Goal: Task Accomplishment & Management: Use online tool/utility

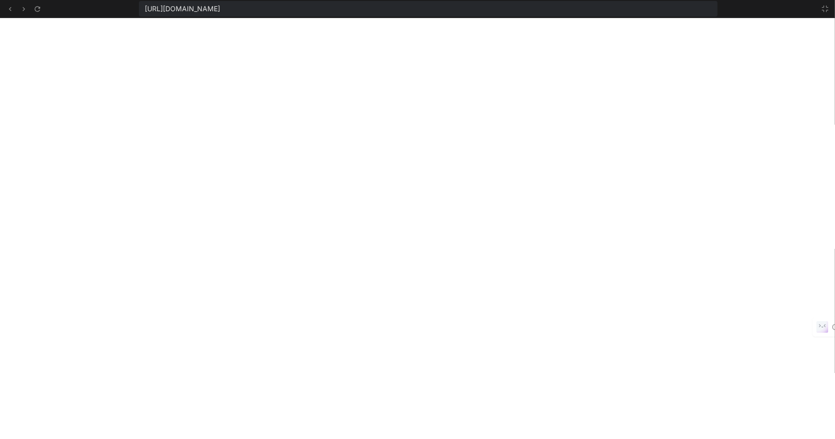
scroll to position [721, 0]
click at [829, 11] on button at bounding box center [825, 9] width 12 height 12
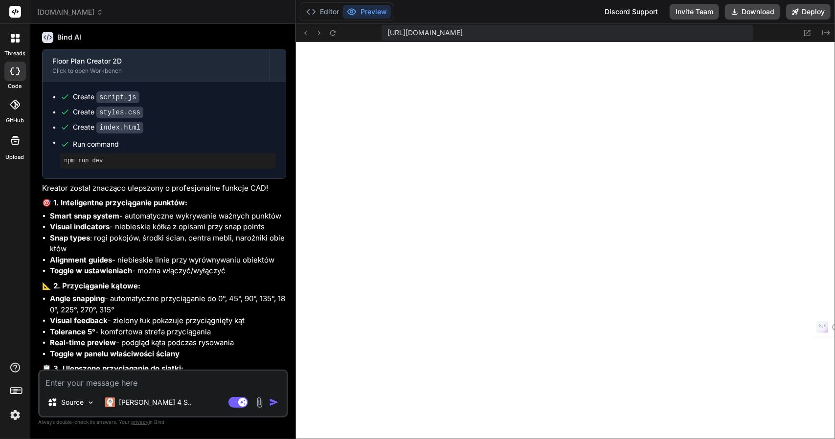
scroll to position [3099, 0]
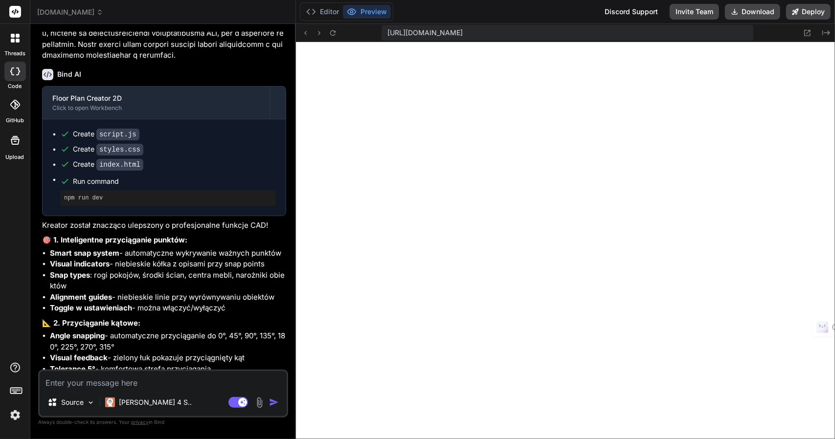
click at [98, 380] on textarea at bounding box center [163, 380] width 247 height 18
type textarea "N"
type textarea "x"
type textarea "Na"
type textarea "x"
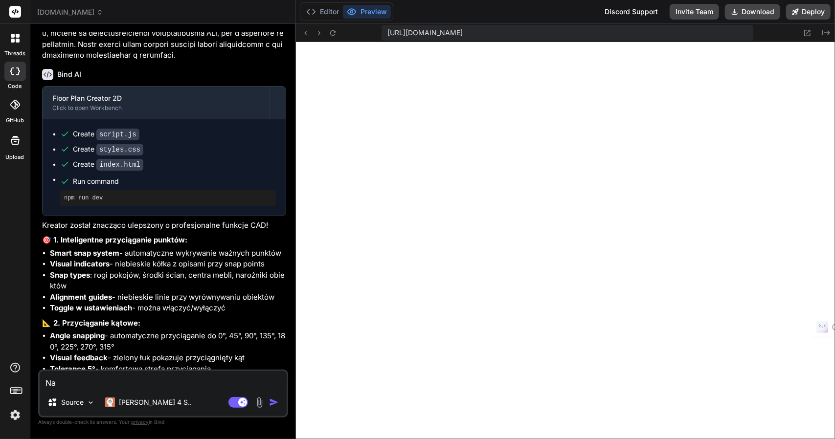
type textarea "Nar"
type textarea "x"
type textarea "Nary"
type textarea "x"
type textarea "Narys"
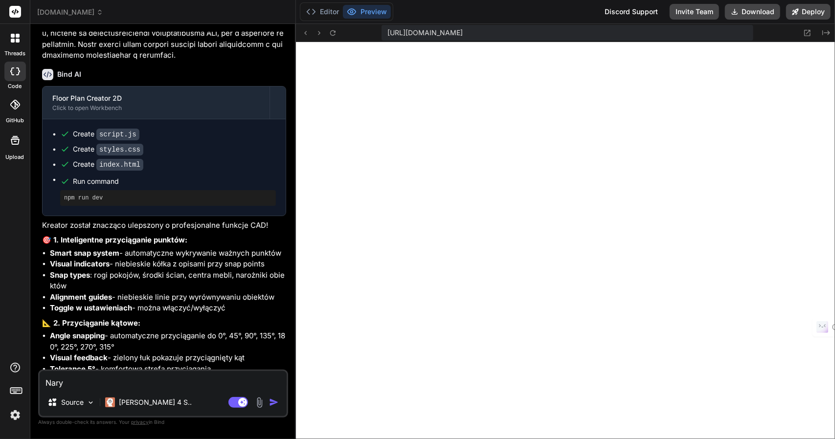
type textarea "x"
type textarea "Narysu"
type textarea "x"
type textarea "Narysuj"
type textarea "x"
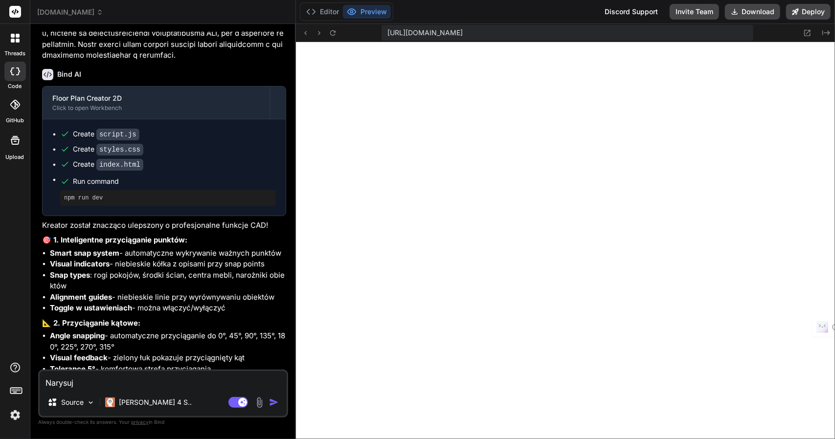
type textarea "Narysuj"
type textarea "x"
type textarea "Narysuj w"
type textarea "x"
type textarea "Narysuj ws"
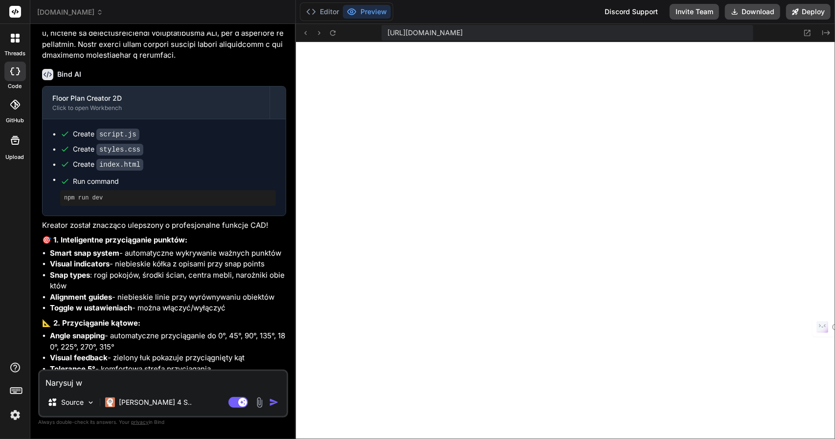
type textarea "x"
type textarea "Narysuj wsz"
type textarea "x"
type textarea "Narysuj wszy"
type textarea "x"
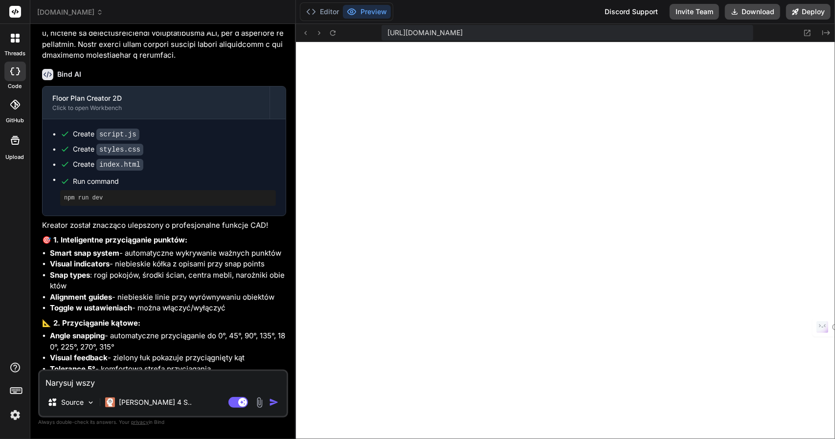
type textarea "Narysuj wszys"
type textarea "x"
type textarea "Narysuj wszyst"
type textarea "x"
type textarea "Narysuj wszystk"
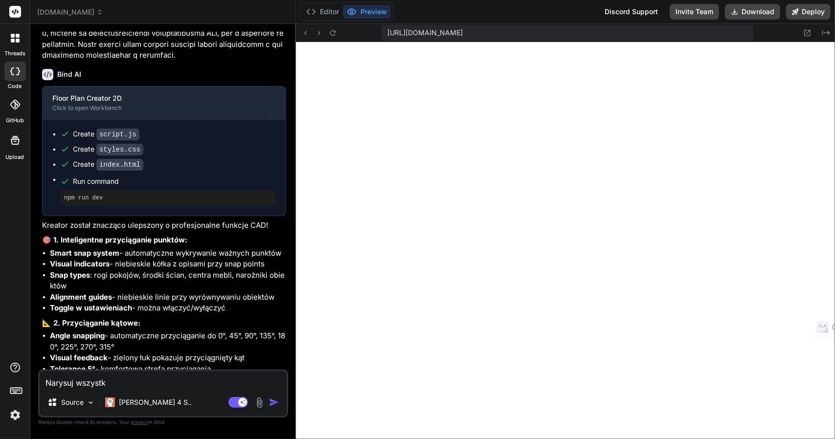
type textarea "x"
type textarea "Narysuj wszystki"
type textarea "x"
type textarea "Narysuj wszystkie"
type textarea "x"
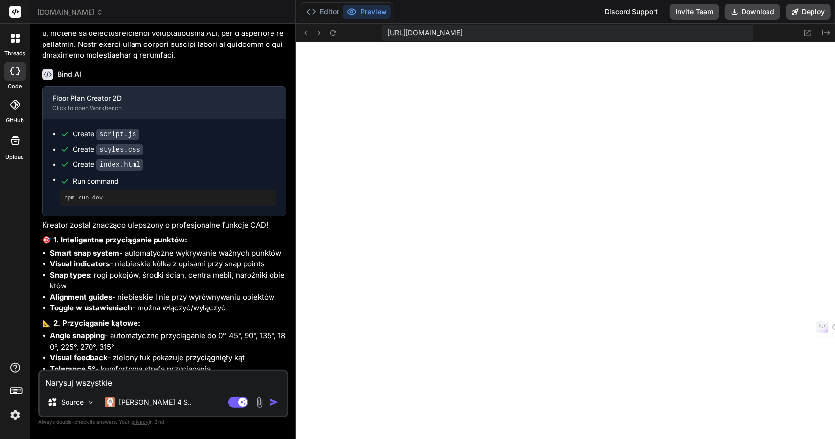
type textarea "Narysuj wszystkie"
type textarea "x"
type textarea "Narysuj wszystkie o"
type textarea "x"
type textarea "Narysuj wszystkie"
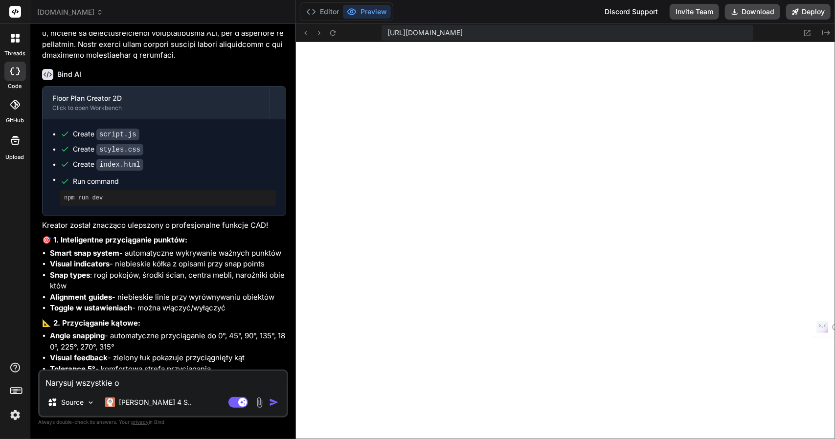
type textarea "x"
type textarea "Narysuj wszystkie i"
type textarea "x"
type textarea "Narysuj wszystkie ik"
type textarea "x"
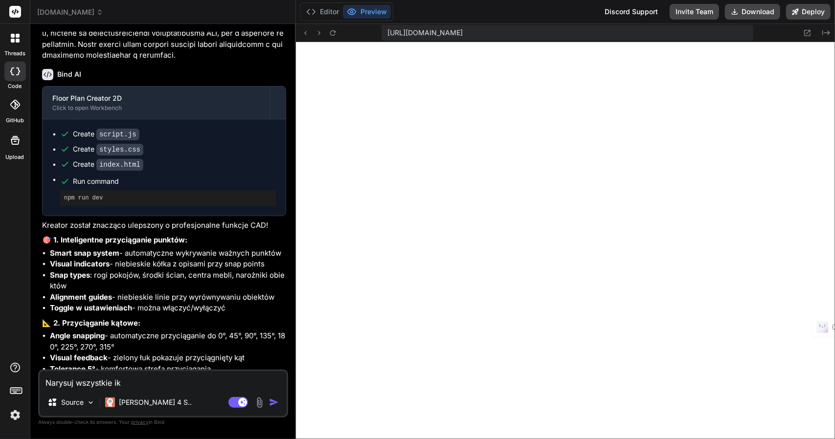
type textarea "Narysuj wszystkie iko"
type textarea "x"
type textarea "Narysuj wszystkie ikon"
type textarea "x"
type textarea "Narysuj wszystkie ikony"
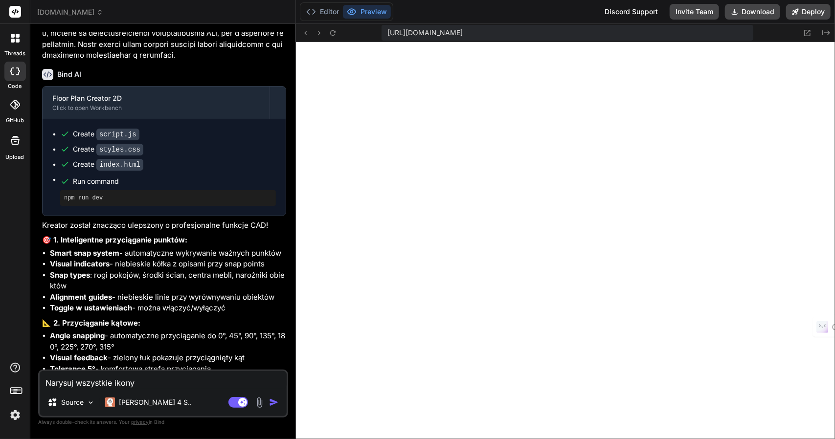
type textarea "x"
type textarea "Narysuj wszystkie ikony"
type textarea "x"
type textarea "Narysuj wszystkie ikony ,"
type textarea "x"
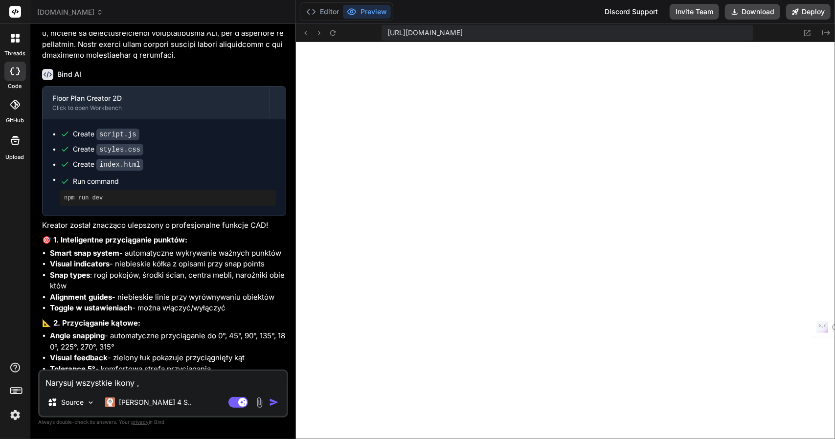
type textarea "Narysuj wszystkie ikony ,"
type textarea "x"
type textarea "Narysuj wszystkie ikony , p"
type textarea "x"
type textarea "Narysuj wszystkie ikony , pr"
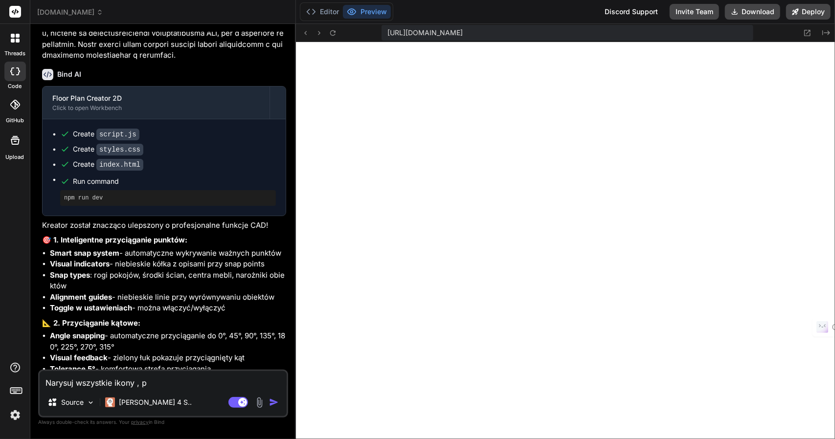
type textarea "x"
type textarea "Narysuj wszystkie ikony , pro"
type textarea "x"
type textarea "Narysuj wszystkie ikony , pros"
type textarea "x"
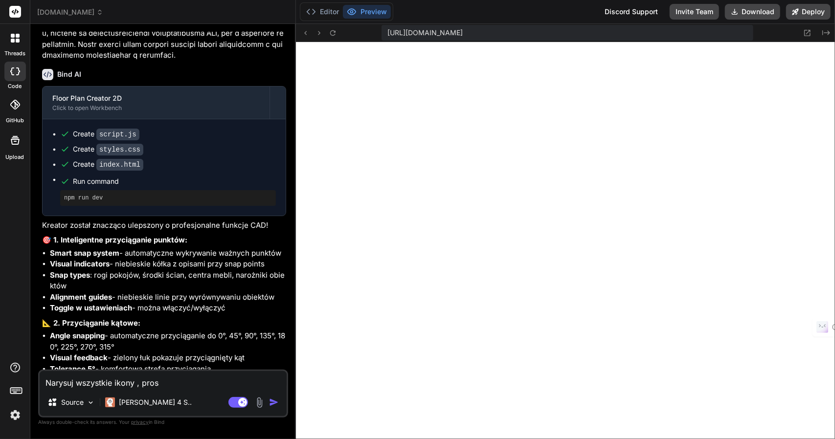
type textarea "Narysuj wszystkie ikony , prost"
type textarea "x"
type textarea "Narysuj wszystkie ikony , proste"
type textarea "x"
type textarea "Narysuj wszystkie ikony , proste"
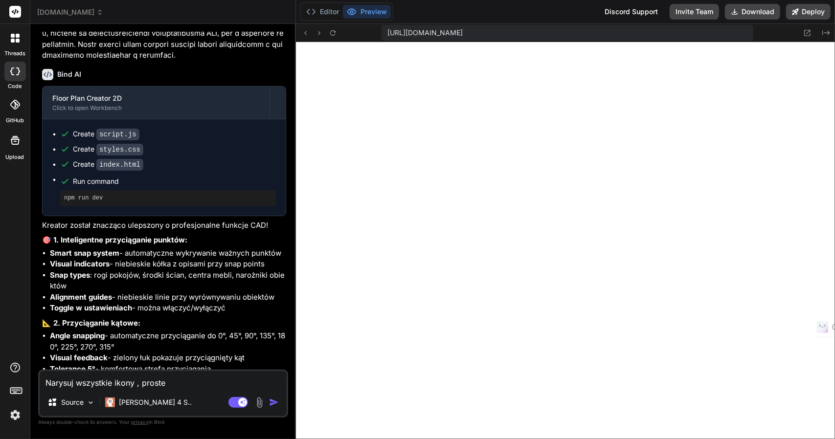
type textarea "x"
type textarea "Narysuj wszystkie ikony , proste c"
type textarea "x"
type textarea "Narysuj wszystkie ikony , proste cz"
type textarea "x"
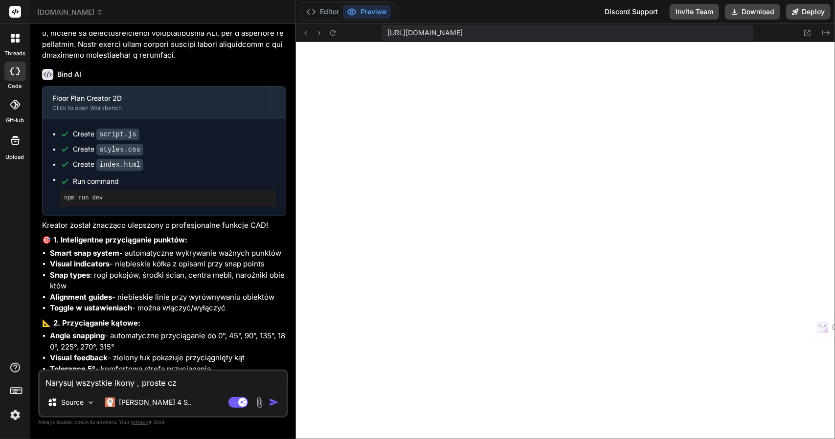
type textarea "Narysuj wszystkie ikony , proste cza"
type textarea "x"
type textarea "Narysuj wszystkie ikony , proste czar"
type textarea "x"
type textarea "Narysuj wszystkie ikony , proste czarn"
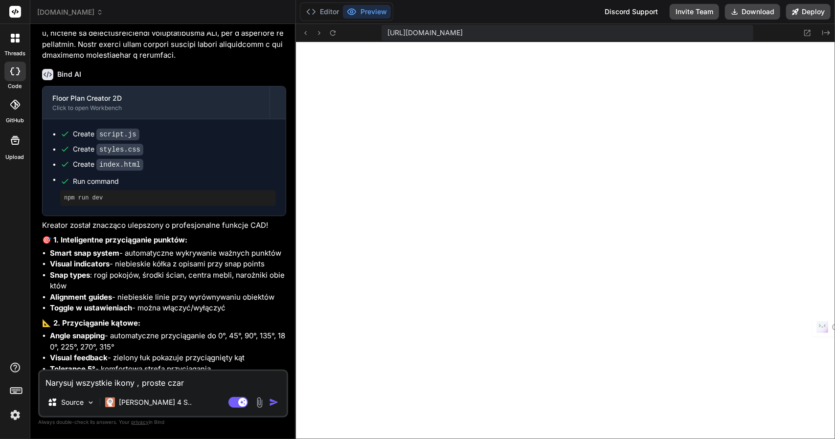
type textarea "x"
type textarea "Narysuj wszystkie ikony , proste czarne"
type textarea "x"
type textarea "Narysuj wszystkie ikony , proste czarne"
type textarea "x"
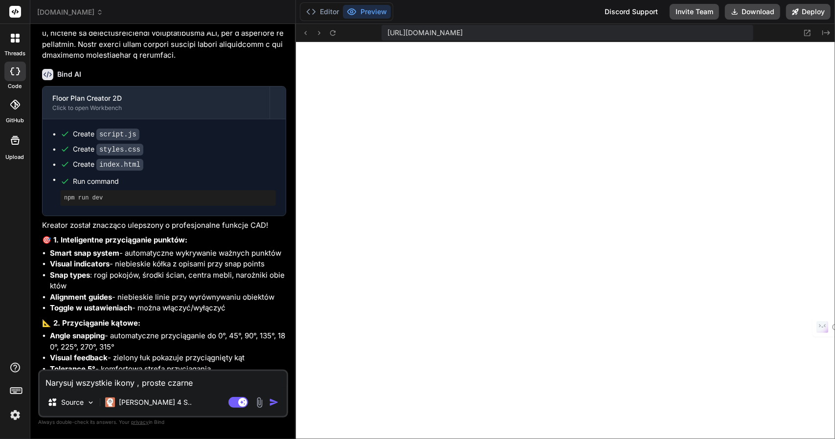
type textarea "Narysuj wszystkie ikony , proste czarne o"
type textarea "x"
type textarea "Narysuj wszystkie ikony , proste czarne ou"
type textarea "x"
type textarea "Narysuj wszystkie ikony , proste czarne out"
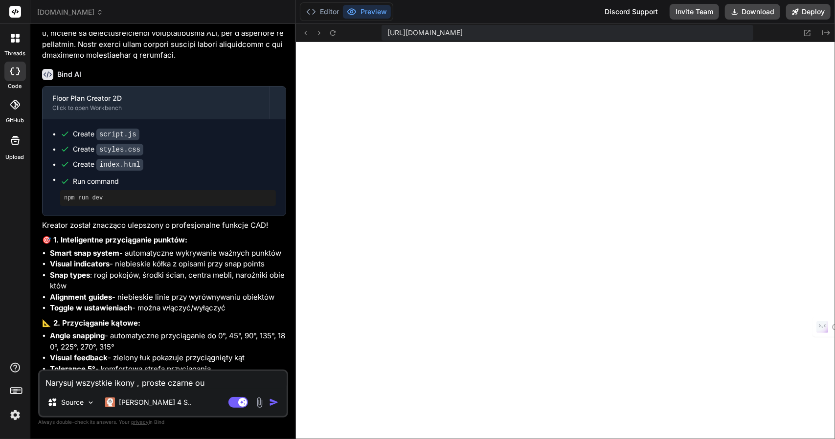
type textarea "x"
type textarea "Narysuj wszystkie ikony , proste czarne outl"
type textarea "x"
type textarea "Narysuj wszystkie ikony , proste czarne outli"
type textarea "x"
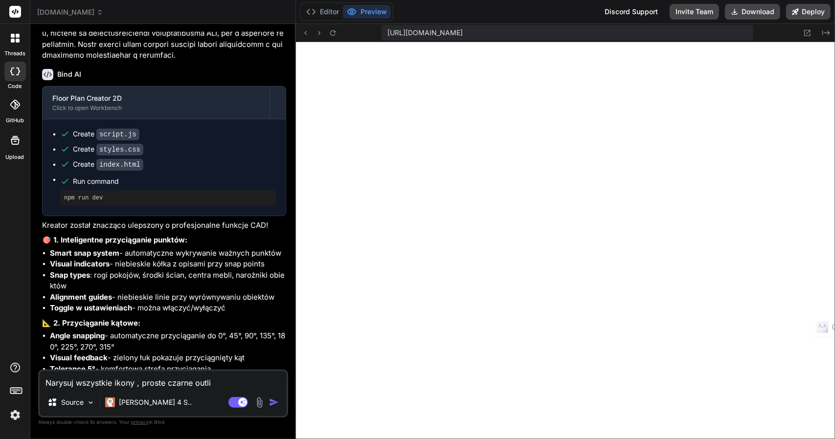
type textarea "Narysuj wszystkie ikony , proste czarne outlin"
type textarea "x"
type textarea "Narysuj wszystkie ikony , proste czarne outline"
type textarea "x"
type textarea "Narysuj wszystkie ikony , proste czarne outline"
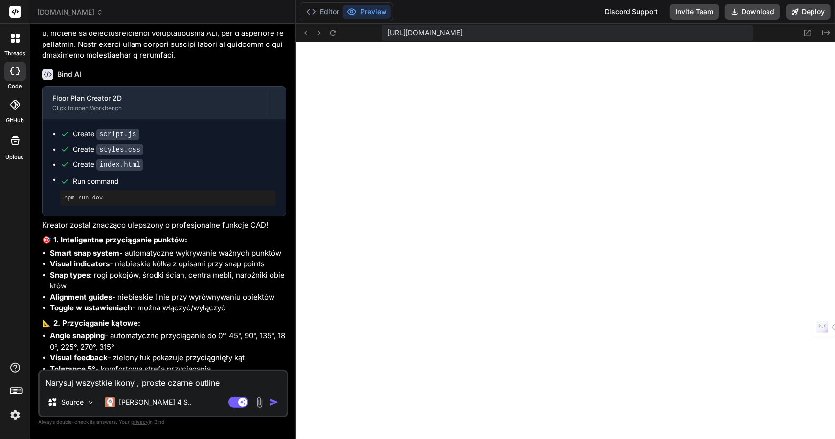
type textarea "x"
type textarea "Narysuj wszystkie ikony , proste czarne outline ""
type textarea "x"
type textarea "Narysuj wszystkie ikony , proste czarne outline "p"
type textarea "x"
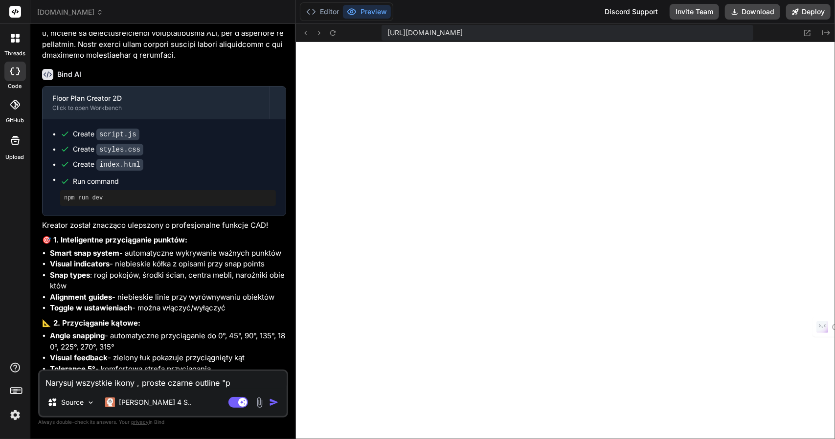
type textarea "Narysuj wszystkie ikony , proste czarne outline ""
type textarea "x"
type textarea "Narysuj wszystkie ikony , proste czarne outline"
type textarea "x"
type textarea "Narysuj wszystkie ikony , proste czarne outline ,"
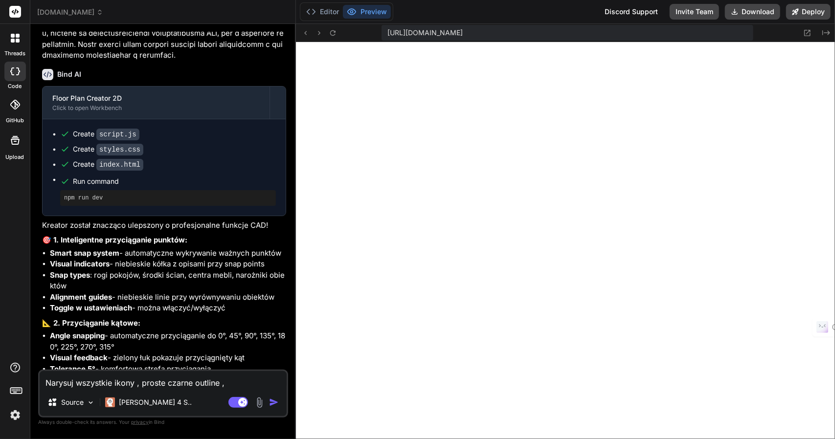
type textarea "x"
type textarea "Narysuj wszystkie ikony , proste czarne outline ,"
type textarea "x"
type textarea "Narysuj wszystkie ikony , proste czarne outline , p"
type textarea "x"
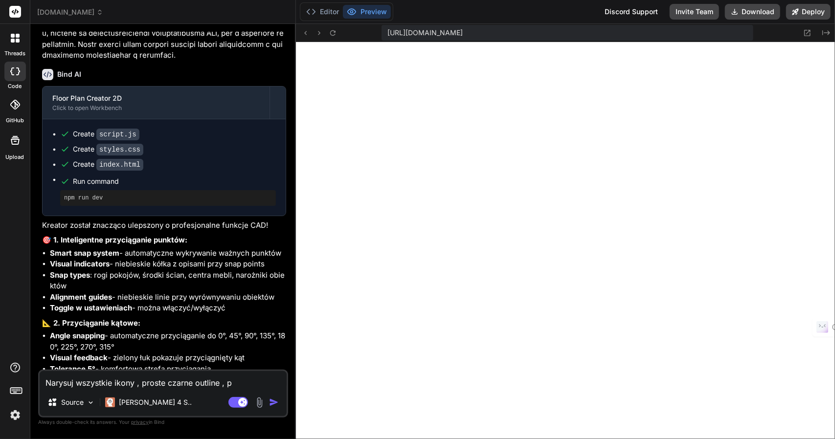
type textarea "Narysuj wszystkie ikony , proste czarne outline , pr"
type textarea "x"
type textarea "Narysuj wszystkie ikony , proste czarne outline , prz"
type textarea "x"
type textarea "Narysuj wszystkie ikony , proste czarne outline , przy"
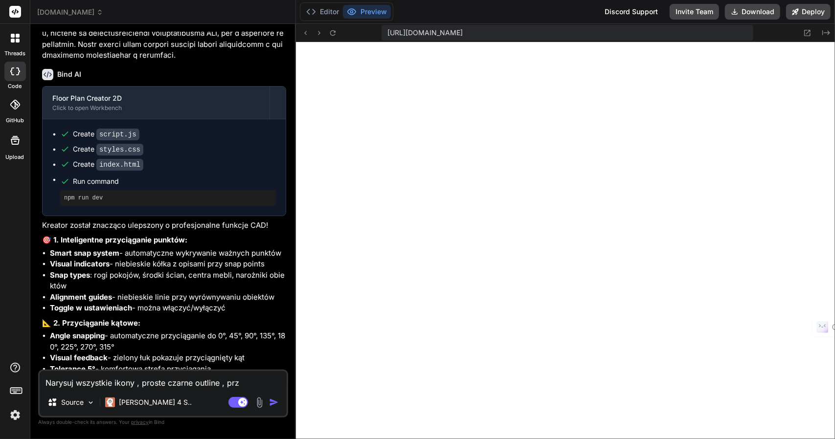
type textarea "x"
type textarea "Narysuj wszystkie ikony , proste czarne outline , przyk"
type textarea "x"
type textarea "Narysuj wszystkie ikony , proste czarne outline , przykł"
type textarea "x"
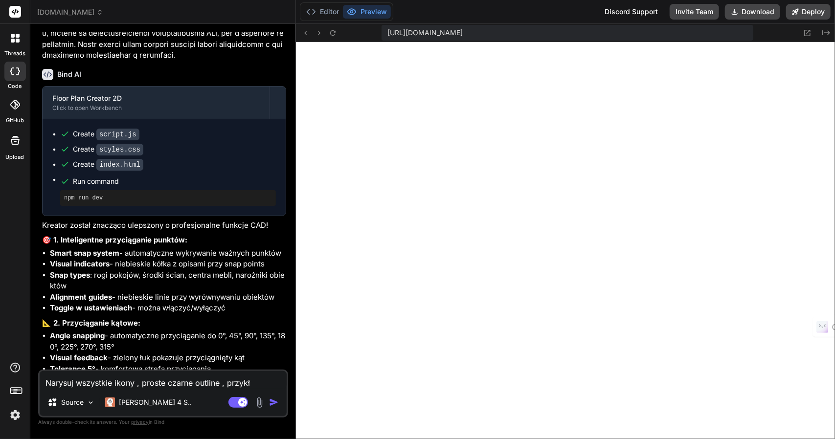
type textarea "Narysuj wszystkie ikony , proste czarne outline , przykłą"
type textarea "x"
type textarea "Narysuj wszystkie ikony , proste czarne outline , przykłąd"
type textarea "x"
type textarea "Narysuj wszystkie ikony , proste czarne outline , przykłądw"
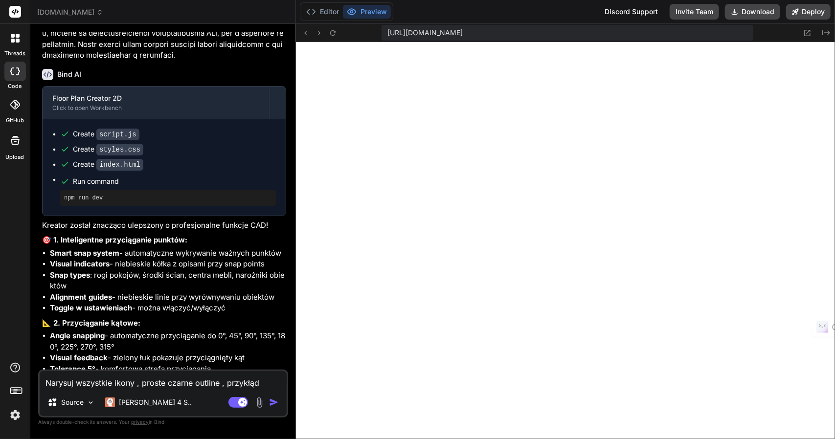
type textarea "x"
type textarea "Narysuj wszystkie ikony , proste czarne outline , przykłądwy"
type textarea "x"
type textarea "Narysuj wszystkie ikony , proste czarne outline , przykłądwy"
type textarea "x"
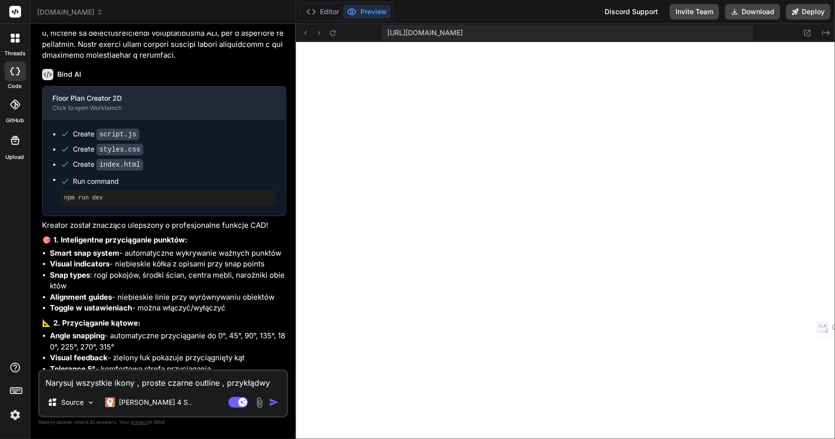
type textarea "Narysuj wszystkie ikony , proste czarne outline , przykłądwy k"
type textarea "x"
type textarea "Narysuj wszystkie ikony , proste czarne outline , przykłądwy ko"
type textarea "x"
type textarea "Narysuj wszystkie ikony , proste czarne outline , przykłądwy kos"
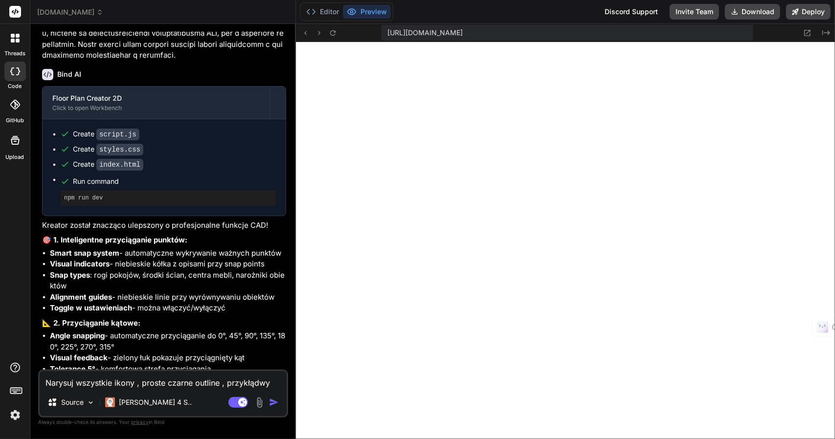
type textarea "x"
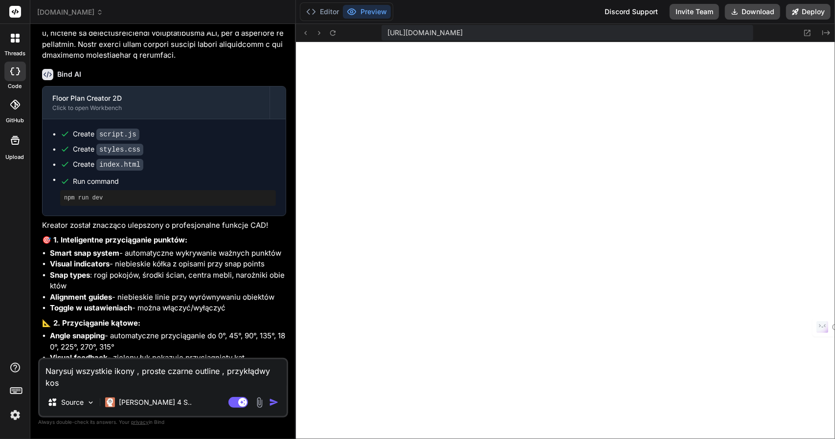
type textarea "Narysuj wszystkie ikony , proste czarne outline , przykłądwy ko"
type textarea "x"
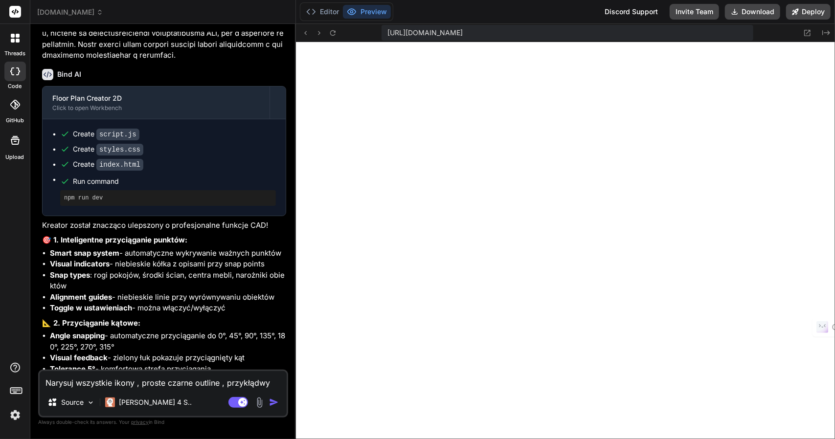
type textarea "Narysuj wszystkie ikony , proste czarne outline , przykłądwy kod"
type textarea "x"
type textarea "Narysuj wszystkie ikony , proste czarne outline , przykłądwy kod"
type textarea "x"
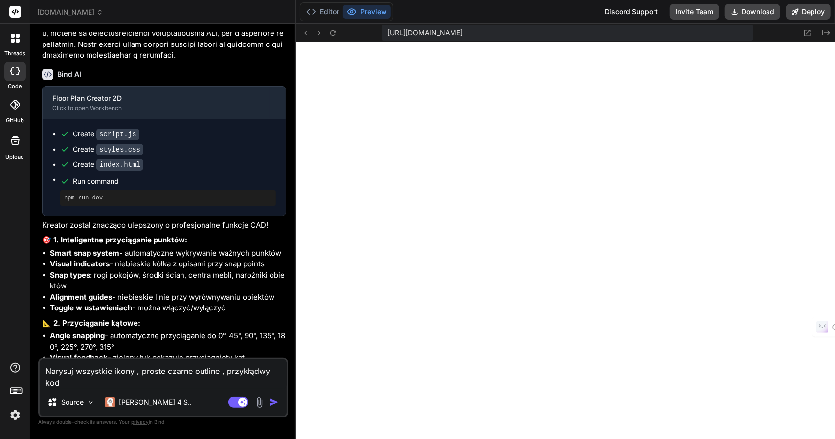
type textarea "Narysuj wszystkie ikony , proste czarne outline , przykłądwy kod i"
type textarea "x"
type textarea "Narysuj wszystkie ikony , proste czarne outline , przykłądwy kod ik"
type textarea "x"
type textarea "Narysuj wszystkie ikony , proste czarne outline , przykłądwy kod iko"
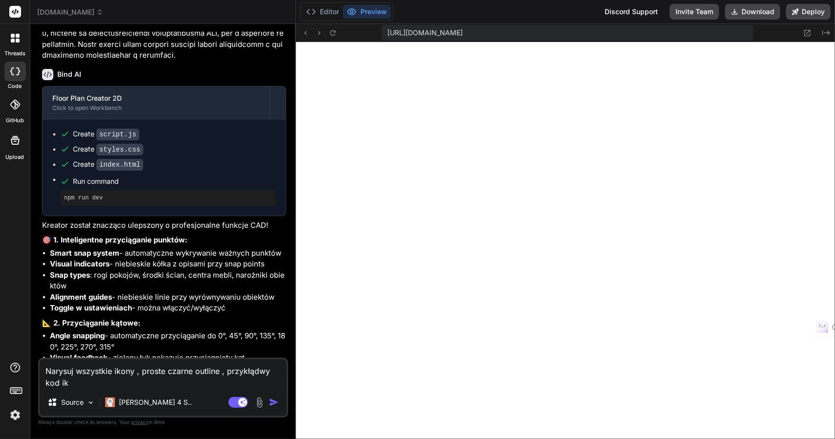
type textarea "x"
type textarea "Narysuj wszystkie ikony , proste czarne outline , przykłądwy kod ikon"
type textarea "x"
type textarea "Narysuj wszystkie ikony , proste czarne outline , przykłądwy kod ikony"
type textarea "x"
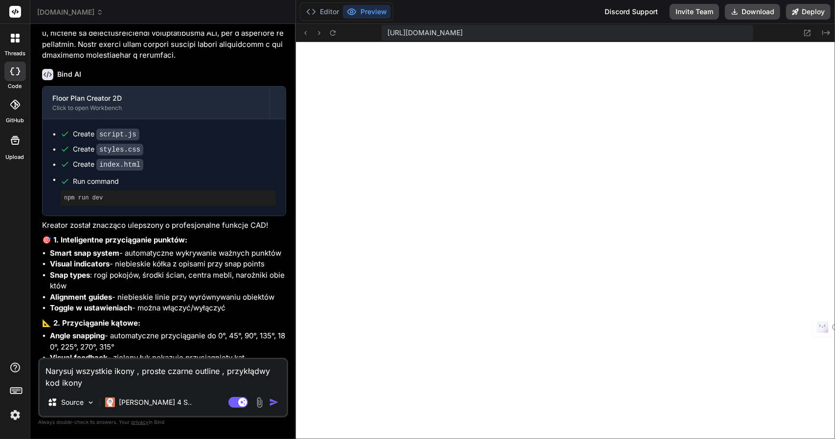
type textarea "Narysuj wszystkie ikony , proste czarne outline , przykłądwy kod ikony"
type textarea "x"
type textarea "Narysuj wszystkie ikony , proste czarne outline , przykłądwy kod ikony ""
type textarea "x"
paste textarea "<svg stroke="currentColor" fill="none" stroke-width="2" viewBox="0 0 24 24" str…"
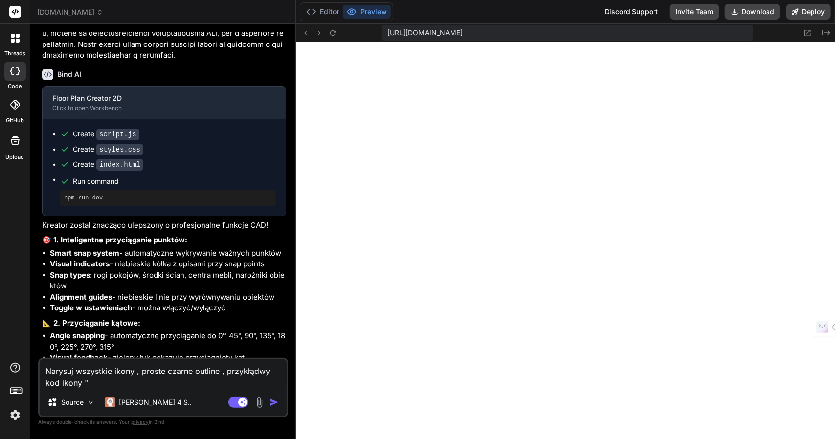
type textarea "Narysuj wszystkie ikony , proste czarne outline , przykłądwy kod ikony "<svg st…"
type textarea "x"
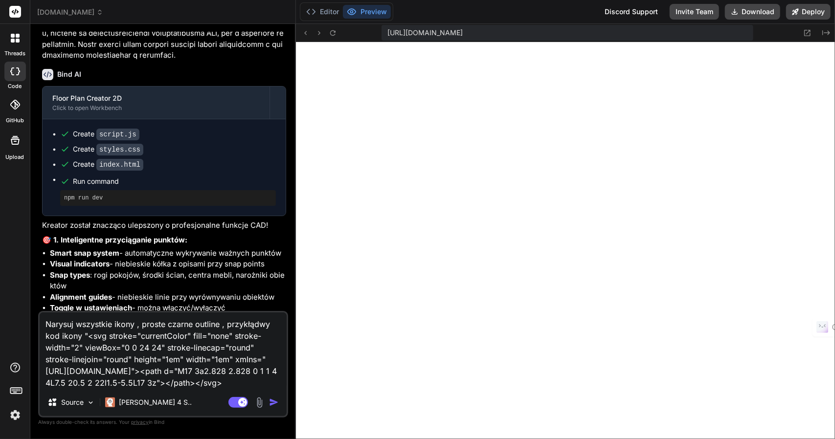
type textarea "Narysuj wszystkie ikony , proste czarne outline , przykłądwy kod ikony "<svg st…"
type textarea "x"
type textarea "Narysuj wszystkie ikony , proste czarne outline , przykłądwy kod ikony "<svg st…"
type textarea "x"
type textarea "Narysuj wszystkie ikony , proste czarne outline , przykłądwy kod ikony "<svg st…"
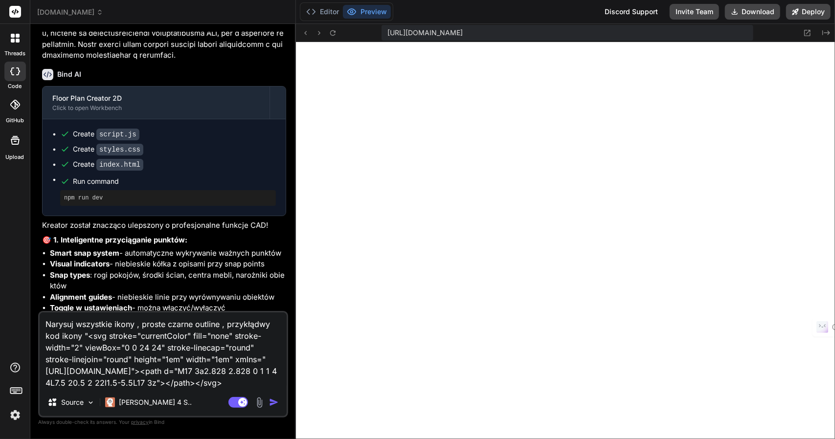
click at [276, 401] on img "button" at bounding box center [274, 403] width 10 height 10
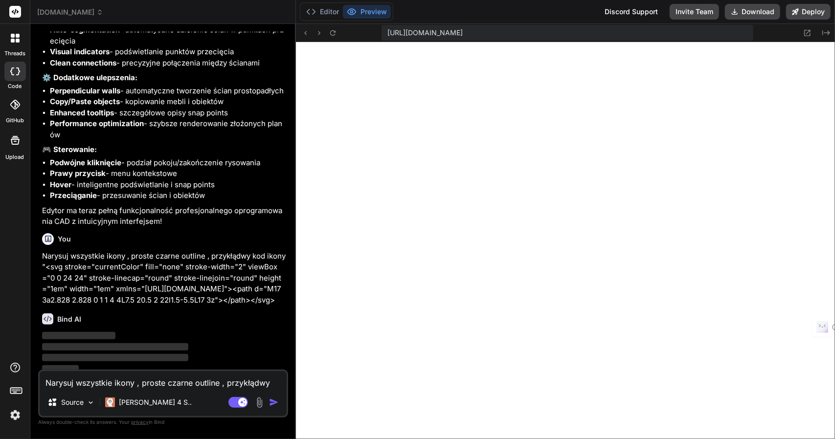
scroll to position [3698, 0]
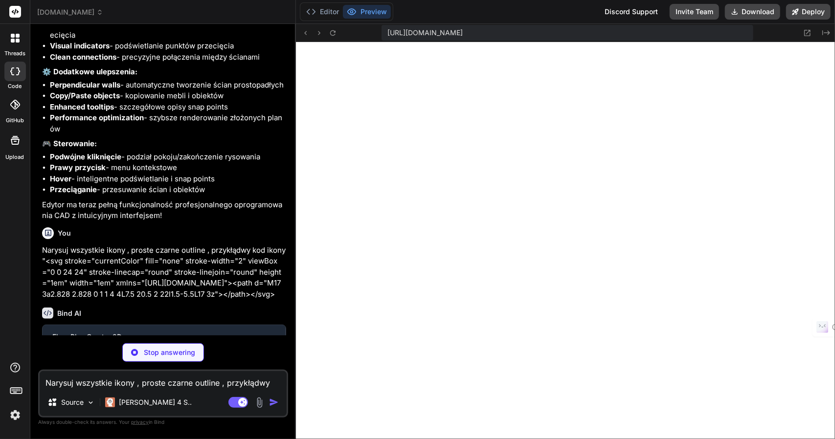
type textarea "x"
type textarea "<script src="script.js"></script> </body> </html>"
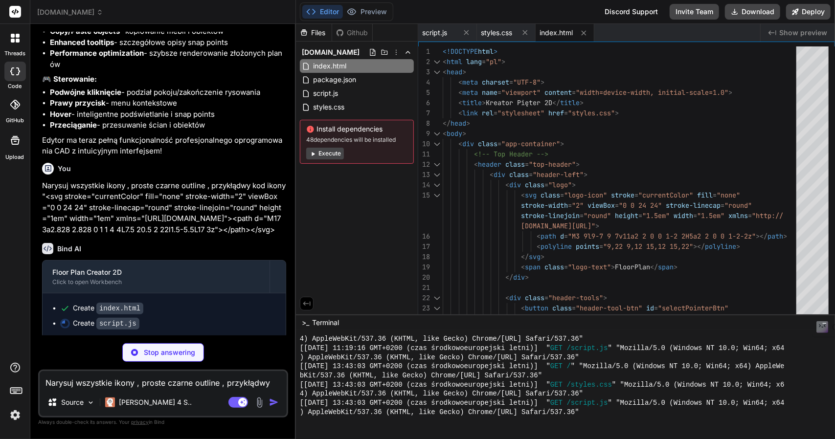
scroll to position [3766, 0]
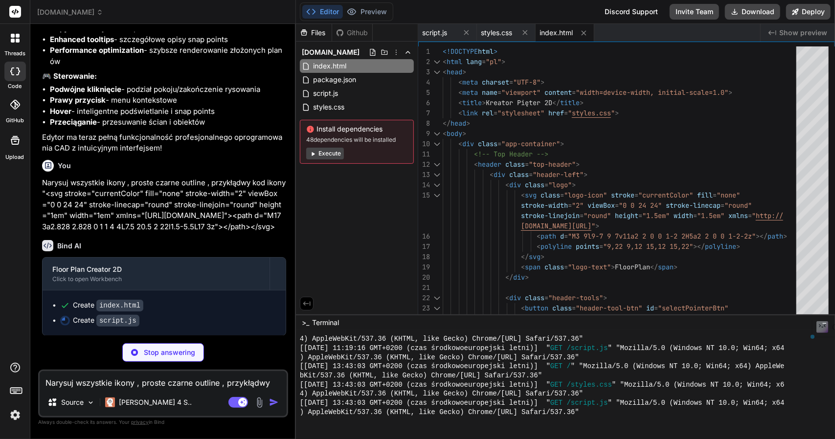
drag, startPoint x: 306, startPoint y: 137, endPoint x: 400, endPoint y: 136, distance: 93.5
click at [400, 136] on span "48 dependencies will be installed" at bounding box center [356, 140] width 101 height 8
click at [555, 31] on span "index.html" at bounding box center [556, 33] width 33 height 10
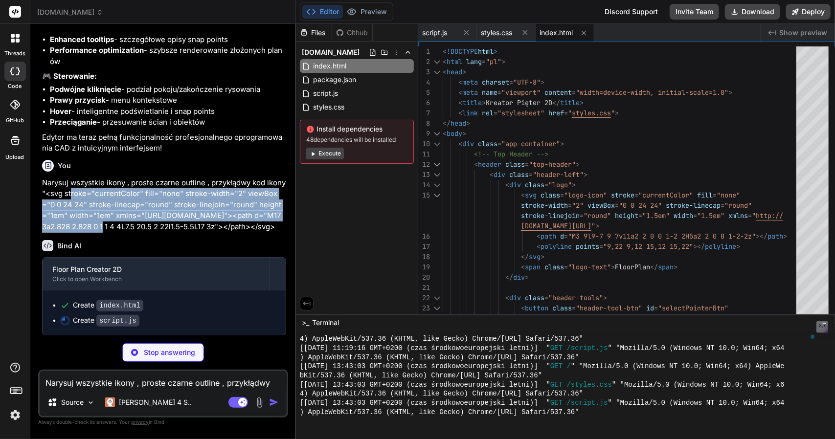
drag, startPoint x: 99, startPoint y: 216, endPoint x: 77, endPoint y: 186, distance: 36.4
click at [77, 186] on p "Narysuj wszystkie ikony , proste czarne outline , przykłądwy kod ikony "<svg st…" at bounding box center [164, 205] width 244 height 55
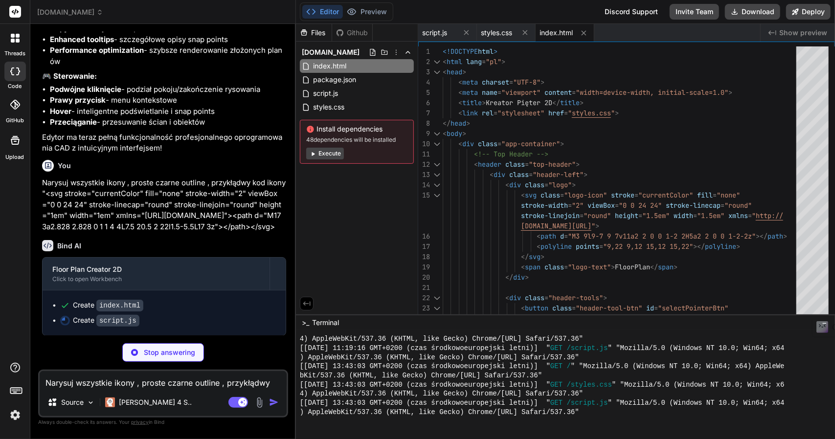
click at [73, 181] on p "Narysuj wszystkie ikony , proste czarne outline , przykłądwy kod ikony "<svg st…" at bounding box center [164, 205] width 244 height 55
click at [178, 208] on p "Narysuj wszystkie ikony , proste czarne outline , przykłądwy kod ikony "<svg st…" at bounding box center [164, 205] width 244 height 55
type textarea "x"
type textarea "} // Initialize application document.addEventListener('DOMContentLoaded', () =>…"
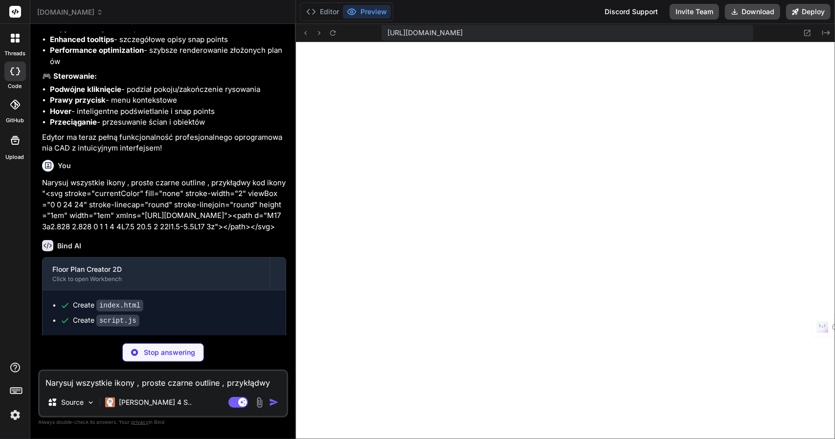
scroll to position [1105, 0]
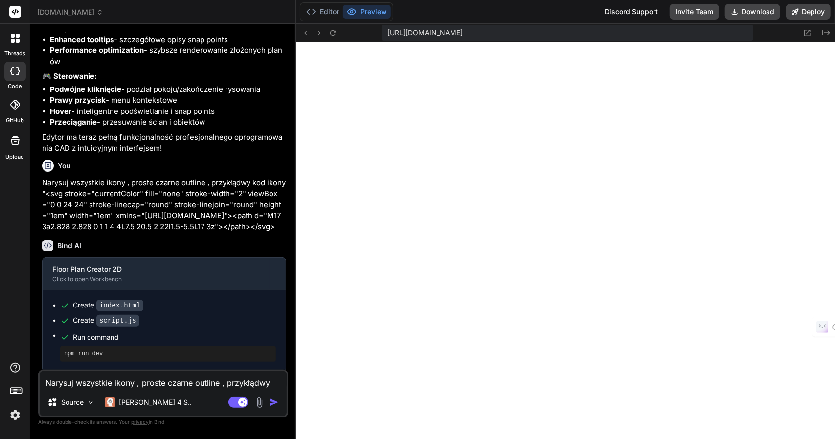
type textarea "x"
click at [805, 32] on icon at bounding box center [807, 33] width 8 height 8
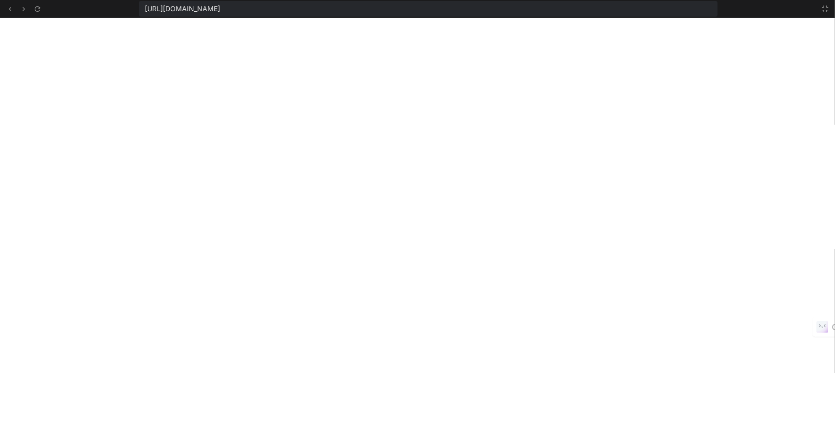
scroll to position [1159, 0]
click at [826, 11] on icon at bounding box center [825, 9] width 8 height 8
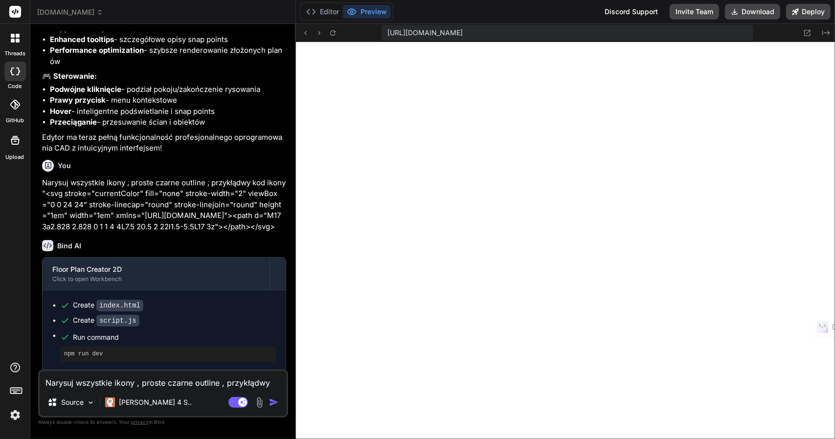
click at [57, 12] on span "[DOMAIN_NAME]" at bounding box center [70, 12] width 66 height 10
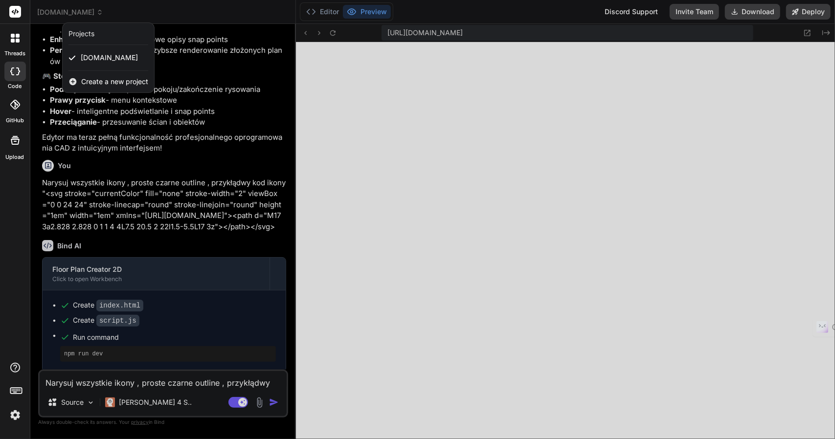
click at [99, 82] on span "Create a new project" at bounding box center [114, 82] width 67 height 10
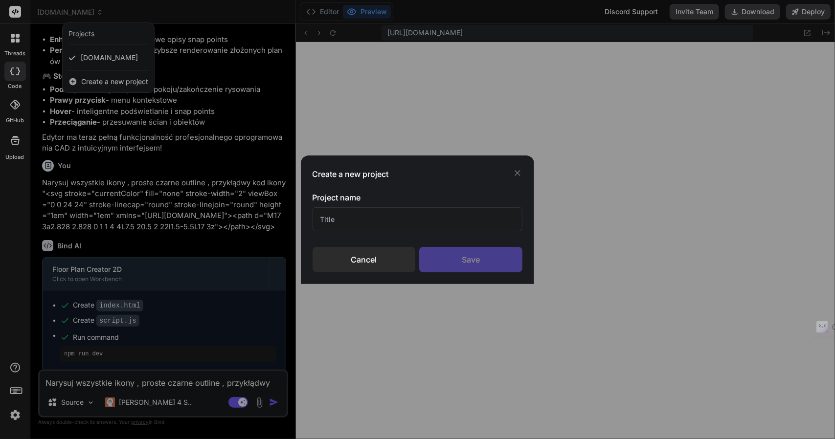
drag, startPoint x: 351, startPoint y: 218, endPoint x: 311, endPoint y: 219, distance: 39.6
click at [311, 219] on div "Create a new project Project name Cancel Save" at bounding box center [418, 220] width 234 height 129
type input "RzutNieruchomosci-Git"
click at [467, 265] on div "Save" at bounding box center [470, 259] width 103 height 25
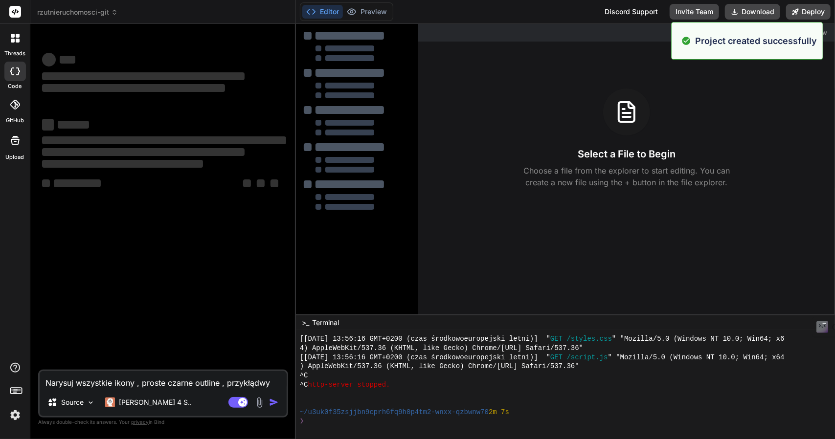
scroll to position [1260, 0]
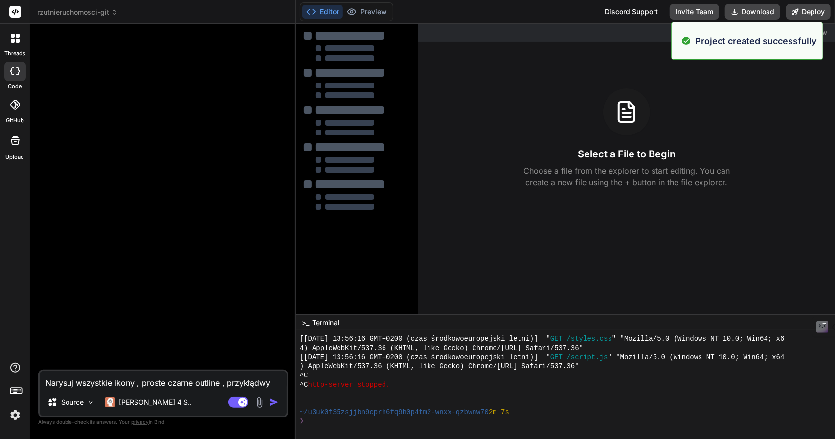
type textarea "x"
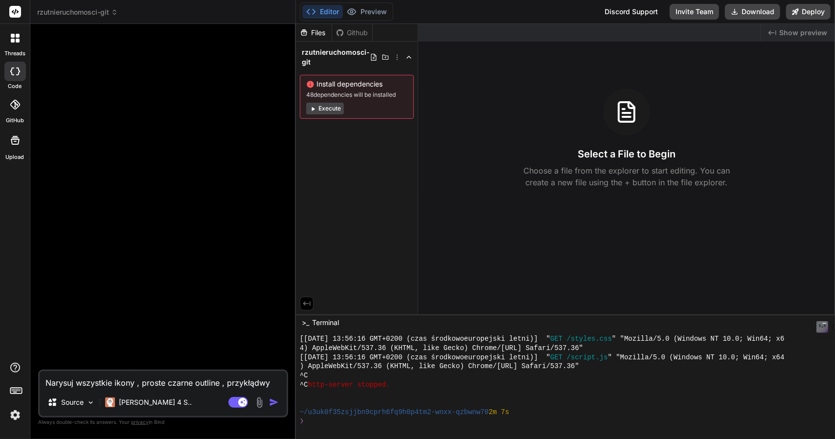
click at [12, 105] on icon at bounding box center [15, 105] width 10 height 10
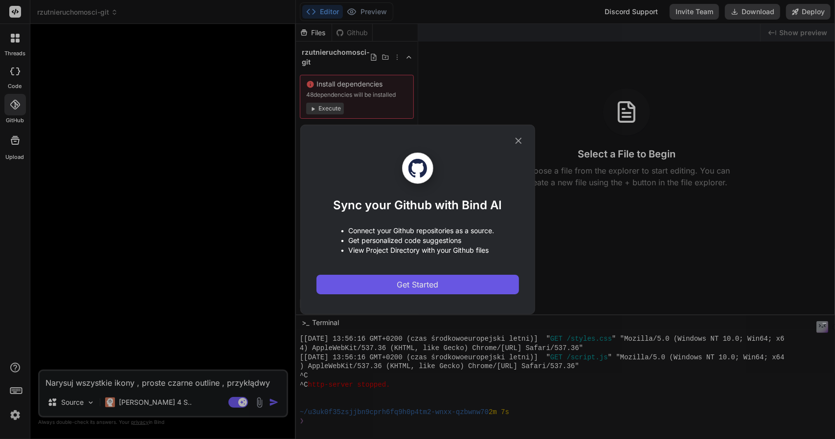
click at [434, 289] on span "Get Started" at bounding box center [418, 285] width 42 height 12
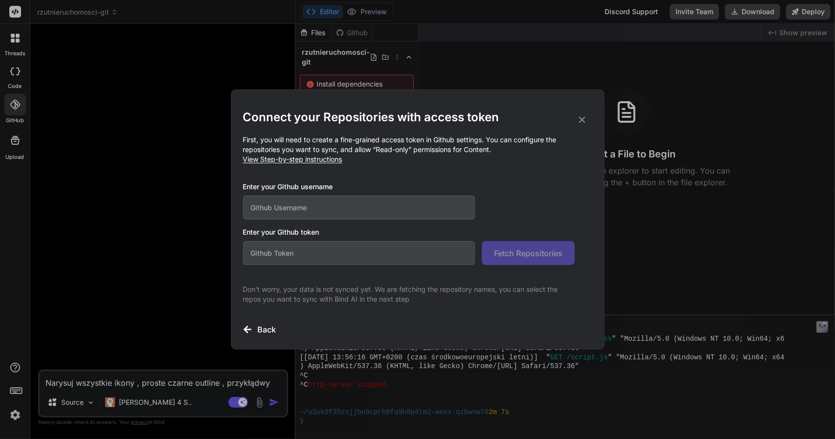
click at [266, 208] on input "text" at bounding box center [359, 208] width 232 height 24
paste input "AdamZiemienowicz"
type input "AdamZiemienowicz"
drag, startPoint x: 244, startPoint y: 230, endPoint x: 310, endPoint y: 231, distance: 66.5
click at [321, 234] on h3 "Enter your Github token" at bounding box center [417, 232] width 349 height 10
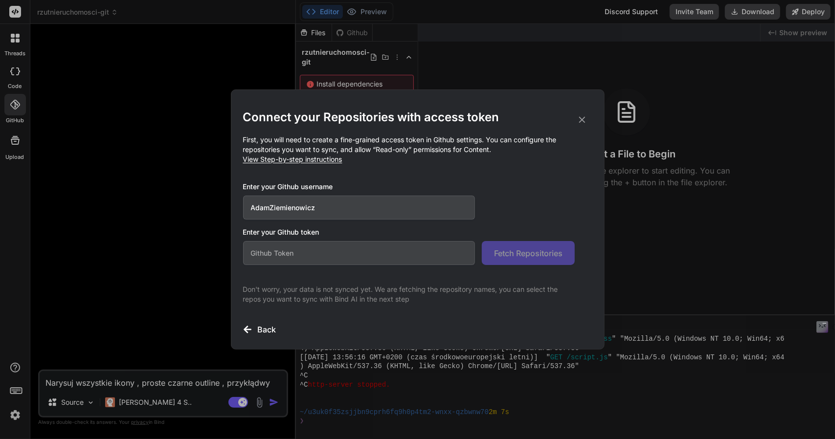
click at [292, 290] on p "Don't worry, your data is not synced yet. We are fetching the repository names,…" at bounding box center [409, 295] width 332 height 20
drag, startPoint x: 392, startPoint y: 291, endPoint x: 519, endPoint y: 287, distance: 126.3
click at [469, 291] on p "Don't worry, your data is not synced yet. We are fetching the repository names,…" at bounding box center [409, 295] width 332 height 20
click at [519, 287] on p "Don't worry, your data is not synced yet. We are fetching the repository names,…" at bounding box center [409, 295] width 332 height 20
drag, startPoint x: 303, startPoint y: 250, endPoint x: 253, endPoint y: 250, distance: 49.4
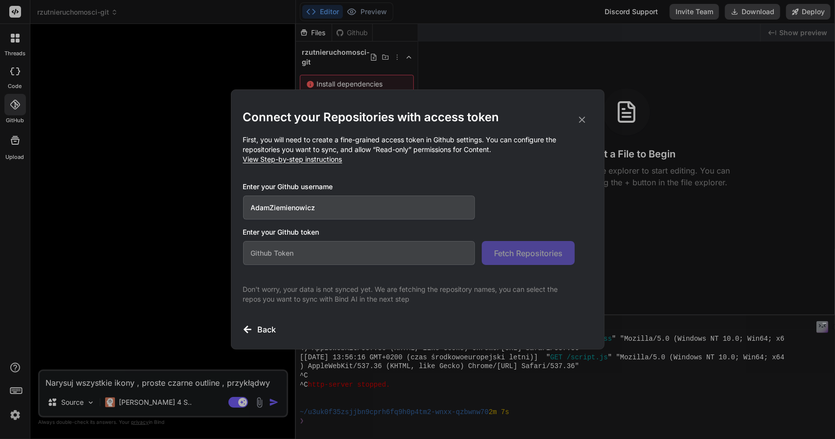
click at [253, 250] on input "text" at bounding box center [359, 253] width 232 height 24
drag, startPoint x: 278, startPoint y: 232, endPoint x: 324, endPoint y: 232, distance: 46.5
click at [324, 232] on h3 "Enter your Github token" at bounding box center [417, 232] width 349 height 10
click at [268, 252] on input "text" at bounding box center [359, 253] width 232 height 24
paste input "github_pat_11ALOAXVI0dYjx1HbPp9NQ_ZcXrZGBPXF02L2XXDVfFgvgC2mfEvJELVT26gqvNKuBAH…"
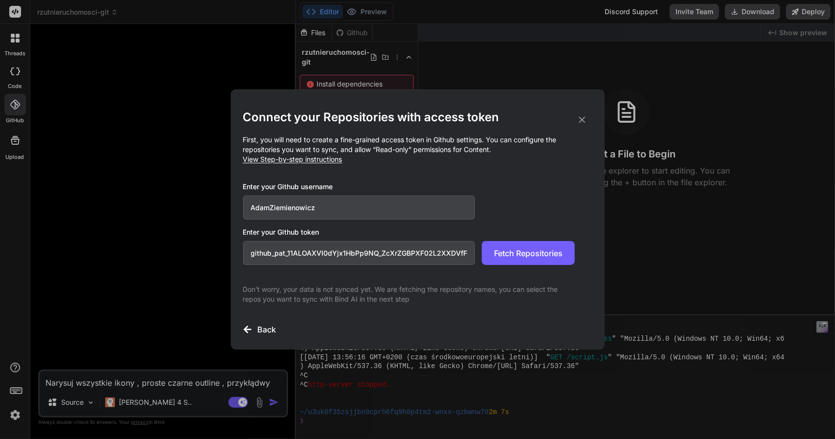
scroll to position [0, 164]
type input "github_pat_11ALOAXVI0dYjx1HbPp9NQ_ZcXrZGBPXF02L2XXDVfFgvgC2mfEvJELVT26gqvNKuBAH…"
click at [529, 248] on span "Fetch Repositories" at bounding box center [528, 254] width 68 height 12
click at [259, 329] on h3 "Back" at bounding box center [267, 330] width 19 height 12
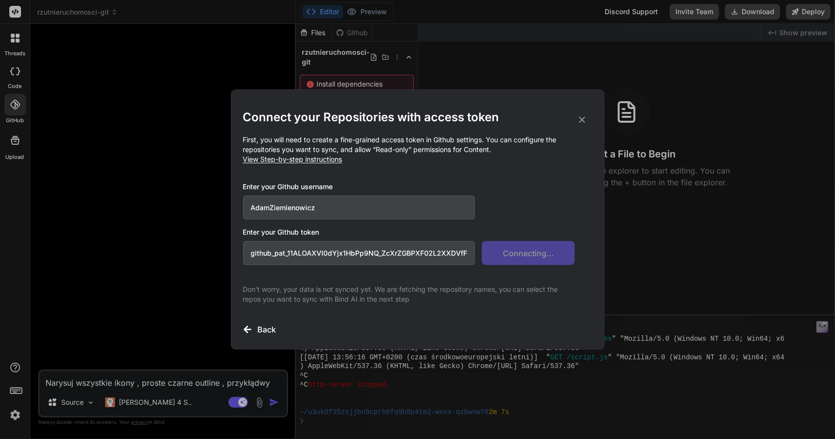
click at [585, 119] on icon at bounding box center [582, 119] width 11 height 11
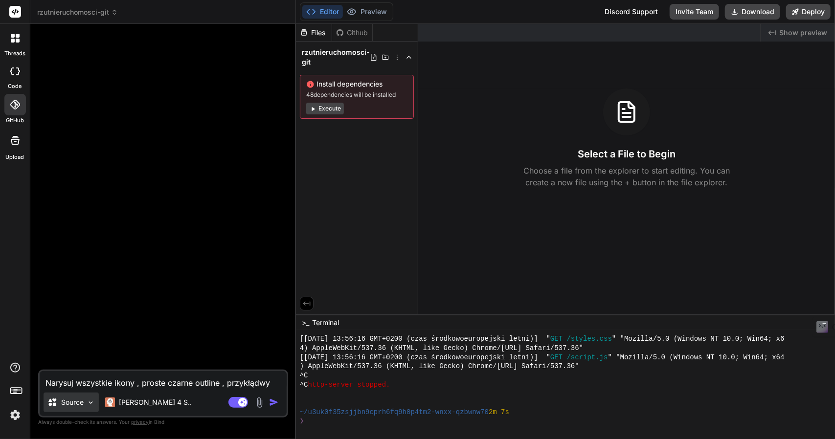
click at [89, 402] on img at bounding box center [91, 403] width 8 height 8
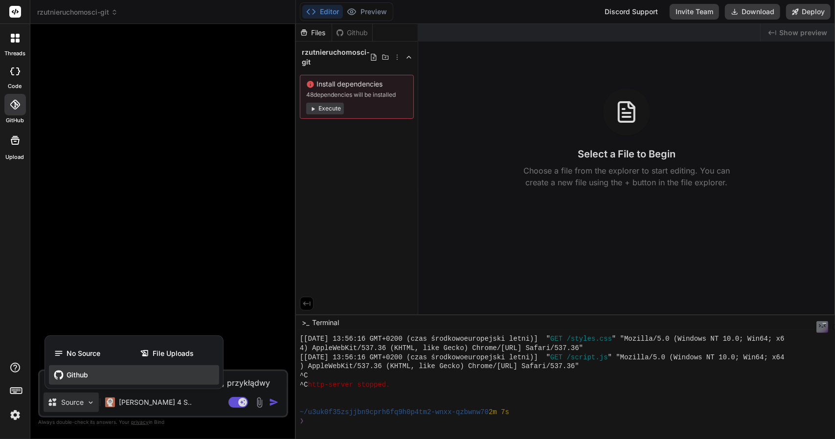
click at [90, 371] on div "Github" at bounding box center [134, 375] width 170 height 20
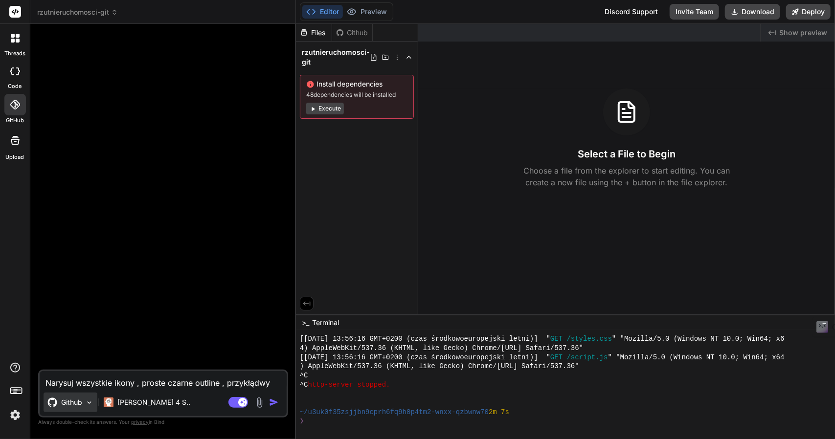
click at [85, 400] on img at bounding box center [89, 403] width 8 height 8
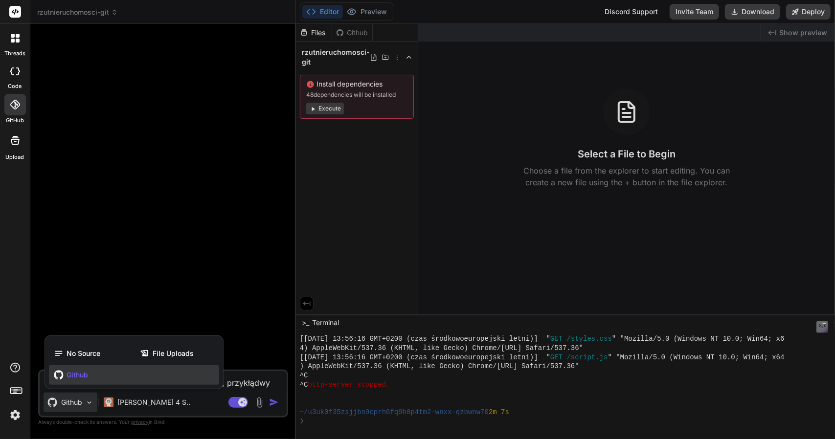
click at [82, 376] on span "Github" at bounding box center [78, 375] width 22 height 10
type textarea "x"
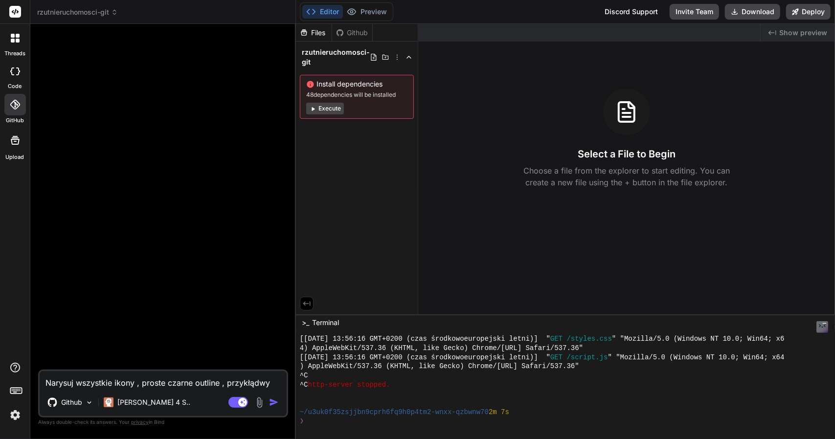
click at [13, 105] on icon at bounding box center [15, 105] width 10 height 10
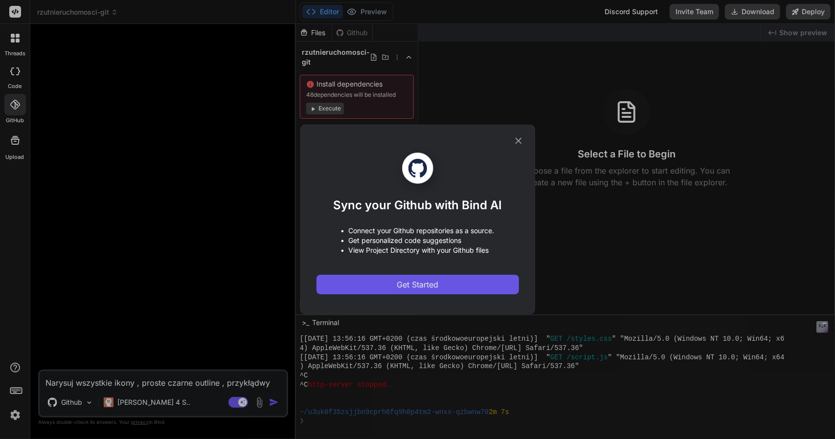
click at [415, 287] on span "Get Started" at bounding box center [418, 285] width 42 height 12
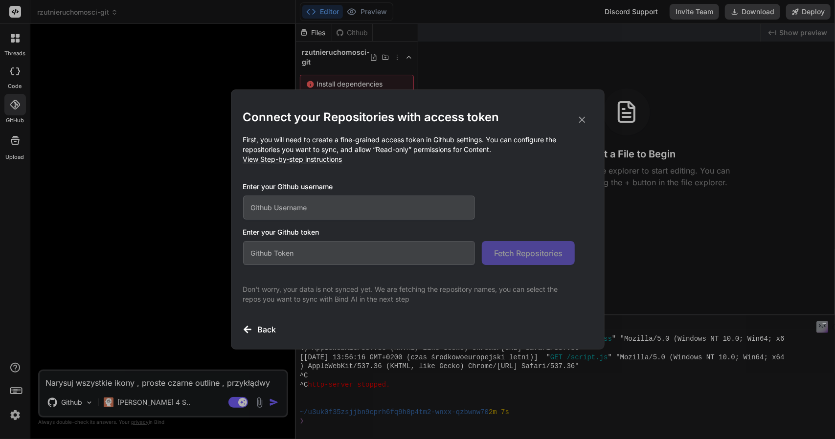
click at [268, 258] on input "text" at bounding box center [359, 253] width 232 height 24
paste input "github_pat_11ALOAXVI0dYjx1HbPp9NQ_ZcXrZGBPXF02L2XXDVfFgvgC2mfEvJELVT26gqvNKuBAH…"
type input "github_pat_11ALOAXVI0dYjx1HbPp9NQ_ZcXrZGBPXF02L2XXDVfFgvgC2mfEvJELVT26gqvNKuBAH…"
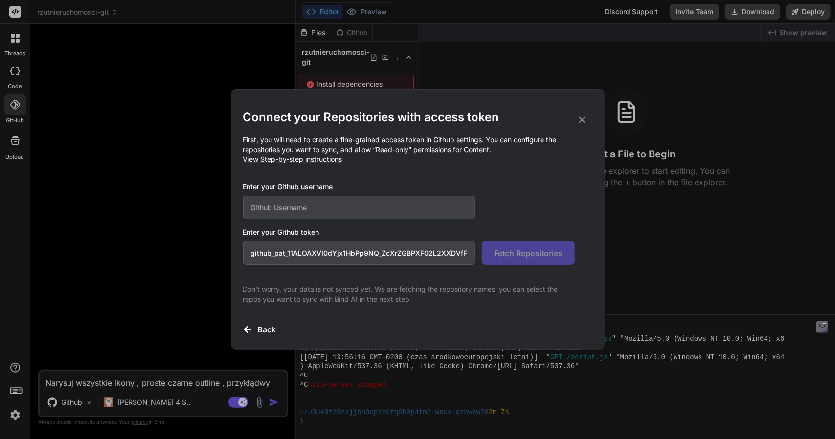
click at [301, 213] on input "text" at bounding box center [359, 208] width 232 height 24
type input "AdamZiemienowicz"
click at [534, 244] on button "Fetch Repositories" at bounding box center [528, 253] width 93 height 24
click at [369, 9] on div "Connect your Repositories with access token First, you will need to create a fi…" at bounding box center [417, 219] width 835 height 439
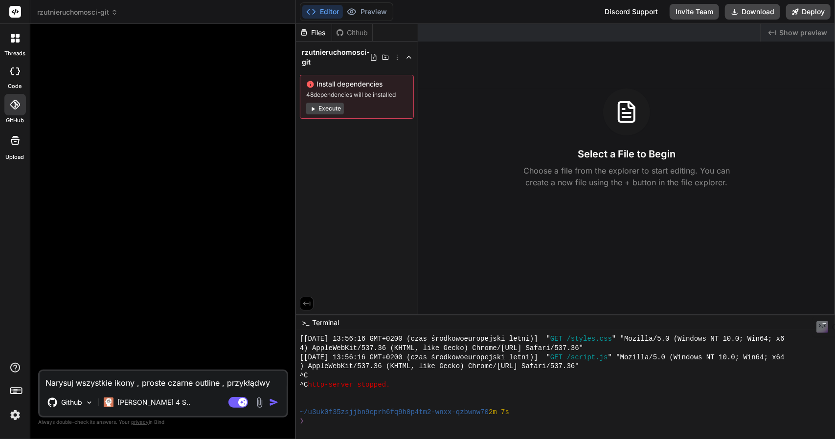
click at [364, 32] on div "Github" at bounding box center [352, 33] width 40 height 10
click at [351, 31] on div "Github" at bounding box center [352, 33] width 40 height 10
click at [372, 58] on icon at bounding box center [374, 57] width 8 height 8
click at [383, 56] on icon at bounding box center [386, 57] width 8 height 8
click at [396, 56] on icon at bounding box center [397, 57] width 8 height 8
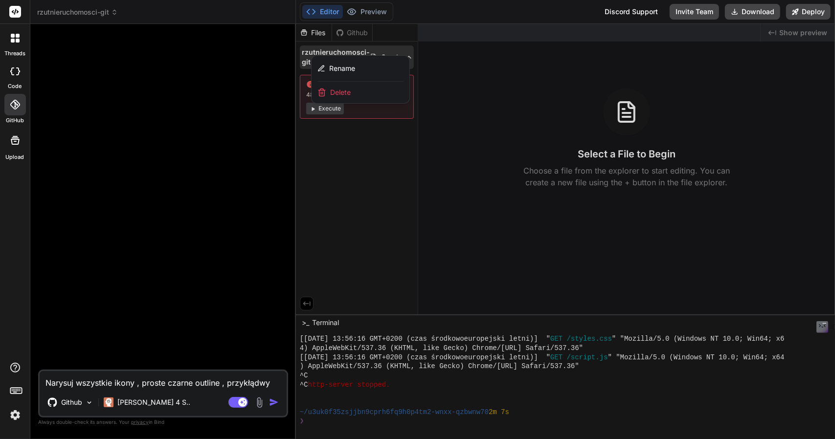
click at [396, 56] on div "Rename" at bounding box center [361, 69] width 98 height 26
click at [391, 30] on div at bounding box center [565, 231] width 539 height 415
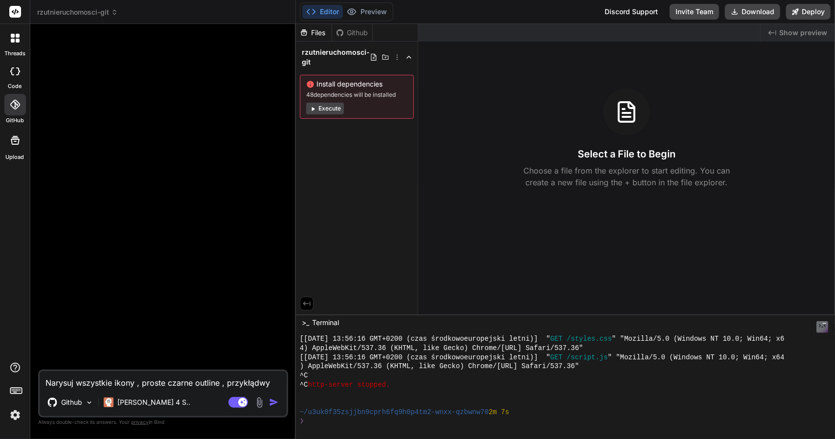
click at [353, 30] on div "Github" at bounding box center [352, 33] width 40 height 10
click at [354, 29] on div "Github" at bounding box center [352, 33] width 40 height 10
click at [78, 405] on p "Github" at bounding box center [71, 403] width 21 height 10
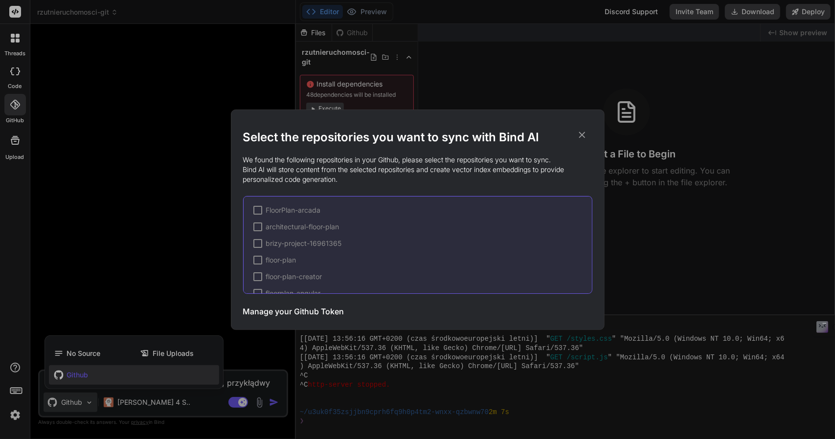
scroll to position [49, 0]
click at [255, 278] on div at bounding box center [257, 277] width 9 height 9
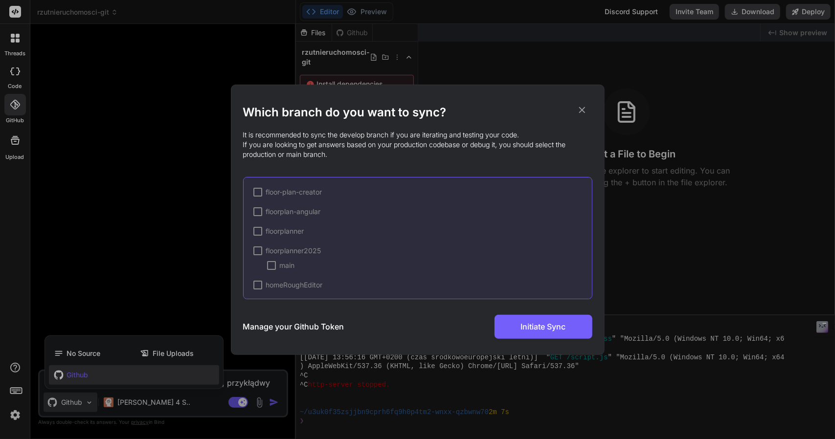
scroll to position [98, 0]
click at [257, 231] on div at bounding box center [257, 230] width 9 height 9
click at [256, 231] on span "✔" at bounding box center [258, 231] width 6 height 10
click at [256, 231] on div at bounding box center [257, 230] width 9 height 9
click at [272, 245] on div at bounding box center [271, 245] width 9 height 9
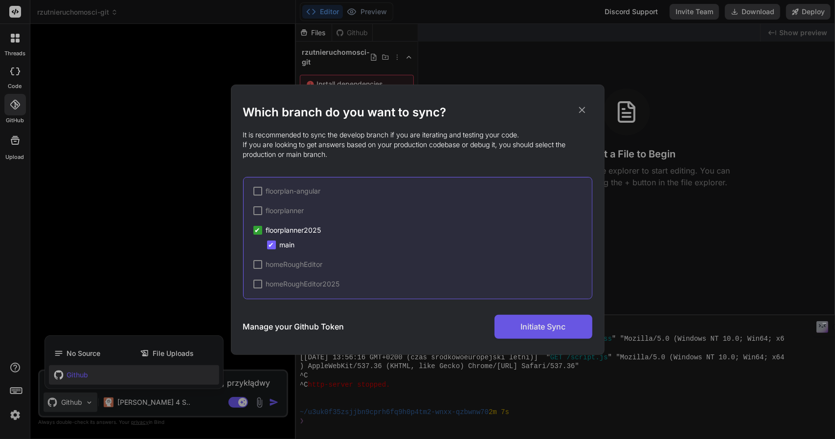
click at [547, 328] on span "Initiate Sync" at bounding box center [543, 327] width 45 height 12
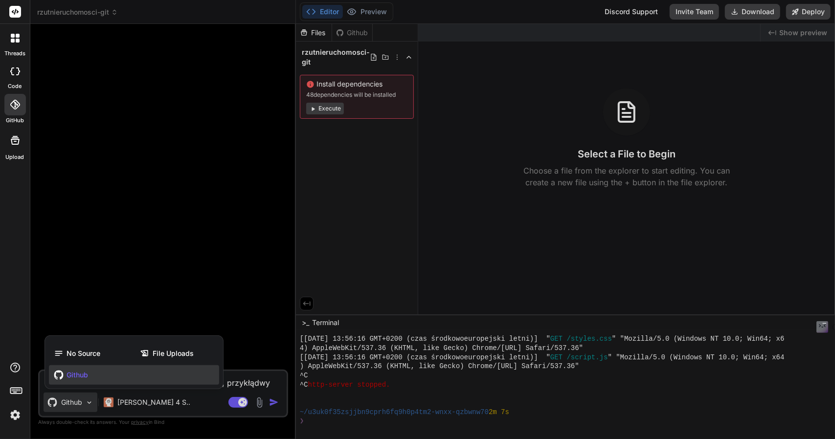
click at [198, 403] on div at bounding box center [417, 219] width 835 height 439
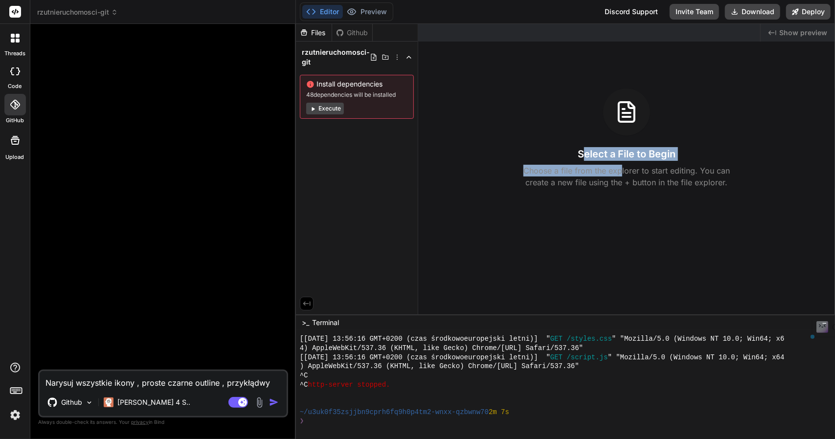
drag, startPoint x: 581, startPoint y: 157, endPoint x: 622, endPoint y: 170, distance: 43.0
click at [622, 170] on div "Select a File to Begin Choose a file from the explorer to start editing. You ca…" at bounding box center [626, 139] width 417 height 100
click at [658, 186] on p "Choose a file from the explorer to start editing. You can create a new file usi…" at bounding box center [626, 176] width 219 height 23
click at [360, 33] on div "Github" at bounding box center [352, 33] width 40 height 10
click at [367, 32] on div "Github" at bounding box center [352, 33] width 40 height 10
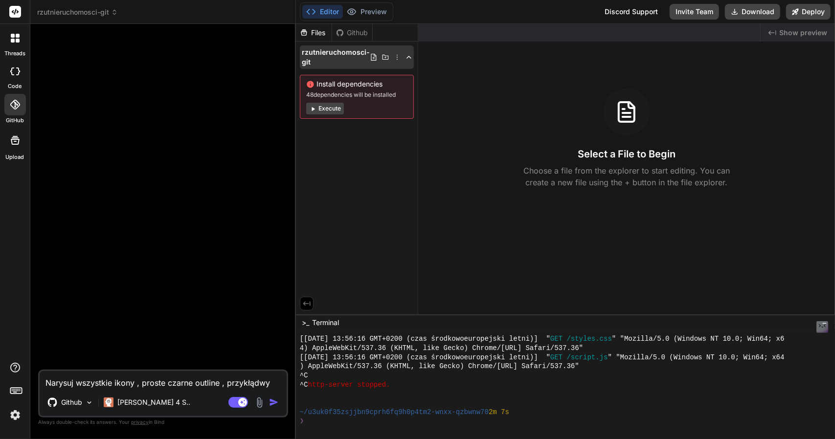
click at [323, 58] on span "rzutnieruchomosci-git" at bounding box center [336, 57] width 68 height 20
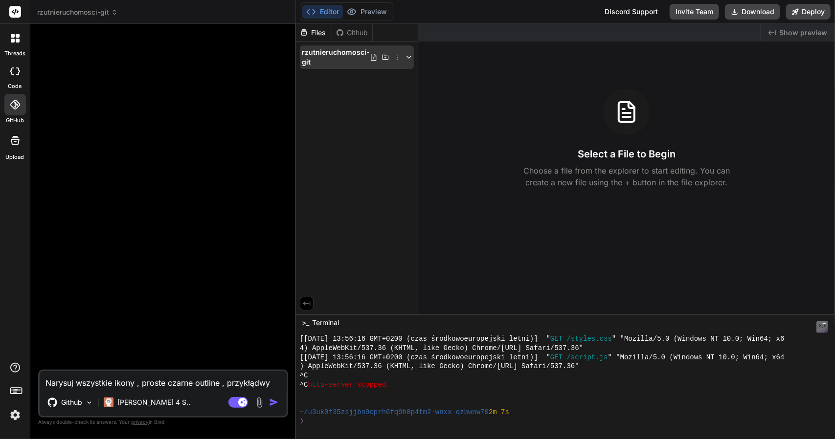
click at [323, 55] on span "rzutnieruchomosci-git" at bounding box center [336, 57] width 68 height 20
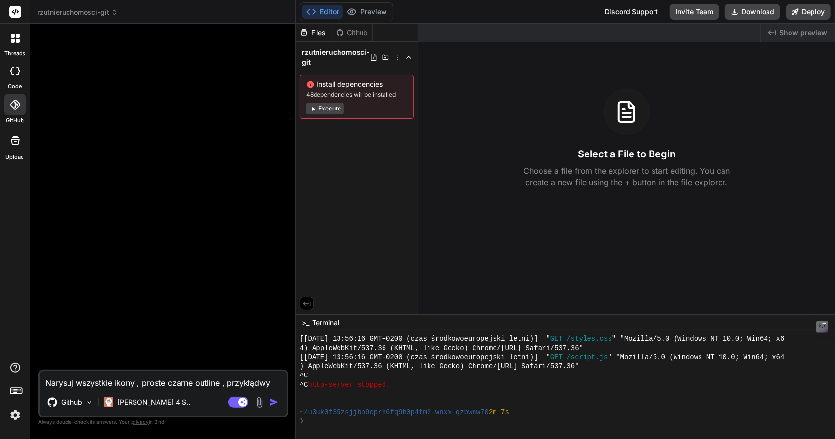
click at [324, 107] on button "Execute" at bounding box center [325, 109] width 38 height 12
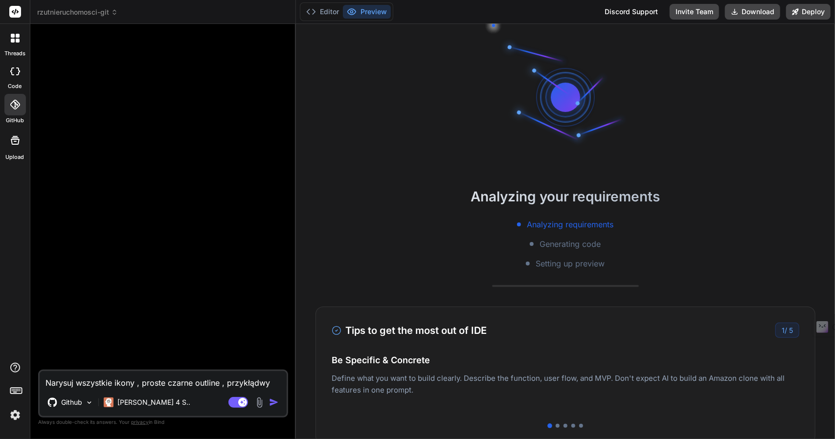
scroll to position [1306, 0]
click at [559, 425] on div at bounding box center [566, 426] width 468 height 4
click at [564, 425] on div at bounding box center [566, 426] width 4 height 4
click at [572, 424] on div at bounding box center [566, 426] width 468 height 4
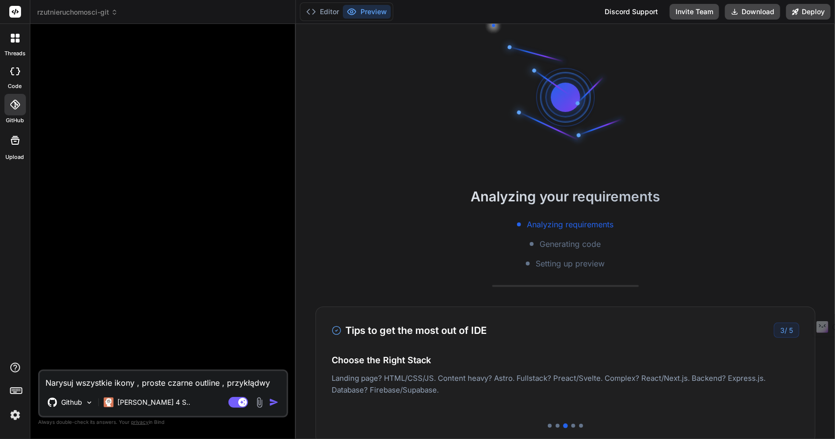
click at [568, 423] on div "Tips to get the most out of IDE 3 / 5 Be Specific & Concrete Define what you wa…" at bounding box center [566, 375] width 500 height 137
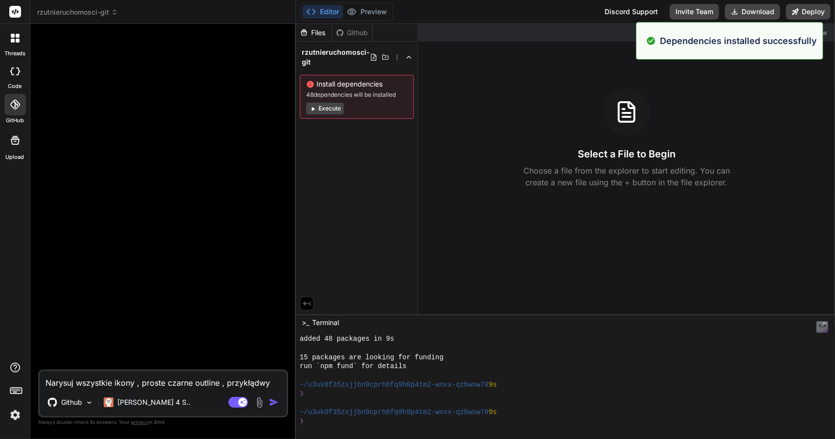
scroll to position [1397, 0]
click at [577, 423] on div "❯" at bounding box center [561, 421] width 522 height 9
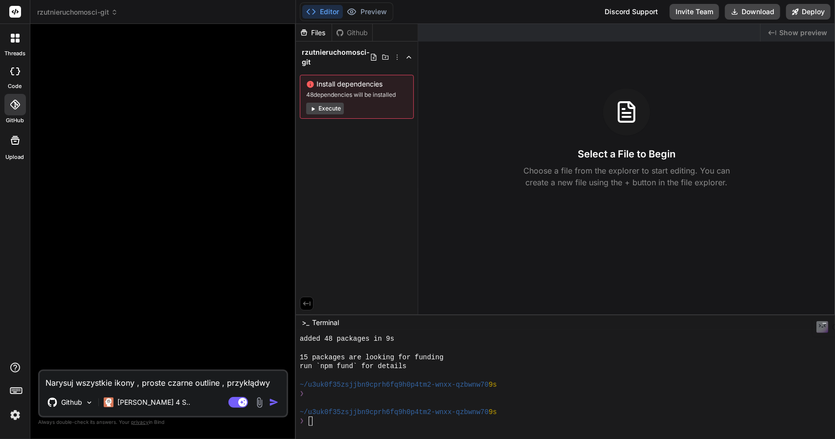
click at [776, 31] on icon "Created with Pixso." at bounding box center [773, 33] width 8 height 8
click at [789, 32] on span "Show preview" at bounding box center [803, 33] width 48 height 10
click at [773, 31] on icon "Created with Pixso." at bounding box center [773, 33] width 8 height 8
click at [100, 384] on textarea "Narysuj wszystkie ikony , proste czarne outline , przykłądwy kod ikony "<svg st…" at bounding box center [163, 380] width 247 height 18
click at [625, 113] on icon at bounding box center [627, 113] width 8 height 0
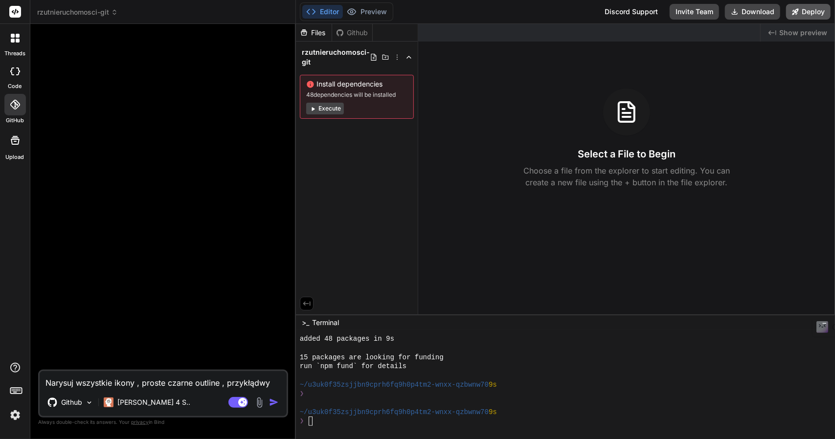
click at [804, 11] on button "Deploy" at bounding box center [808, 12] width 45 height 16
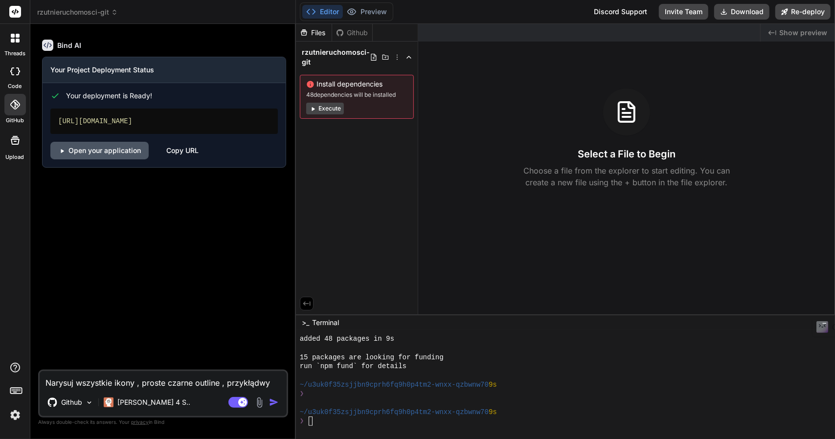
click at [102, 149] on link "Open your application" at bounding box center [99, 151] width 98 height 18
click at [195, 151] on div "Copy URL" at bounding box center [182, 151] width 32 height 18
click at [178, 148] on div "Copy URL" at bounding box center [182, 151] width 32 height 18
click at [199, 253] on div "Bind AI Your Project Deployment Status Your deployment is Ready! [URL][DOMAIN_N…" at bounding box center [164, 201] width 248 height 338
click at [327, 108] on button "Execute" at bounding box center [325, 109] width 38 height 12
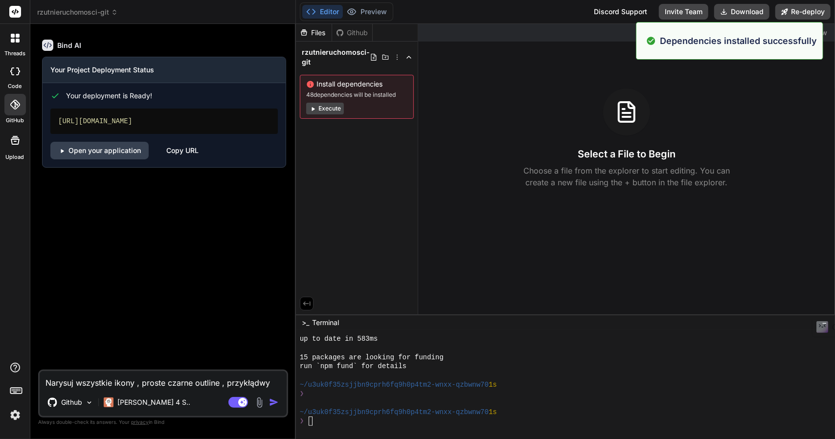
scroll to position [1534, 0]
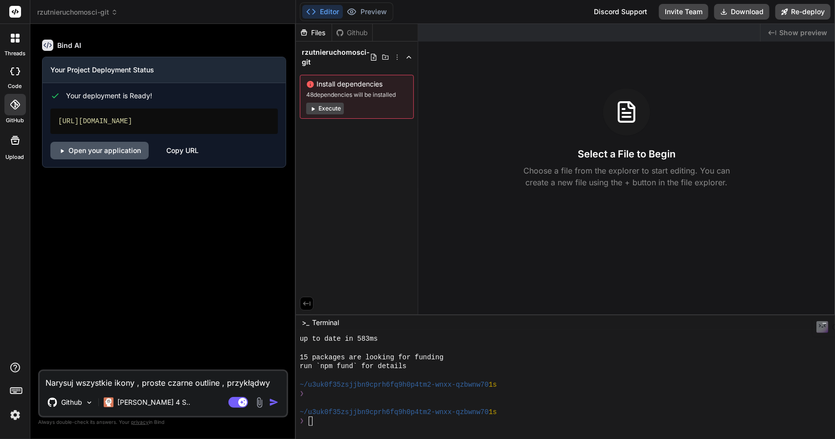
click at [92, 148] on link "Open your application" at bounding box center [99, 151] width 98 height 18
drag, startPoint x: 58, startPoint y: 120, endPoint x: 243, endPoint y: 120, distance: 184.9
click at [243, 120] on div "[URL][DOMAIN_NAME]" at bounding box center [163, 121] width 227 height 25
click at [226, 120] on div "[URL][DOMAIN_NAME]" at bounding box center [163, 121] width 227 height 25
drag, startPoint x: 199, startPoint y: 121, endPoint x: 57, endPoint y: 121, distance: 141.9
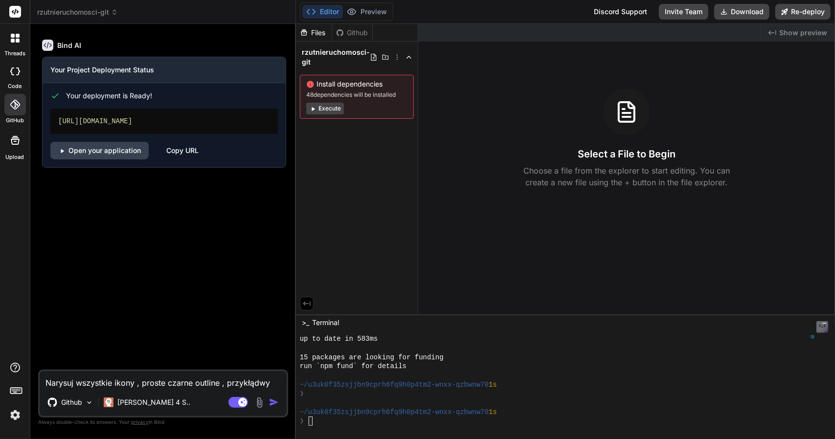
click at [57, 121] on div "[URL][DOMAIN_NAME]" at bounding box center [163, 121] width 227 height 25
click at [63, 117] on div "[URL][DOMAIN_NAME]" at bounding box center [163, 121] width 227 height 25
click at [327, 106] on button "Execute" at bounding box center [325, 109] width 38 height 12
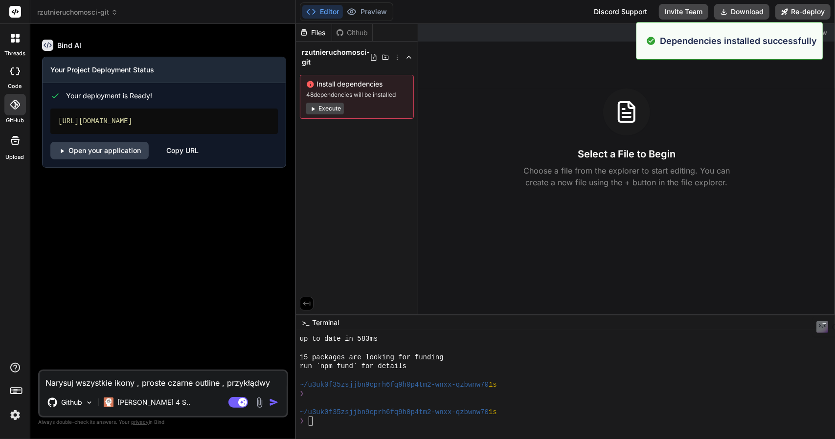
scroll to position [1671, 0]
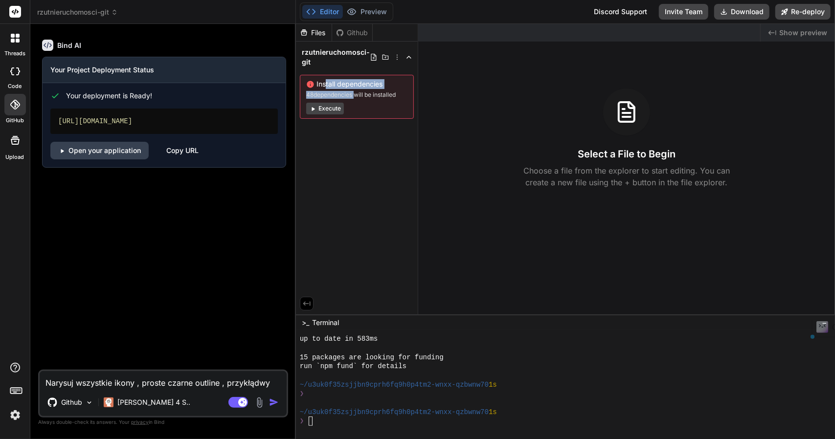
drag, startPoint x: 324, startPoint y: 84, endPoint x: 357, endPoint y: 91, distance: 33.5
click at [355, 91] on div "Install dependencies 48 dependencies will be installed Execute" at bounding box center [357, 97] width 114 height 44
click at [370, 91] on span "48 dependencies will be installed" at bounding box center [356, 95] width 101 height 8
click at [309, 83] on icon at bounding box center [310, 84] width 7 height 7
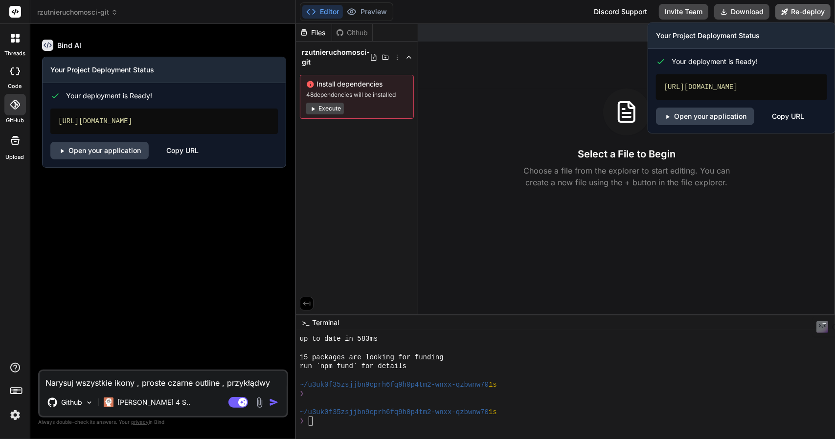
click at [798, 7] on button "Re-deploy" at bounding box center [802, 12] width 55 height 16
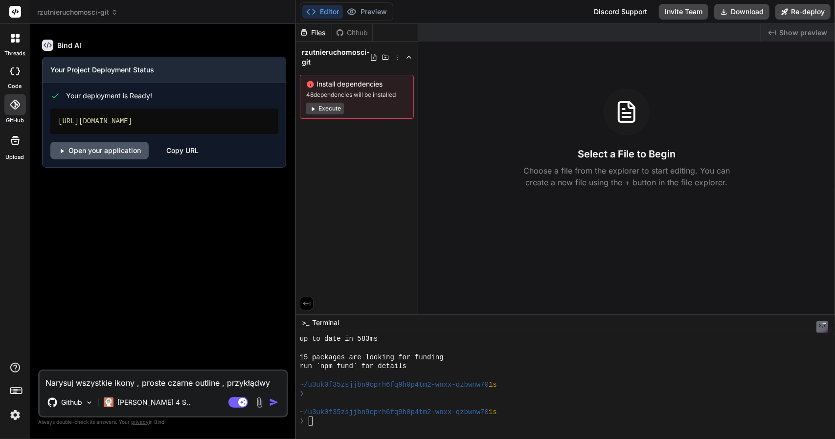
click at [104, 151] on link "Open your application" at bounding box center [99, 151] width 98 height 18
click at [308, 305] on icon at bounding box center [306, 303] width 9 height 9
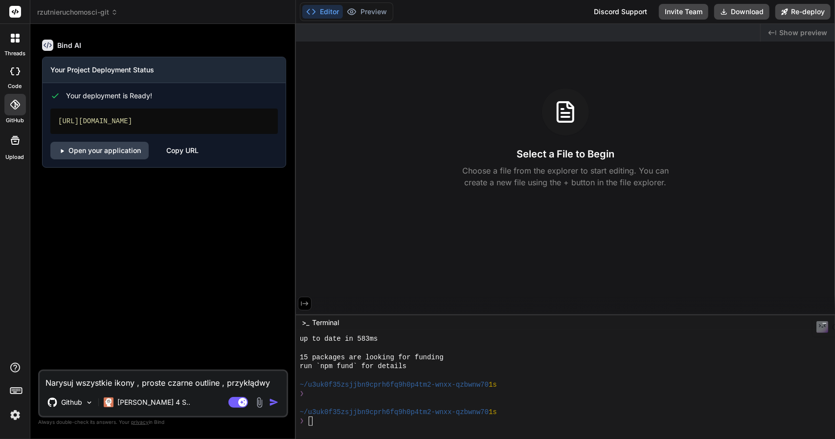
click at [306, 303] on icon at bounding box center [304, 303] width 9 height 9
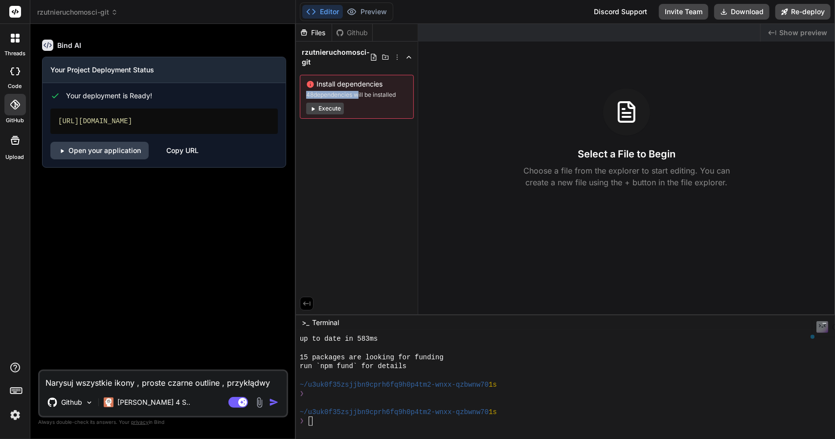
drag, startPoint x: 306, startPoint y: 93, endPoint x: 355, endPoint y: 93, distance: 48.9
click at [355, 93] on span "48 dependencies will be installed" at bounding box center [356, 95] width 101 height 8
click at [366, 91] on span "48 dependencies will be installed" at bounding box center [356, 95] width 101 height 8
click at [63, 11] on span "rzutnieruchomosci-git" at bounding box center [77, 12] width 81 height 10
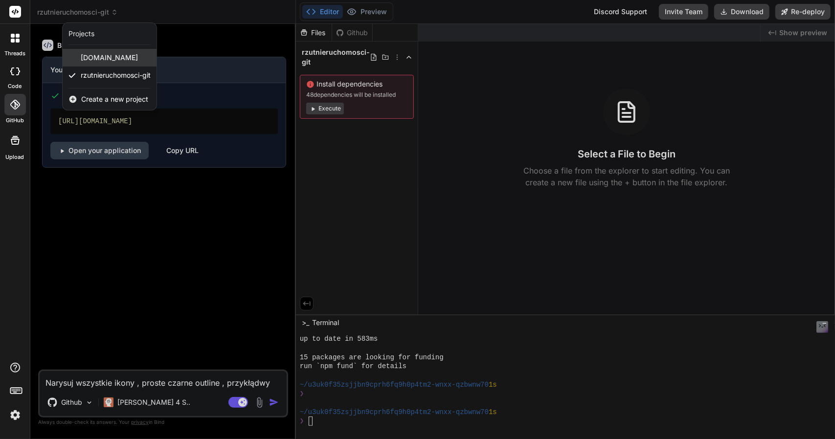
click at [107, 59] on span "[DOMAIN_NAME]" at bounding box center [109, 58] width 57 height 10
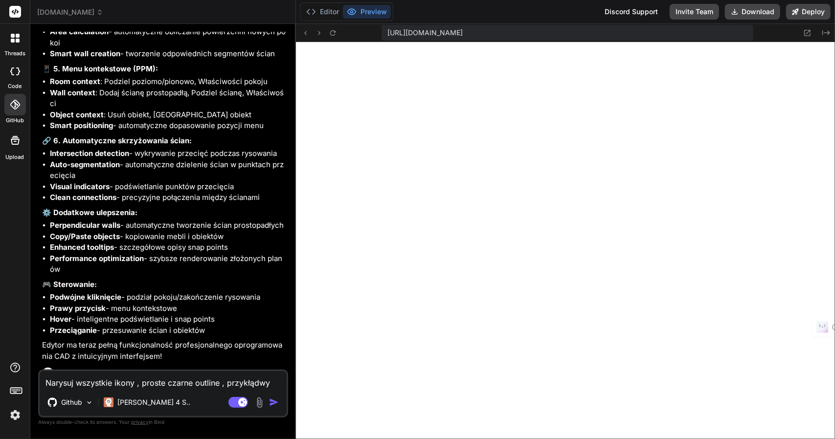
scroll to position [2100, 0]
click at [60, 9] on span "[DOMAIN_NAME]" at bounding box center [70, 12] width 66 height 10
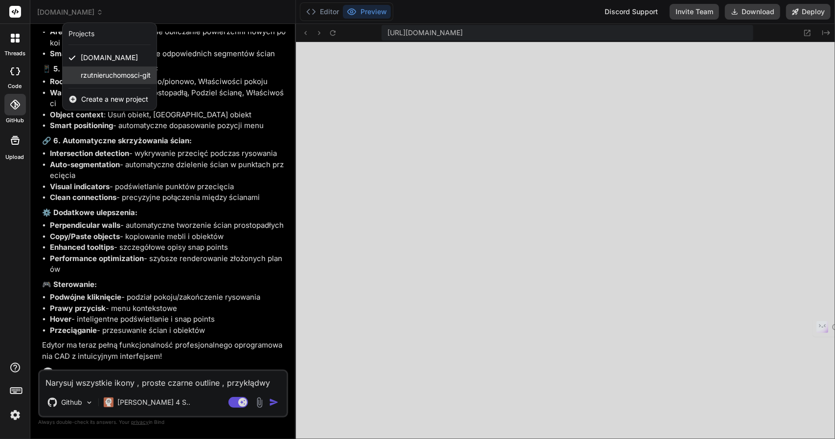
click at [95, 72] on span "rzutnieruchomosci-git" at bounding box center [116, 75] width 70 height 10
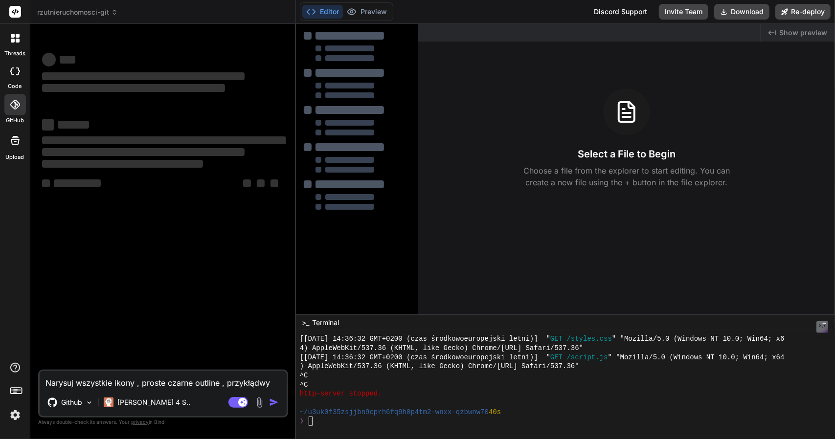
scroll to position [2146, 0]
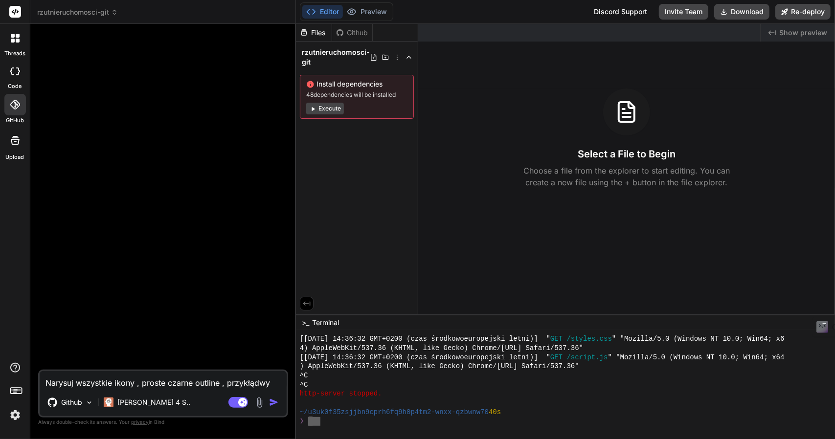
drag, startPoint x: 308, startPoint y: 423, endPoint x: 321, endPoint y: 423, distance: 12.7
click at [321, 423] on div "|||||||||||||||||||||||||||||||| [[DATE] 14:36:32 GMT+0200 (czas środkowoeurope…" at bounding box center [561, 380] width 522 height 91
click at [311, 421] on textarea "Terminal input" at bounding box center [310, 421] width 4 height 9
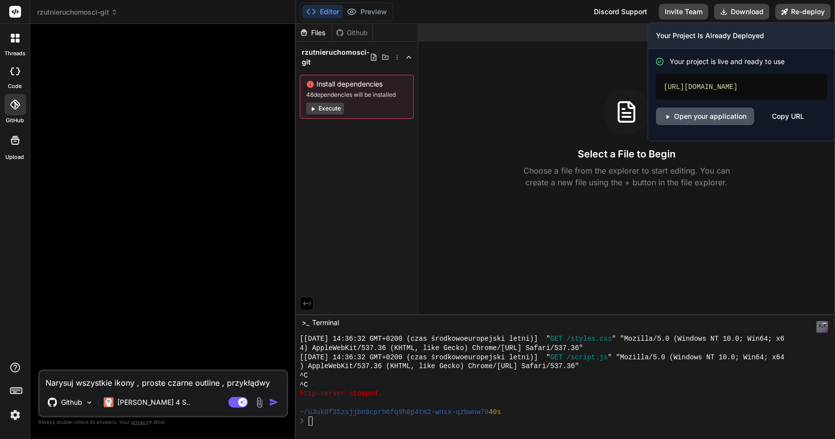
click at [702, 113] on link "Open your application" at bounding box center [705, 117] width 98 height 18
click at [695, 115] on link "Open your application" at bounding box center [705, 117] width 98 height 18
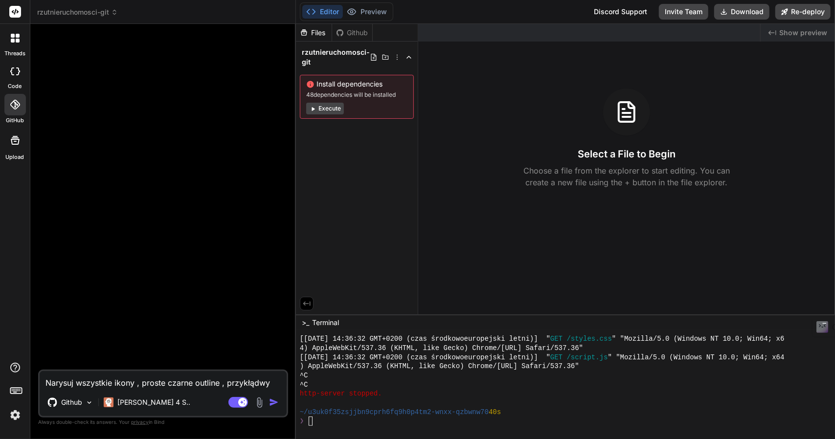
click at [330, 107] on button "Execute" at bounding box center [325, 109] width 38 height 12
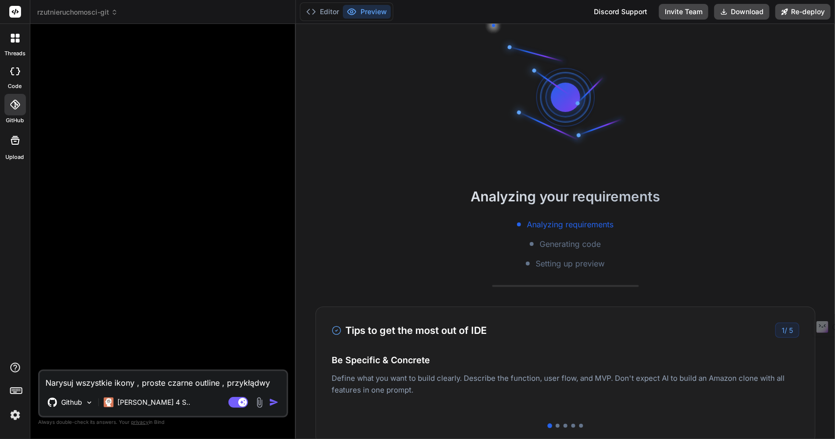
scroll to position [2255, 0]
type textarea "x"
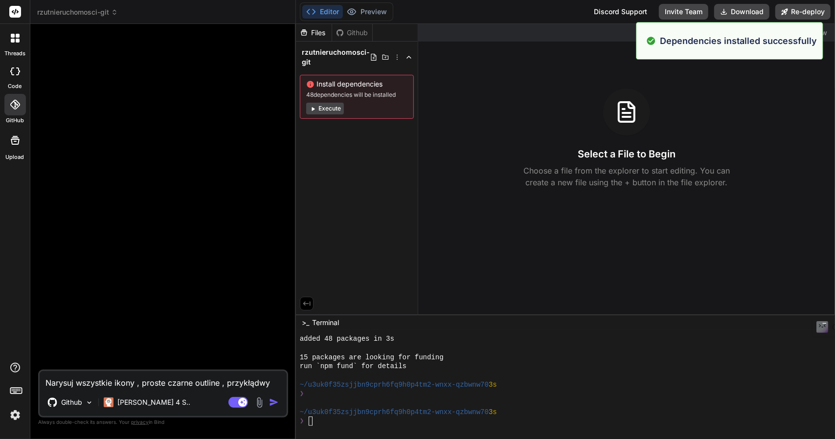
scroll to position [2283, 0]
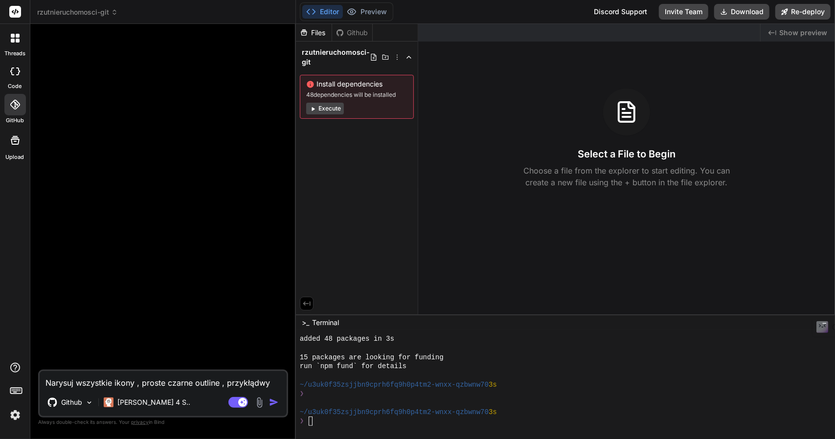
click at [319, 34] on div "Files" at bounding box center [314, 33] width 36 height 10
click at [347, 31] on div "Github" at bounding box center [352, 33] width 40 height 10
click at [347, 32] on div "Github" at bounding box center [352, 33] width 40 height 10
click at [357, 32] on div "Github" at bounding box center [352, 33] width 40 height 10
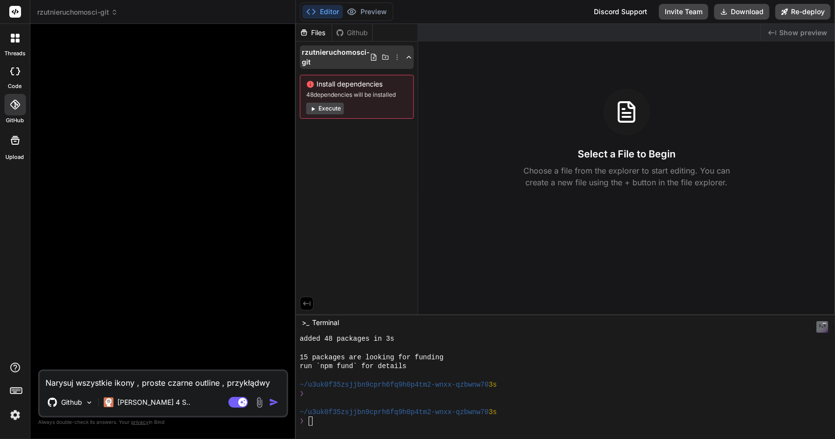
click at [371, 57] on icon at bounding box center [374, 57] width 8 height 8
click at [397, 56] on icon at bounding box center [397, 57] width 8 height 8
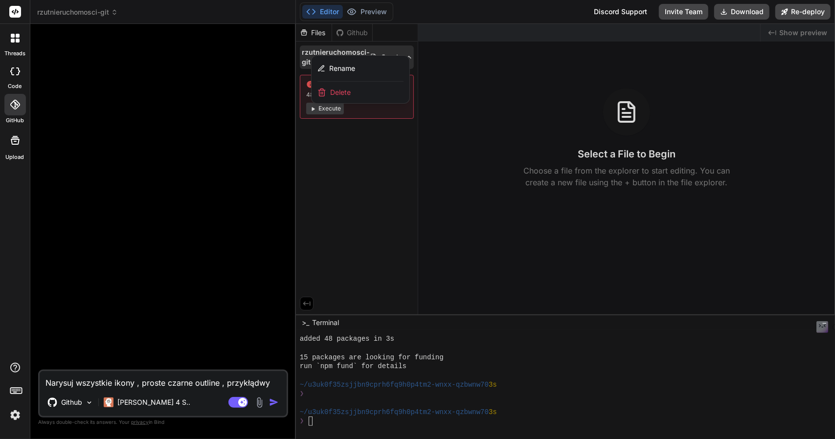
click at [396, 57] on div "Rename" at bounding box center [361, 69] width 98 height 26
click at [407, 55] on div at bounding box center [565, 231] width 539 height 415
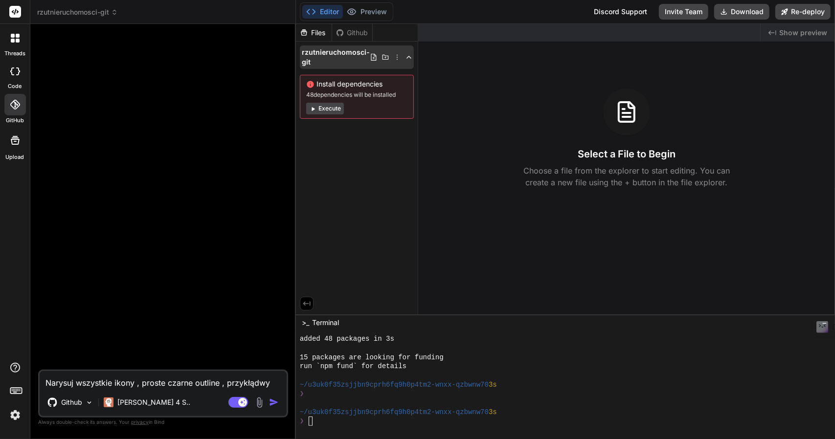
click at [409, 57] on icon at bounding box center [409, 57] width 8 height 8
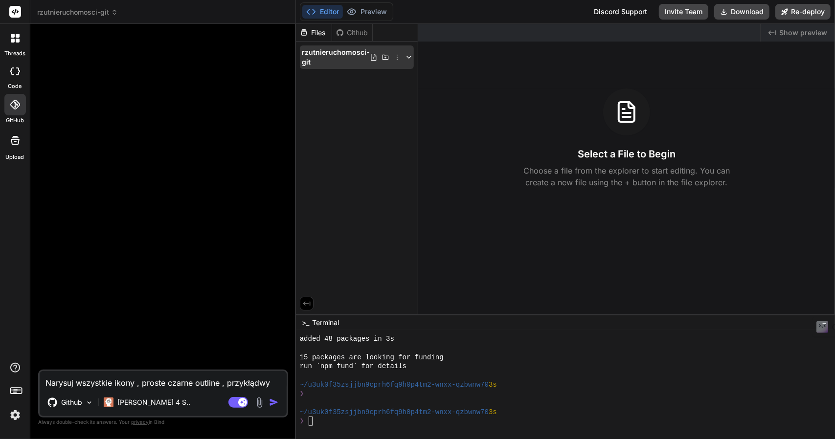
click at [406, 58] on icon at bounding box center [409, 57] width 8 height 8
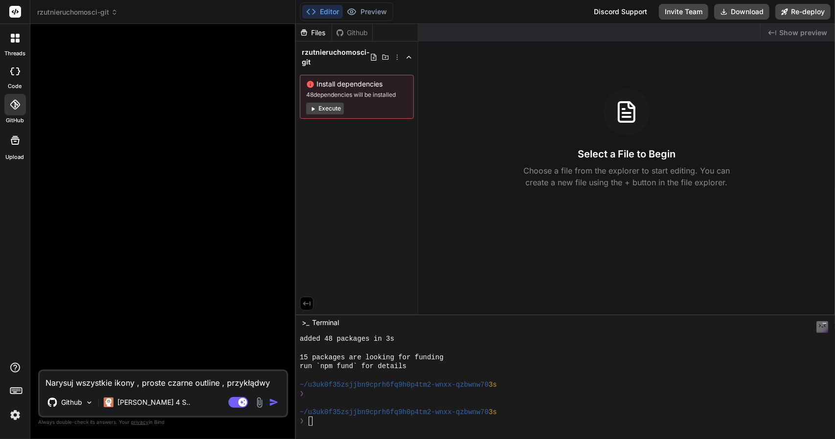
click at [341, 90] on div "Install dependencies 48 dependencies will be installed Execute" at bounding box center [357, 97] width 114 height 44
drag, startPoint x: 300, startPoint y: 357, endPoint x: 458, endPoint y: 356, distance: 157.5
click at [448, 357] on div "15 packages are looking for funding" at bounding box center [561, 357] width 522 height 9
drag, startPoint x: 328, startPoint y: 364, endPoint x: 356, endPoint y: 365, distance: 27.4
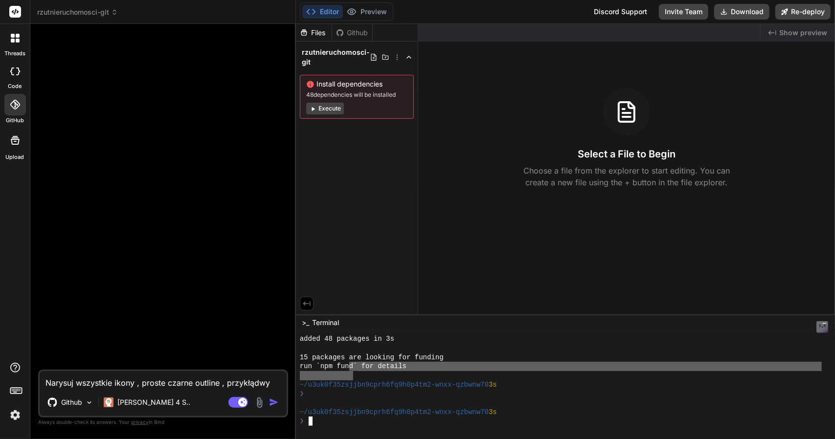
drag, startPoint x: 357, startPoint y: 366, endPoint x: 353, endPoint y: 372, distance: 7.3
click at [330, 423] on div "❯" at bounding box center [561, 421] width 522 height 9
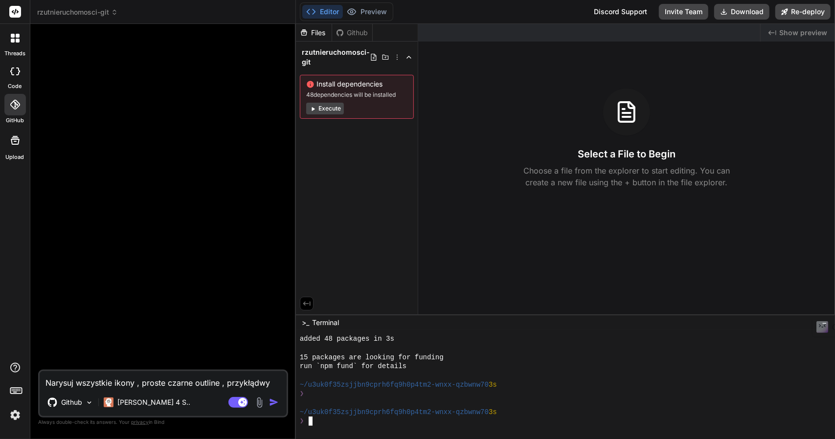
click at [324, 419] on div "❯" at bounding box center [561, 421] width 522 height 9
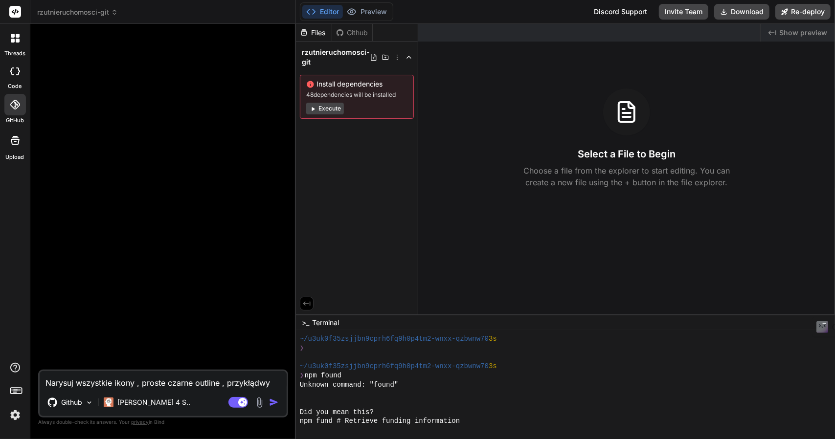
scroll to position [2325, 0]
drag, startPoint x: 307, startPoint y: 374, endPoint x: 343, endPoint y: 374, distance: 36.2
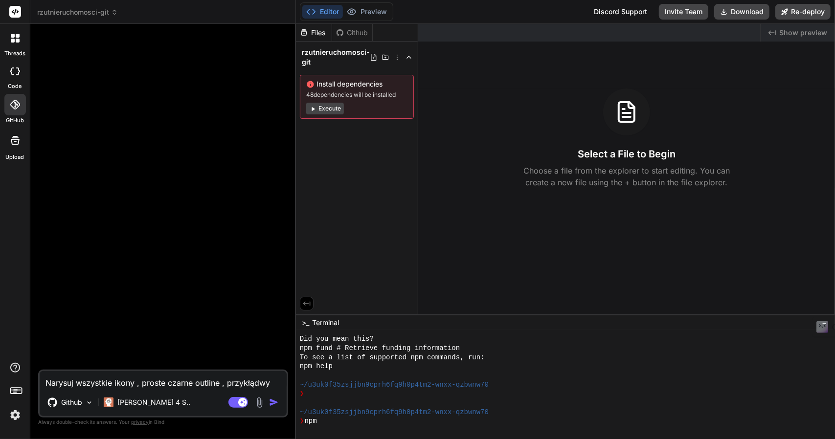
scroll to position [2250, 0]
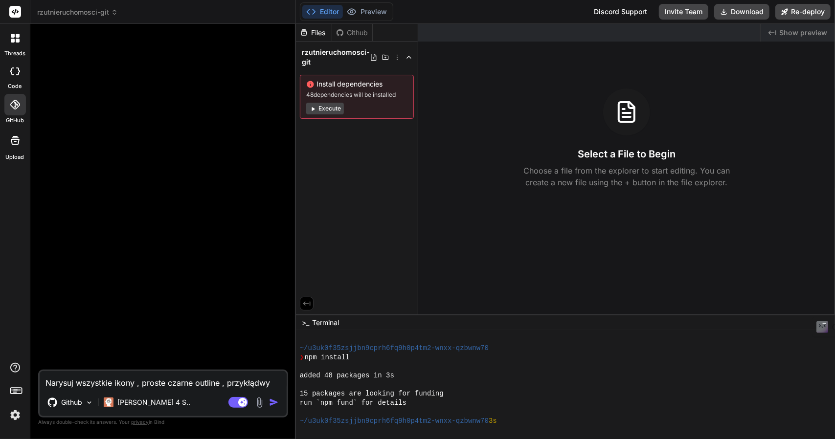
click at [15, 78] on div at bounding box center [15, 72] width 22 height 20
type textarea "x"
click at [110, 380] on textarea "Narysuj wszystkie ikony , proste czarne outline , przykłądwy kod ikony "<svg st…" at bounding box center [163, 380] width 247 height 18
type textarea "i"
type textarea "x"
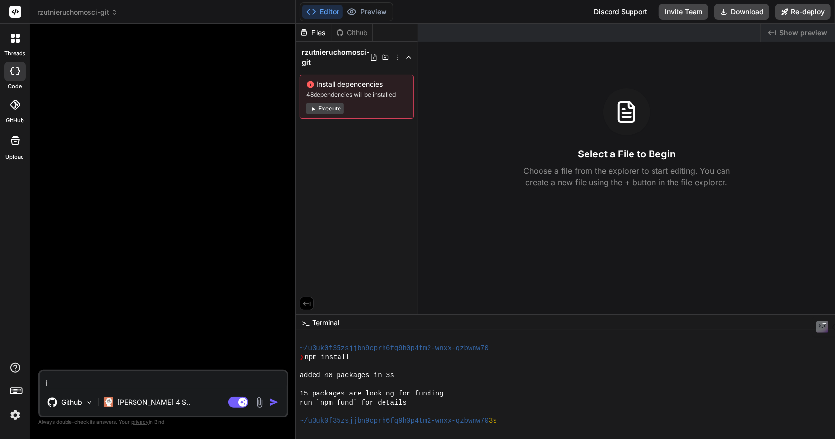
type textarea "in"
type textarea "x"
type textarea "ins"
type textarea "x"
type textarea "inst"
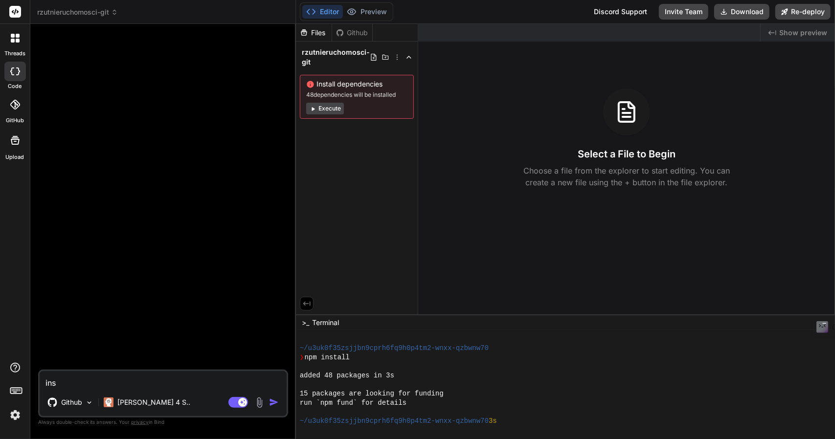
type textarea "x"
type textarea "insta"
type textarea "x"
type textarea "instal"
type textarea "x"
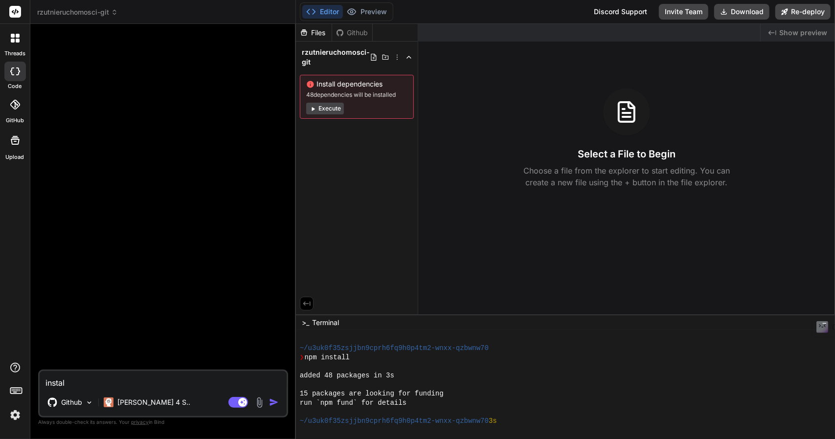
type textarea "instal"
type textarea "x"
type textarea "instal a"
type textarea "x"
type textarea "instal ap"
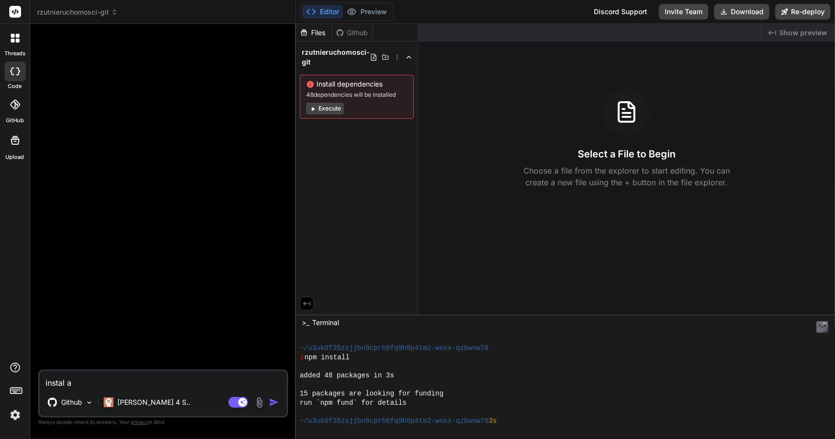
type textarea "x"
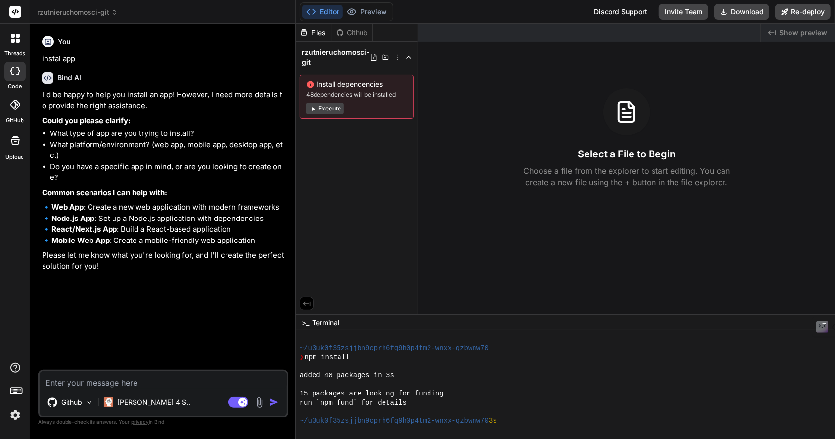
click at [321, 109] on button "Execute" at bounding box center [325, 109] width 38 height 12
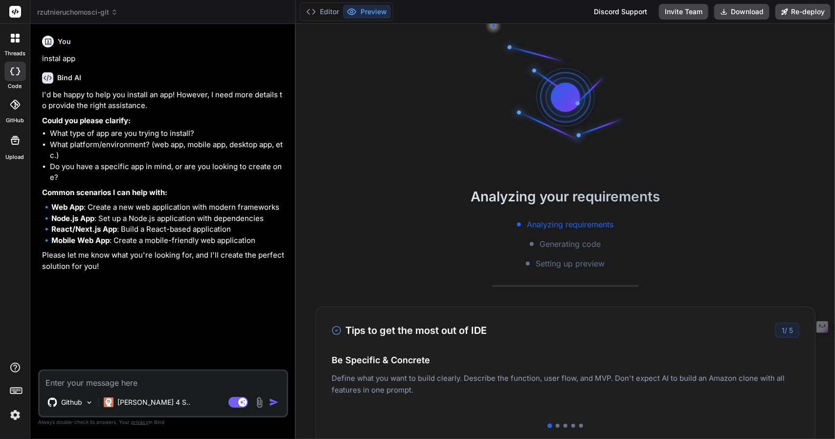
scroll to position [2246, 0]
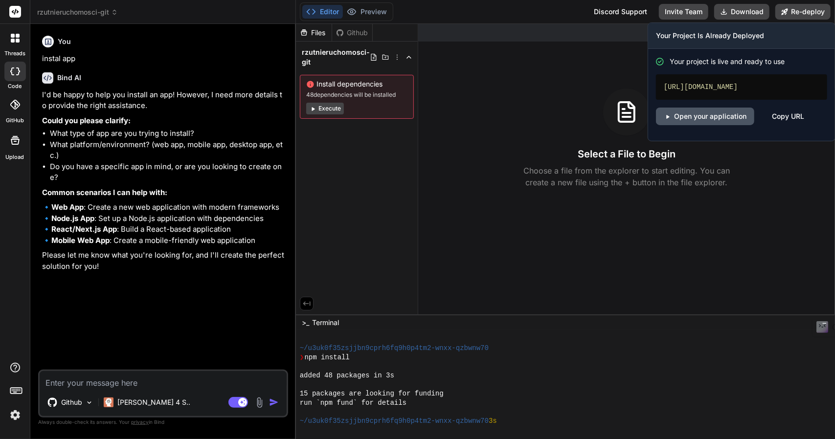
click at [729, 113] on link "Open your application" at bounding box center [705, 117] width 98 height 18
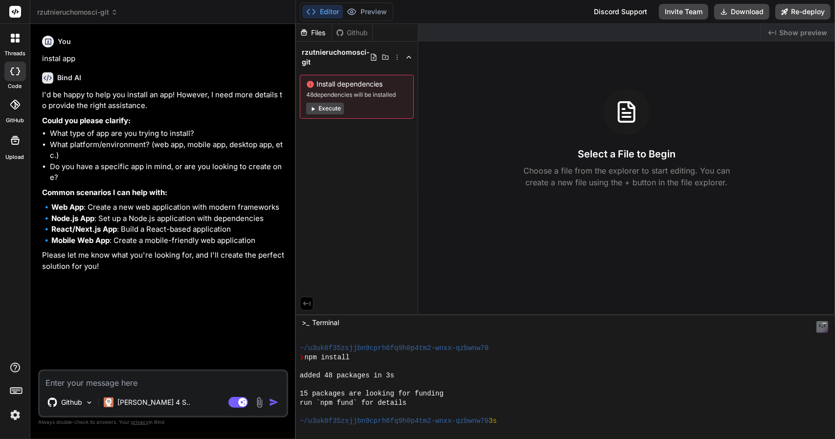
click at [106, 10] on span "rzutnieruchomosci-git" at bounding box center [77, 12] width 81 height 10
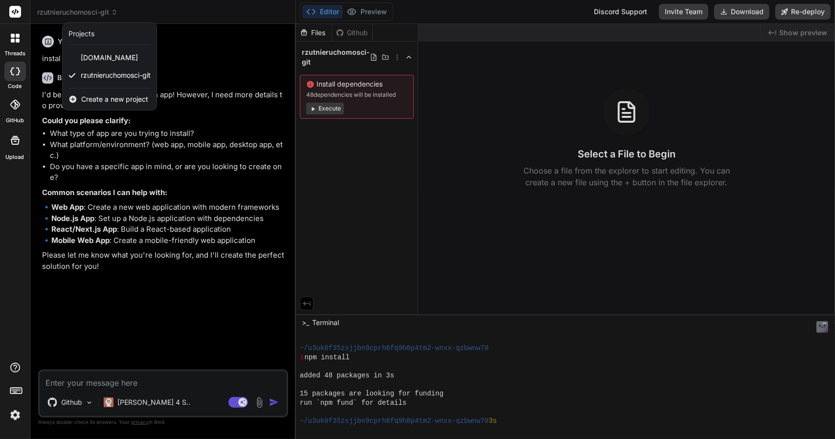
click at [18, 43] on div at bounding box center [15, 38] width 21 height 21
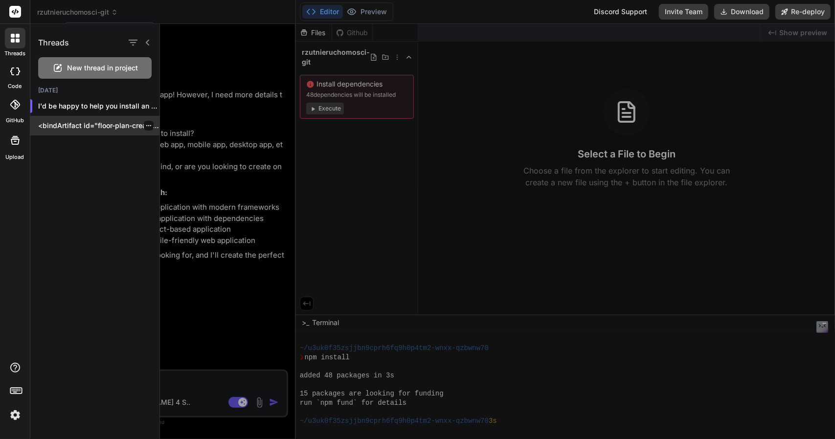
click at [51, 124] on p "<bindArtifact id="floor-plan-creator-2d"..." at bounding box center [98, 126] width 121 height 10
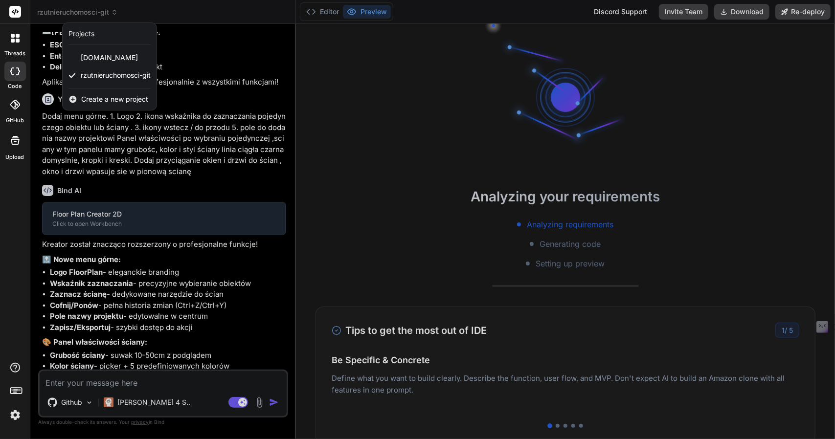
click at [150, 181] on div at bounding box center [417, 219] width 835 height 439
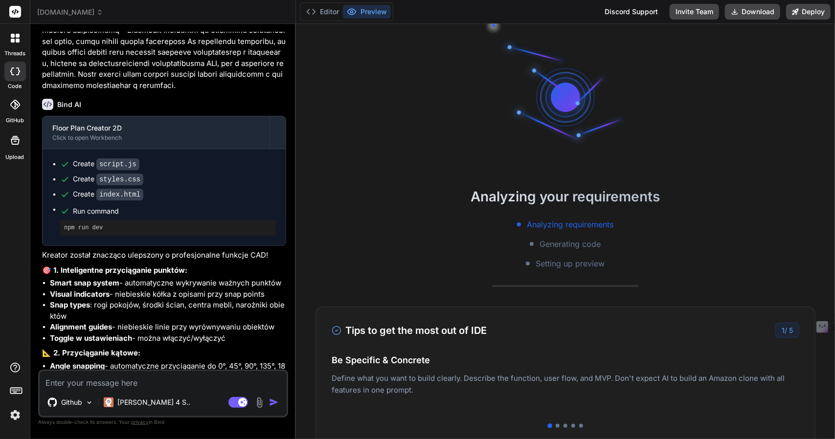
scroll to position [1647, 0]
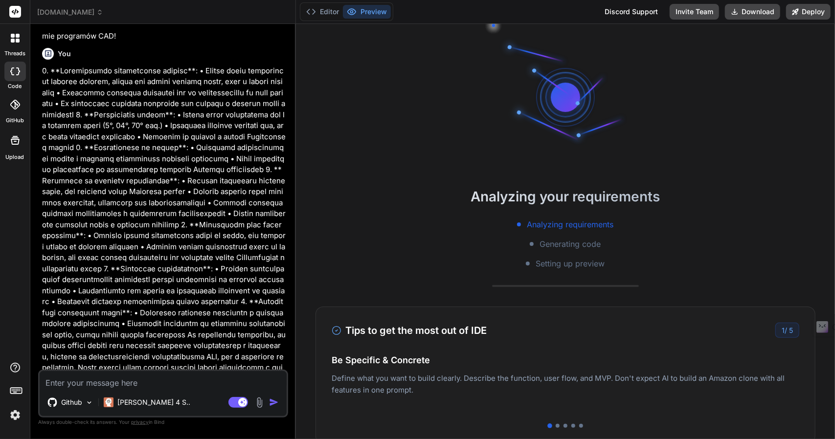
click at [95, 11] on span "[DOMAIN_NAME]" at bounding box center [70, 12] width 66 height 10
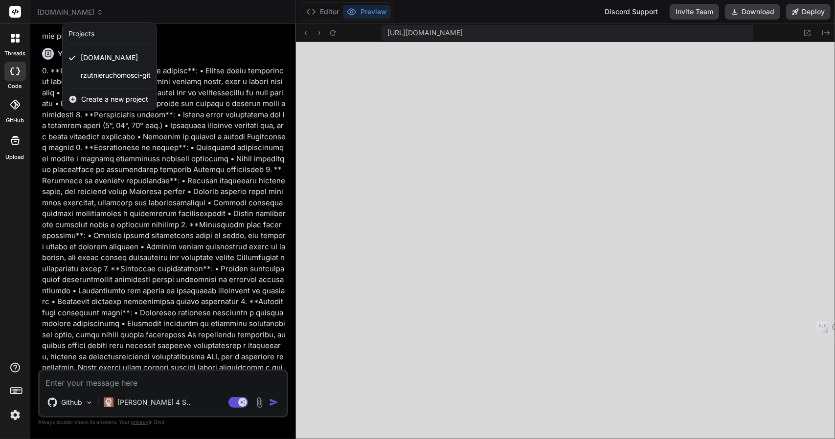
drag, startPoint x: 383, startPoint y: 124, endPoint x: 428, endPoint y: 163, distance: 59.3
click at [428, 163] on div at bounding box center [417, 219] width 835 height 439
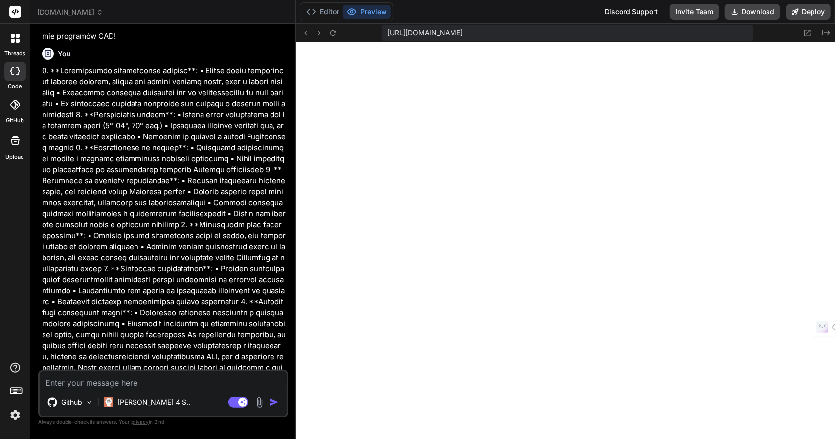
click at [80, 14] on span "[DOMAIN_NAME]" at bounding box center [70, 12] width 66 height 10
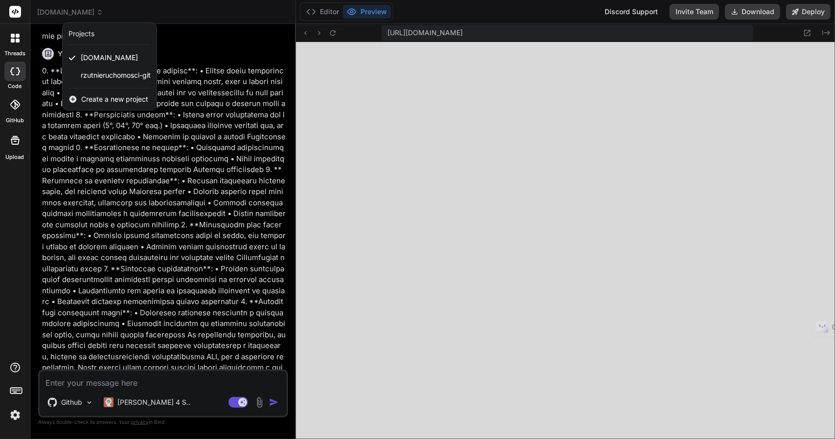
click at [85, 99] on span "Create a new project" at bounding box center [114, 99] width 67 height 10
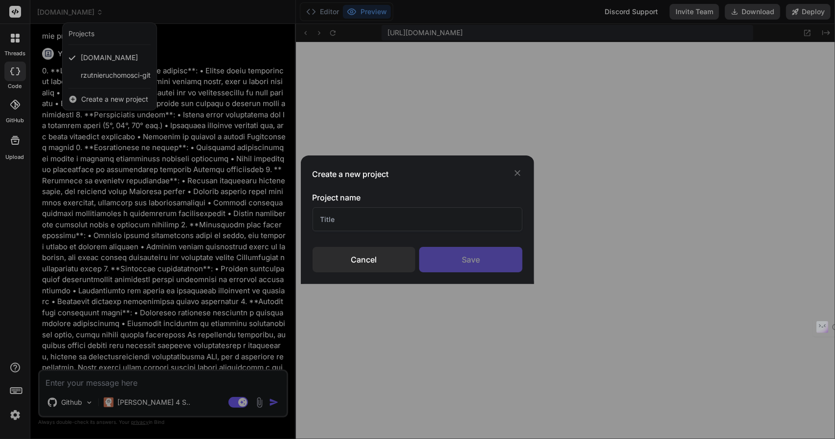
click at [368, 215] on input "text" at bounding box center [418, 219] width 210 height 24
click at [477, 260] on div "Save" at bounding box center [470, 259] width 103 height 25
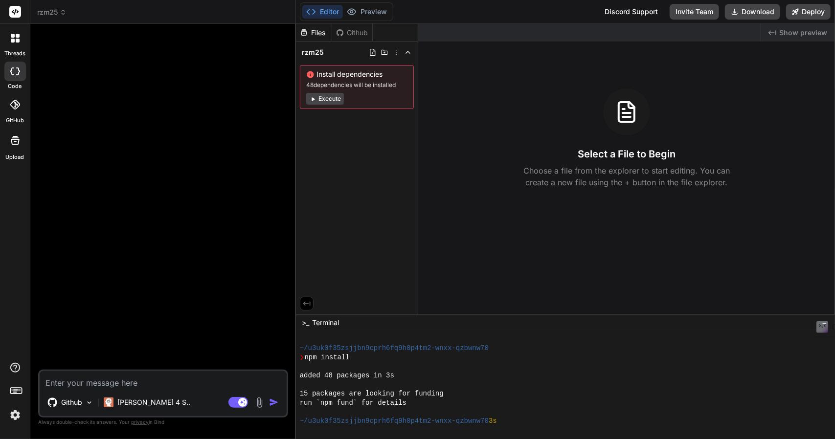
click at [21, 108] on div at bounding box center [15, 105] width 22 height 22
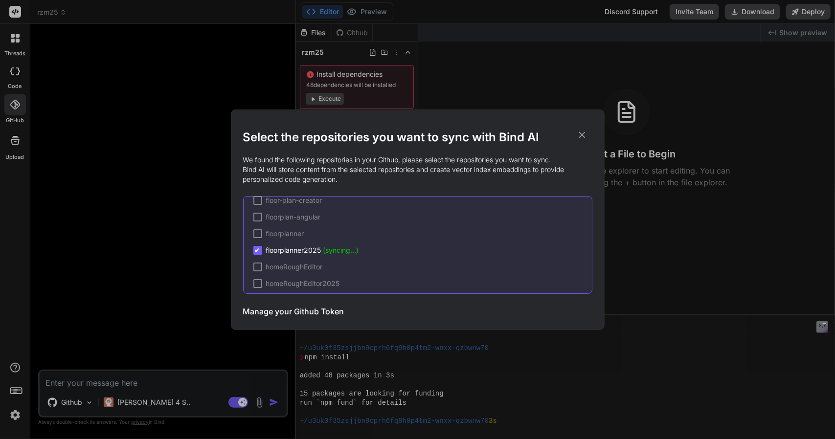
scroll to position [97, 0]
click at [305, 225] on span "floorplanner2025 (syncing...)" at bounding box center [312, 230] width 93 height 10
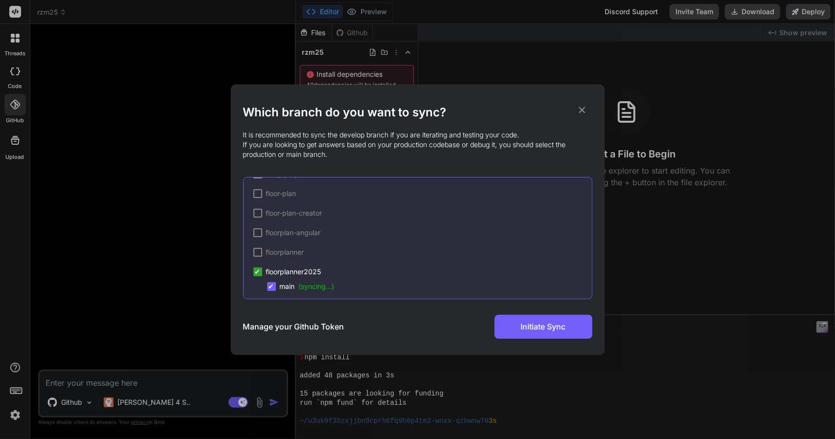
scroll to position [98, 0]
click at [274, 246] on div "✔" at bounding box center [271, 245] width 9 height 9
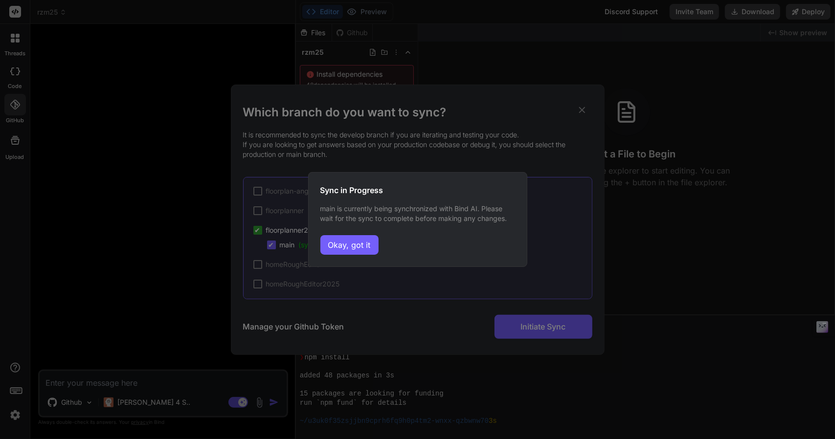
click at [408, 236] on div "Sync in Progress main is currently being synchronized with Bind AI. Please wait…" at bounding box center [417, 219] width 219 height 95
click at [356, 242] on button "Okay, got it" at bounding box center [349, 245] width 58 height 20
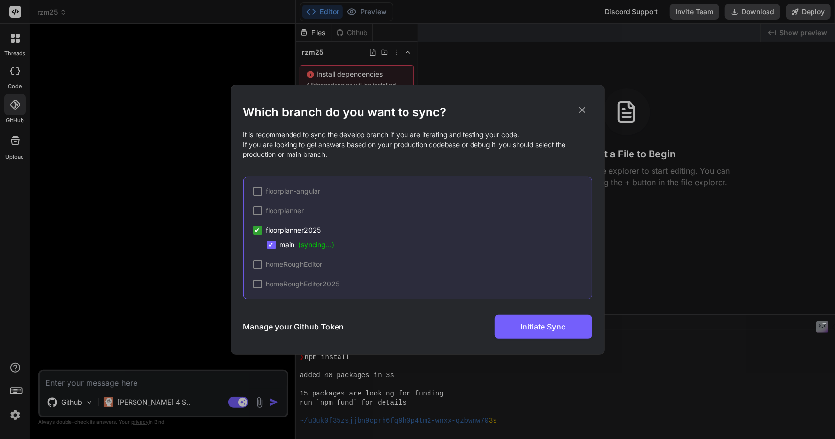
click at [257, 231] on span "✔" at bounding box center [258, 231] width 6 height 10
click at [313, 245] on span "(syncing...)" at bounding box center [317, 245] width 36 height 8
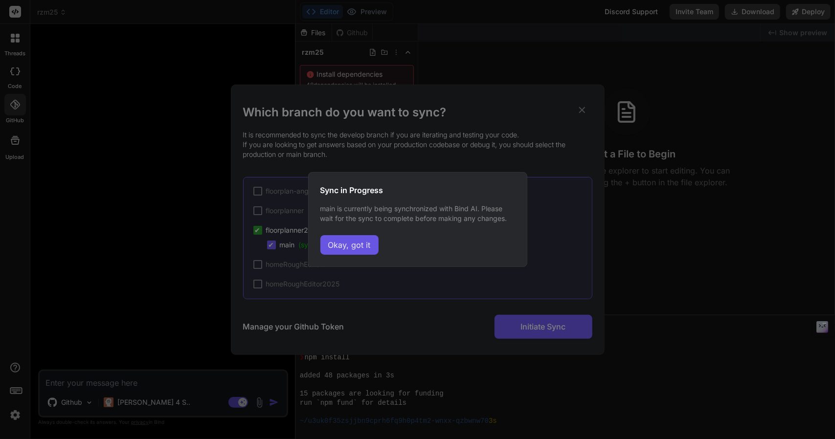
click at [327, 248] on button "Okay, got it" at bounding box center [349, 245] width 58 height 20
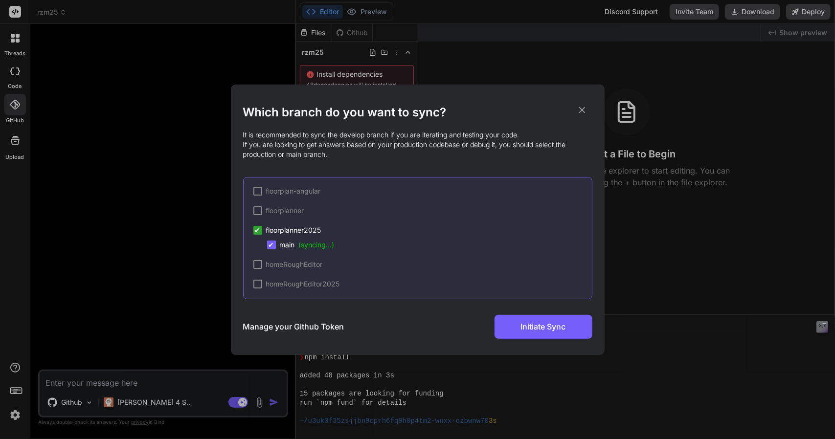
click at [272, 245] on span "✔" at bounding box center [272, 245] width 6 height 10
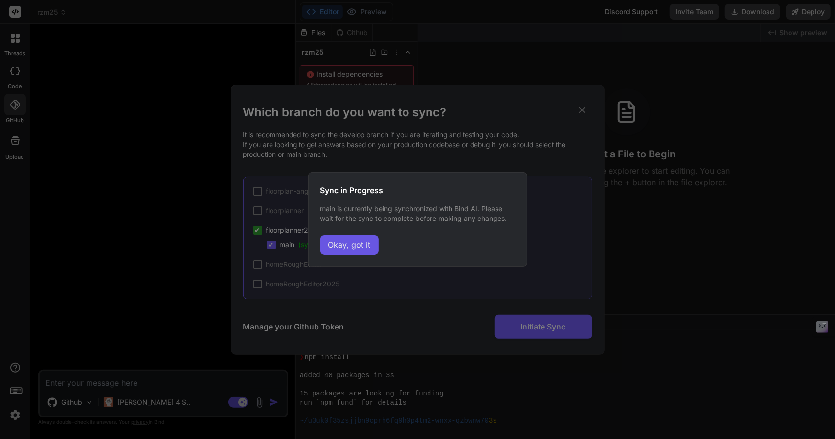
click at [346, 246] on button "Okay, got it" at bounding box center [349, 245] width 58 height 20
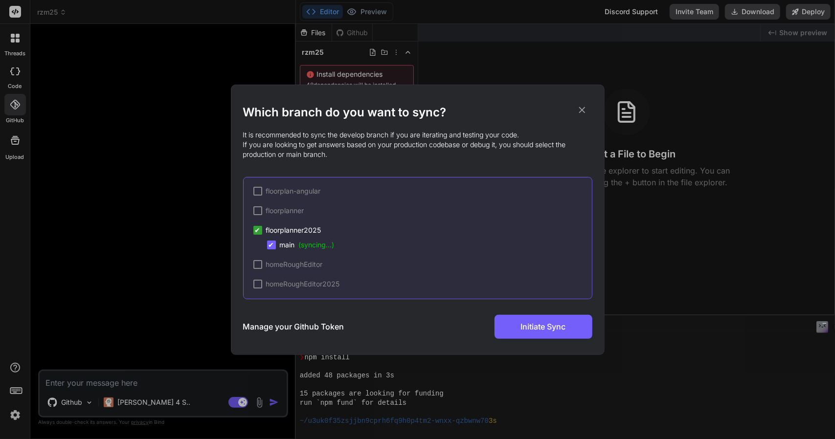
click at [258, 232] on span "✔" at bounding box center [258, 231] width 6 height 10
click at [310, 244] on span "(syncing...)" at bounding box center [317, 245] width 36 height 8
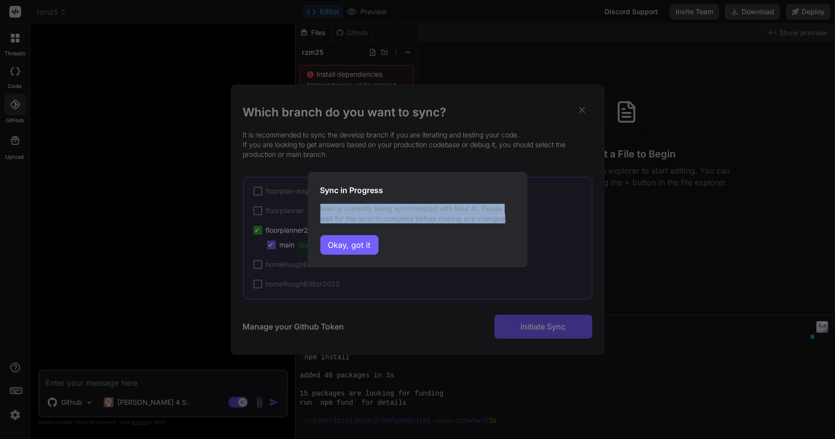
drag, startPoint x: 321, startPoint y: 209, endPoint x: 505, endPoint y: 220, distance: 183.8
click at [505, 220] on p "main is currently being synchronized with Bind AI. Please wait for the sync to …" at bounding box center [417, 214] width 195 height 20
copy p "main is currently being synchronized with Bind AI. Please wait for the sync to …"
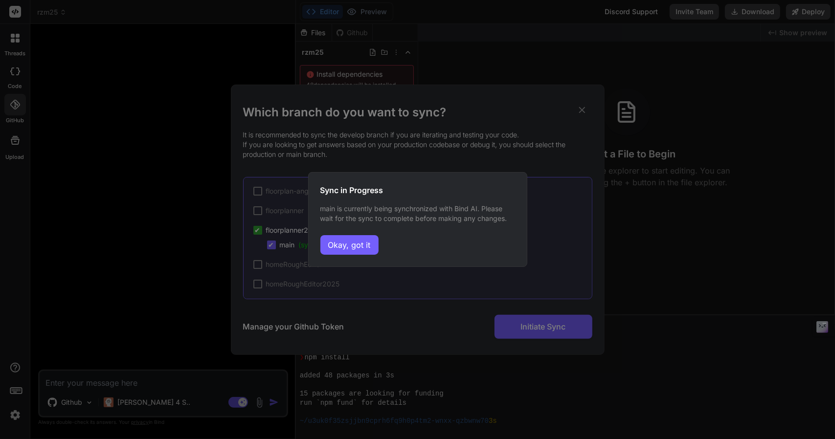
click at [208, 93] on div "Sync in Progress main is currently being synchronized with Bind AI. Please wait…" at bounding box center [417, 219] width 835 height 439
click at [343, 248] on button "Okay, got it" at bounding box center [349, 245] width 58 height 20
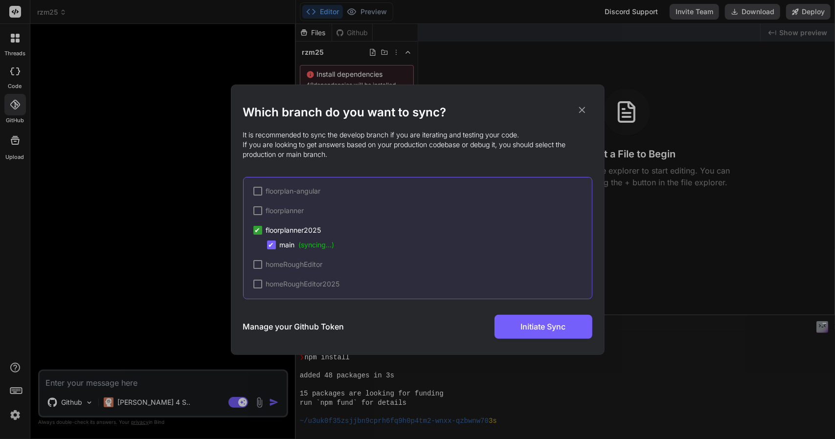
click at [582, 113] on icon at bounding box center [582, 110] width 11 height 11
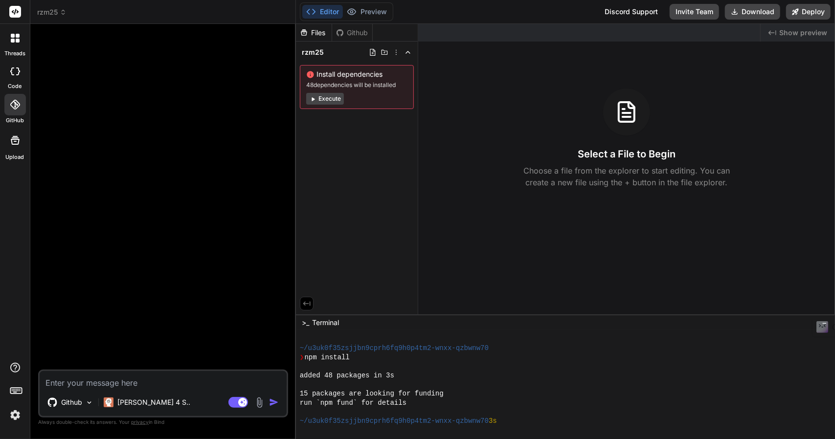
click at [17, 74] on icon at bounding box center [15, 72] width 10 height 8
click at [57, 9] on span "rzm25" at bounding box center [51, 12] width 29 height 10
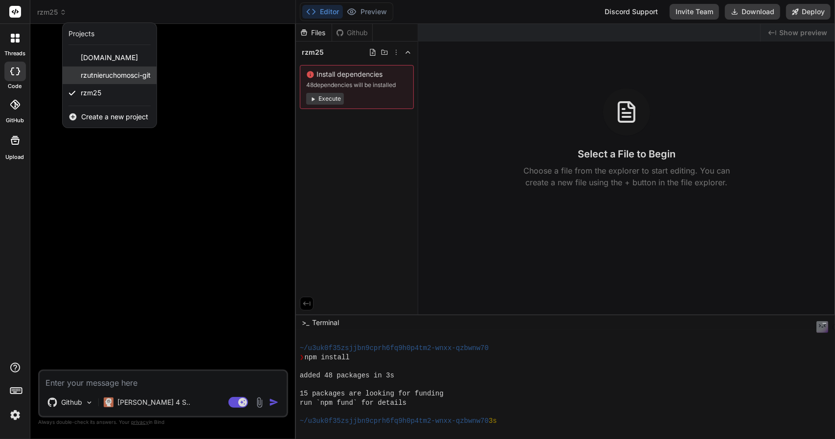
click at [84, 74] on span "rzutnieruchomosci-git" at bounding box center [116, 75] width 70 height 10
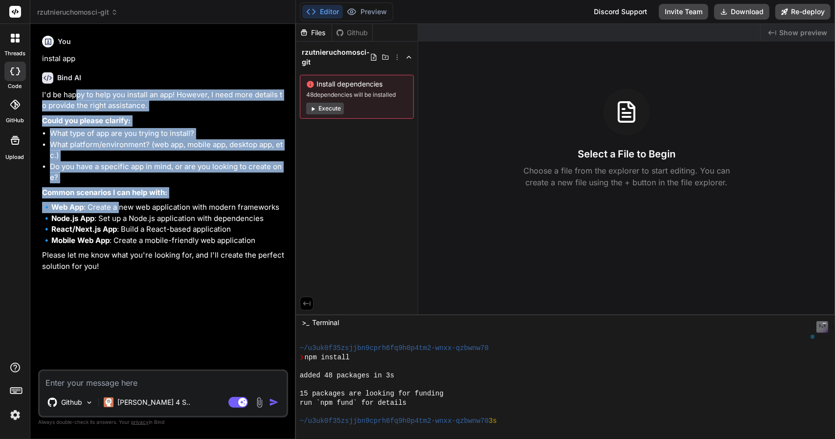
drag, startPoint x: 76, startPoint y: 96, endPoint x: 151, endPoint y: 241, distance: 162.8
click at [122, 200] on div "I'd be happy to help you install an app! However, I need more details to provid…" at bounding box center [164, 181] width 244 height 183
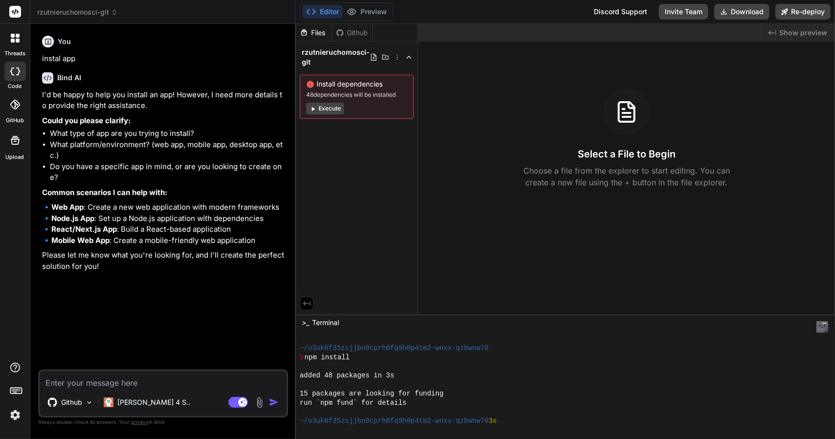
click at [165, 246] on p "🔹 Web App : Create a new web application with modern frameworks 🔹 Node.js App :…" at bounding box center [164, 224] width 244 height 44
drag, startPoint x: 316, startPoint y: 83, endPoint x: 399, endPoint y: 100, distance: 84.4
click at [399, 100] on div "Install dependencies 48 dependencies will be installed Execute" at bounding box center [357, 97] width 114 height 44
copy div "Install dependencies 48 dependencies will be installed"
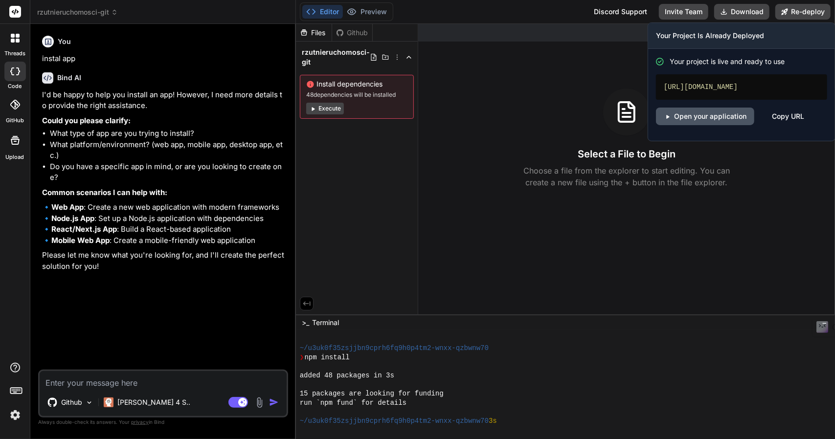
click at [726, 113] on link "Open your application" at bounding box center [705, 117] width 98 height 18
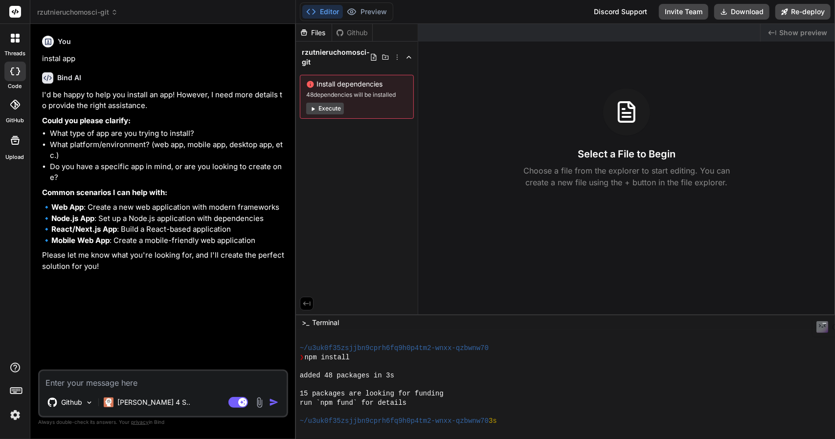
click at [105, 383] on textarea at bounding box center [163, 380] width 247 height 18
paste textarea "404: NOT_FOUND Code: NOT_FOUND ID: arn1::tkbx8-1758113200362-f9243975f887"
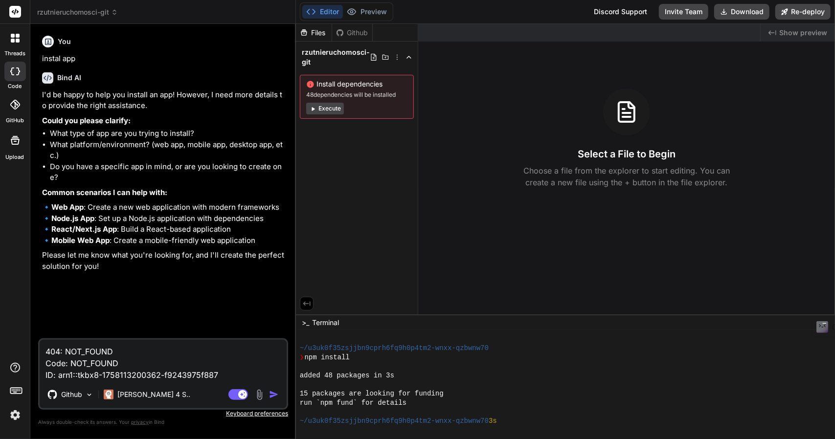
click at [46, 355] on textarea "404: NOT_FOUND Code: NOT_FOUND ID: arn1::tkbx8-1758113200362-f9243975f887" at bounding box center [163, 360] width 247 height 41
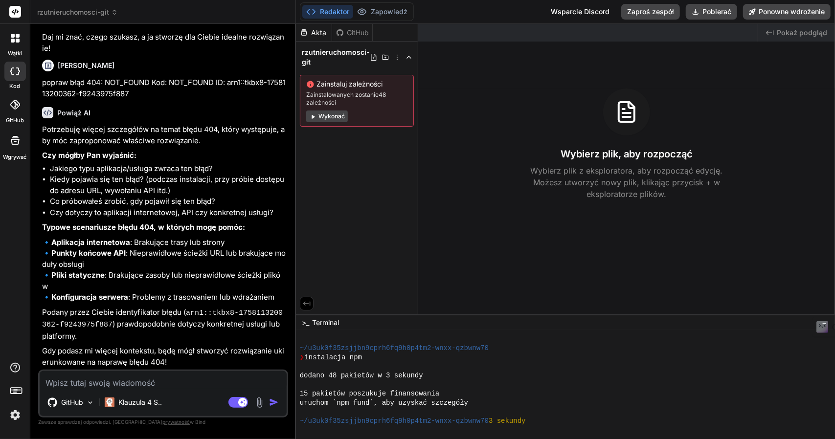
scroll to position [304, 0]
click at [117, 384] on textarea at bounding box center [163, 380] width 247 height 18
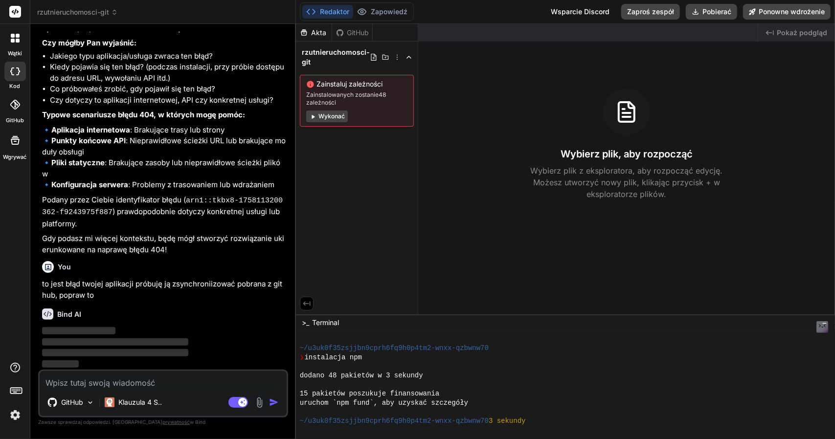
scroll to position [417, 0]
click at [331, 119] on font "Wykonać" at bounding box center [331, 116] width 26 height 7
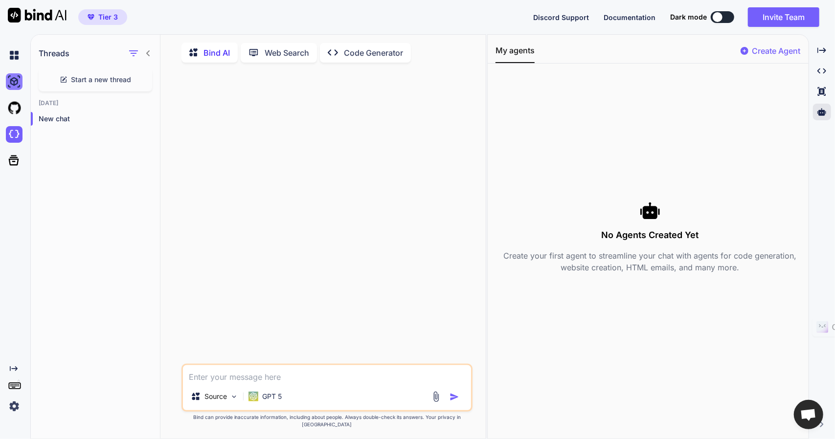
click at [15, 86] on img at bounding box center [14, 81] width 17 height 17
click at [15, 53] on img at bounding box center [14, 55] width 17 height 17
type textarea "x"
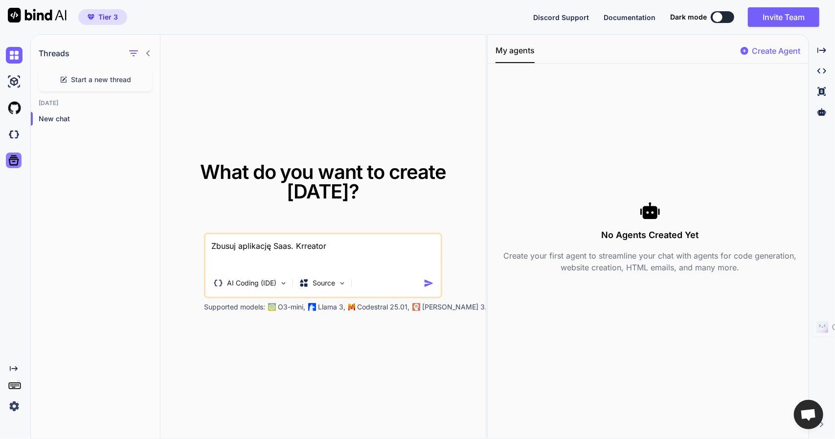
click at [11, 159] on icon at bounding box center [14, 161] width 14 height 14
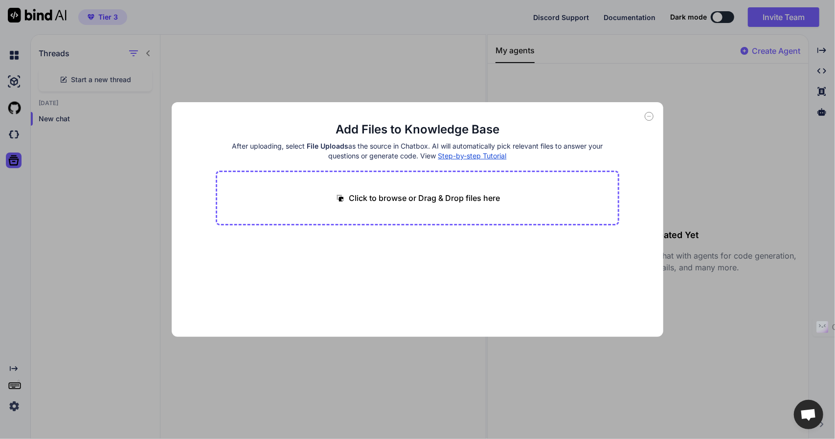
click at [644, 117] on div "Add Files to Knowledge Base After uploading, select File Uploads as the source …" at bounding box center [418, 219] width 492 height 235
click at [279, 44] on div "Add Files to Knowledge Base After uploading, select File Uploads as the source …" at bounding box center [417, 219] width 835 height 439
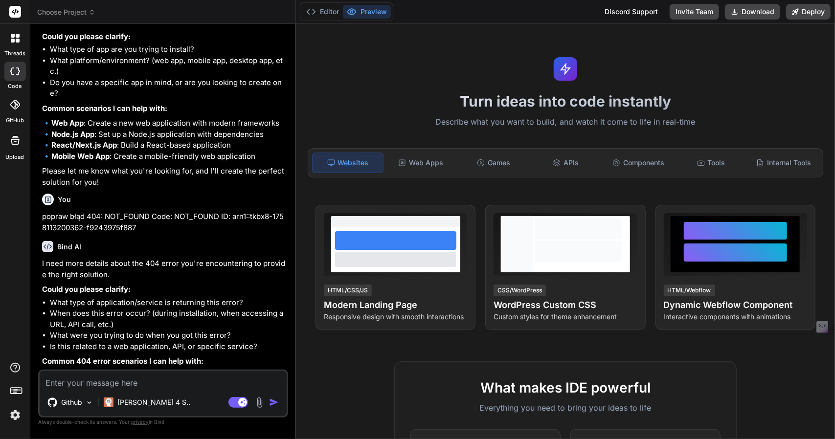
click at [63, 11] on span "Choose Project" at bounding box center [66, 12] width 58 height 10
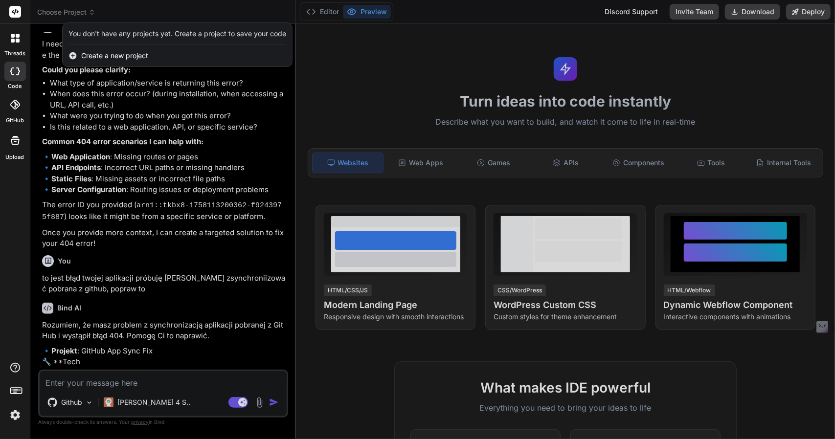
scroll to position [379, 0]
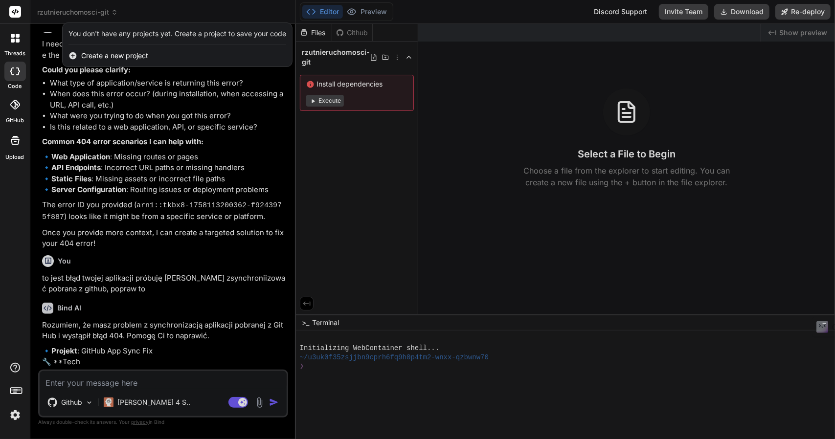
click at [58, 11] on div at bounding box center [417, 219] width 835 height 439
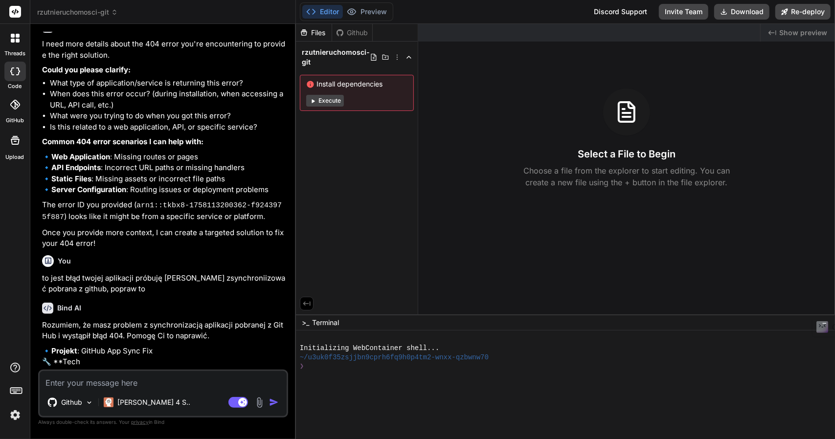
click at [325, 102] on button "Execute" at bounding box center [325, 101] width 38 height 12
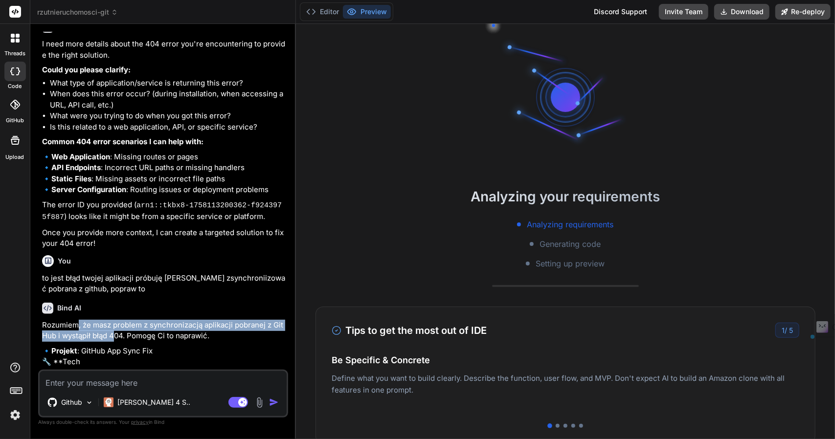
drag, startPoint x: 78, startPoint y: 312, endPoint x: 113, endPoint y: 326, distance: 37.5
click at [113, 326] on p "Rozumiem, że masz problem z synchronizacją aplikacji pobranej z GitHub i wystąp…" at bounding box center [164, 331] width 244 height 22
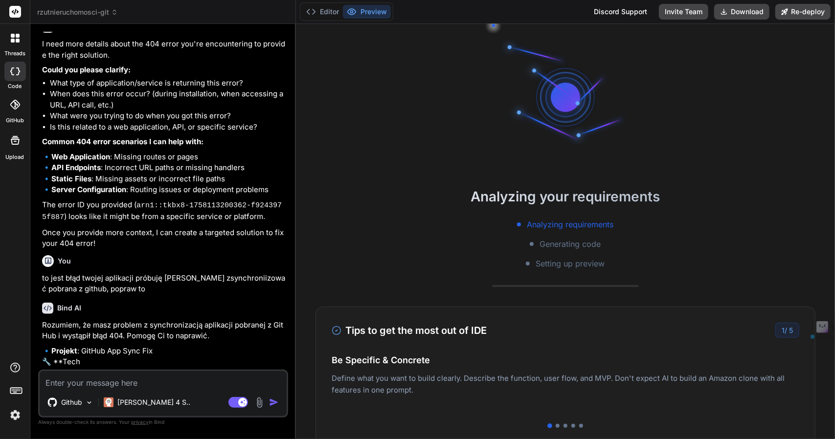
click at [157, 325] on p "Rozumiem, że masz problem z synchronizacją aplikacji pobranej z GitHub i wystąp…" at bounding box center [164, 331] width 244 height 22
drag, startPoint x: 85, startPoint y: 340, endPoint x: 159, endPoint y: 341, distance: 74.4
click at [159, 346] on p "🔹 Projekt : GitHub App Sync Fix 🔧 **Tech" at bounding box center [164, 357] width 244 height 22
click at [168, 320] on p "Rozumiem, że masz problem z synchronizacją aplikacji pobranej z GitHub i wystąp…" at bounding box center [164, 331] width 244 height 22
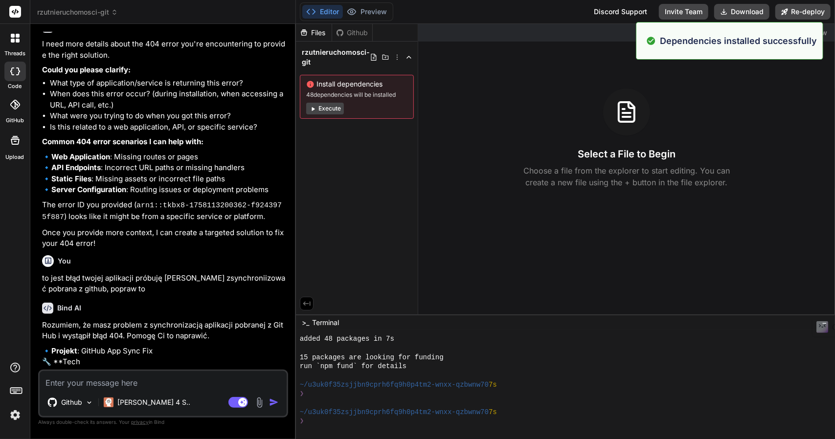
scroll to position [82, 0]
click at [745, 12] on button "Download" at bounding box center [741, 12] width 55 height 16
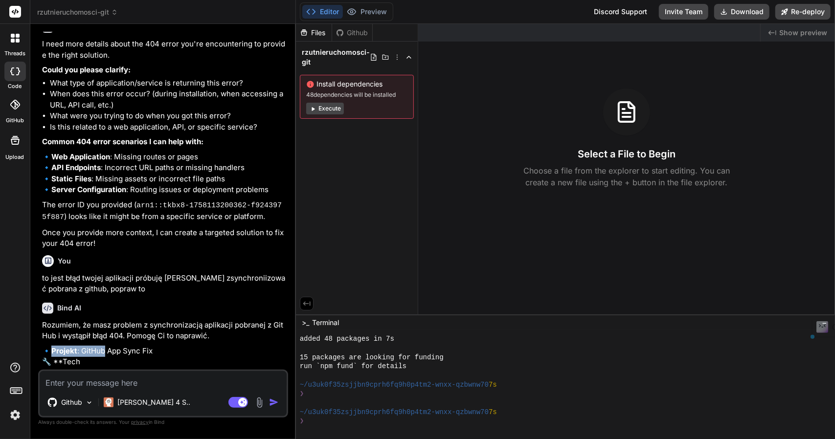
drag, startPoint x: 54, startPoint y: 340, endPoint x: 108, endPoint y: 346, distance: 54.7
click at [108, 346] on p "🔹 Projekt : GitHub App Sync Fix 🔧 **Tech" at bounding box center [164, 357] width 244 height 22
click at [86, 351] on p "🔹 Projekt : GitHub App Sync Fix 🔧 **Tech" at bounding box center [164, 357] width 244 height 22
drag, startPoint x: 81, startPoint y: 361, endPoint x: 67, endPoint y: 317, distance: 46.7
click at [63, 326] on div "Rozumiem, że masz problem z synchronizacją aplikacji pobranej z GitHub i wystąp…" at bounding box center [164, 344] width 244 height 48
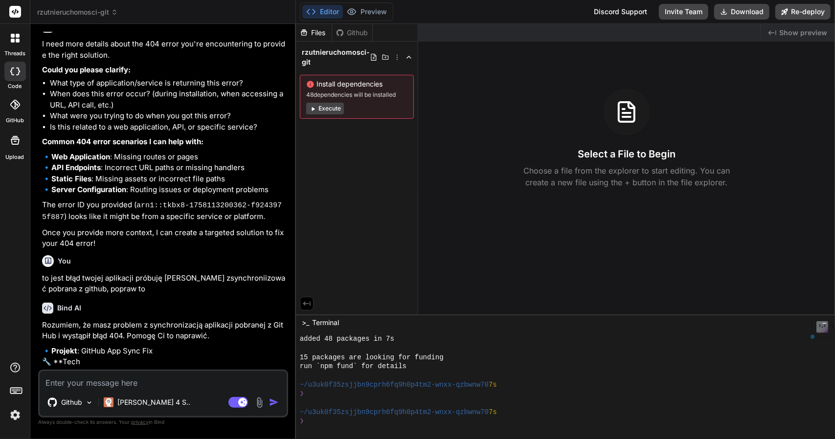
click at [112, 295] on div "Bind AI Rozumiem, że masz problem z synchronizacją aplikacji pobranej z GitHub …" at bounding box center [164, 331] width 244 height 73
drag, startPoint x: 320, startPoint y: 63, endPoint x: 302, endPoint y: 53, distance: 20.1
click at [302, 53] on span "rzutnieruchomosci-git" at bounding box center [336, 57] width 68 height 20
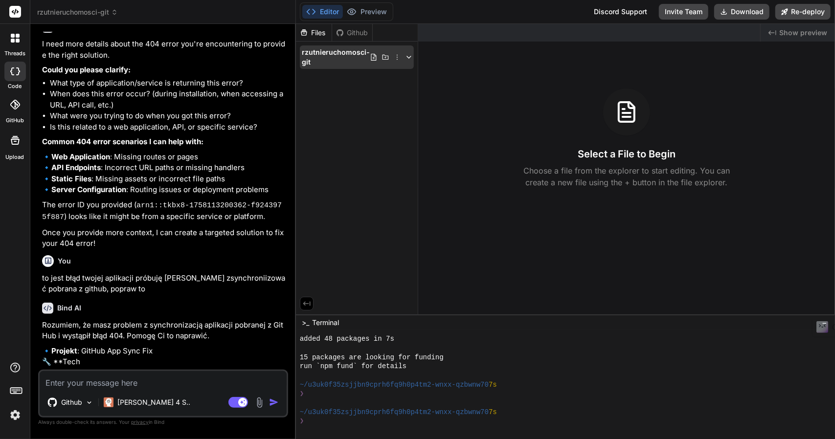
drag, startPoint x: 297, startPoint y: 50, endPoint x: 318, endPoint y: 57, distance: 21.5
click at [320, 60] on div "rzutnieruchomosci-git" at bounding box center [357, 57] width 122 height 31
drag, startPoint x: 139, startPoint y: 16, endPoint x: 36, endPoint y: 15, distance: 103.2
click at [36, 15] on div "rzutnieruchomosci-git Created with Pixso." at bounding box center [162, 12] width 265 height 10
copy span "rzutnieruchomosci-git"
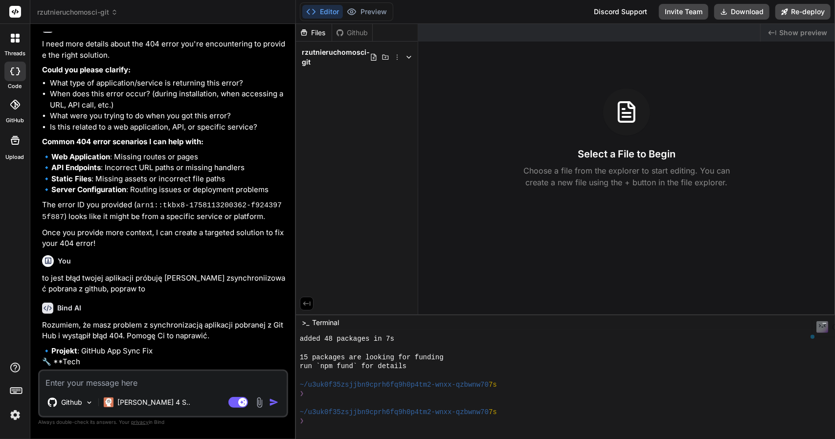
click at [93, 382] on textarea at bounding box center [163, 380] width 247 height 18
paste textarea "rzutnieruchomosci-git"
type textarea "x"
type textarea "rzutnieruchomosci-git"
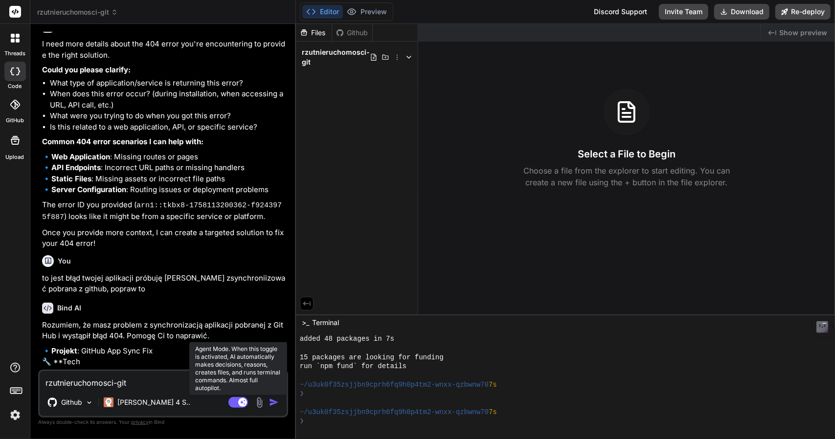
type textarea "x"
type textarea "rzutnieruchomosci-git"
type textarea "x"
type textarea "rzutnieruchomosci-git z"
type textarea "x"
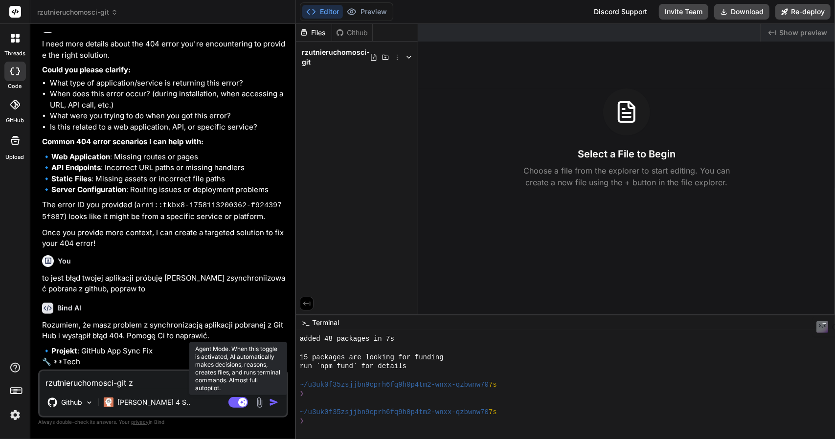
type textarea "rzutnieruchomosci-git zs"
type textarea "x"
type textarea "rzutnieruchomosci-git zsy"
type textarea "x"
type textarea "rzutnieruchomosci-git zsyb"
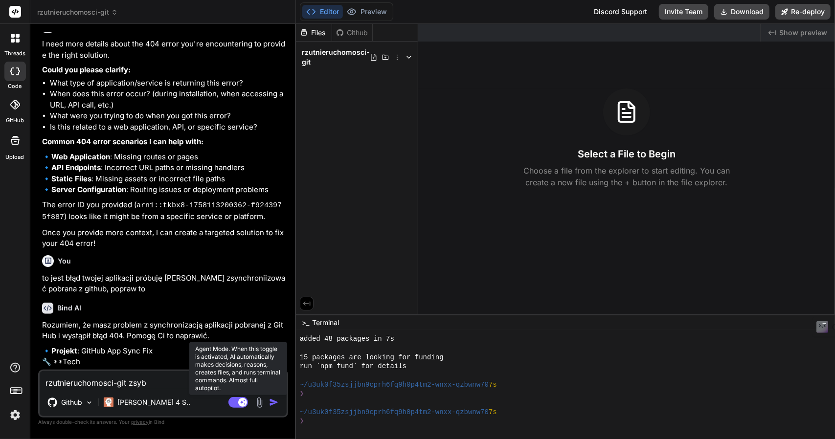
type textarea "x"
type textarea "rzutnieruchomosci-git zsy"
type textarea "x"
type textarea "rzutnieruchomosci-git zsyn"
type textarea "x"
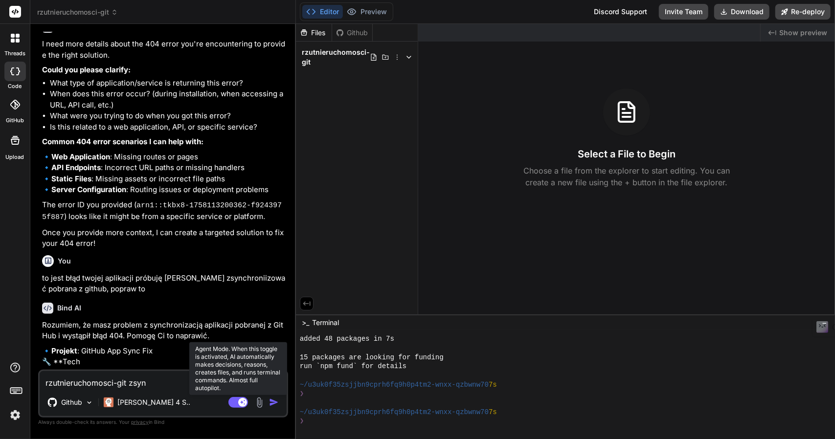
type textarea "rzutnieruchomosci-git zsync"
type textarea "x"
type textarea "rzutnieruchomosci-git zsynch"
type textarea "x"
type textarea "rzutnieruchomosci-git zsynchr"
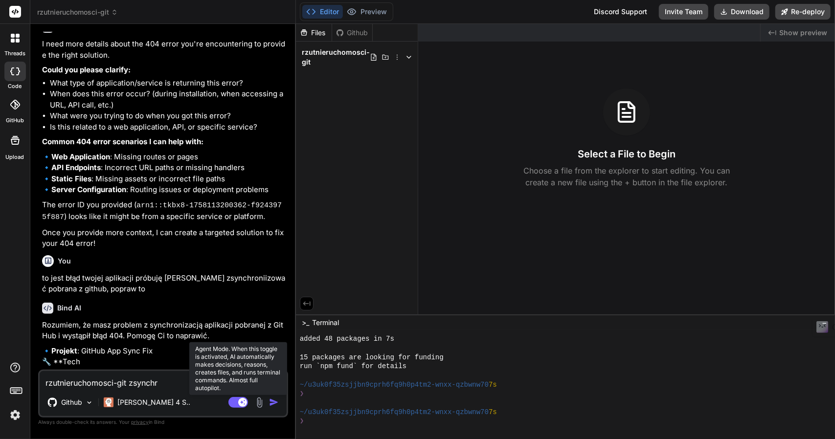
type textarea "x"
type textarea "rzutnieruchomosci-git zsynchro"
type textarea "x"
type textarea "rzutnieruchomosci-git zsynchron"
type textarea "x"
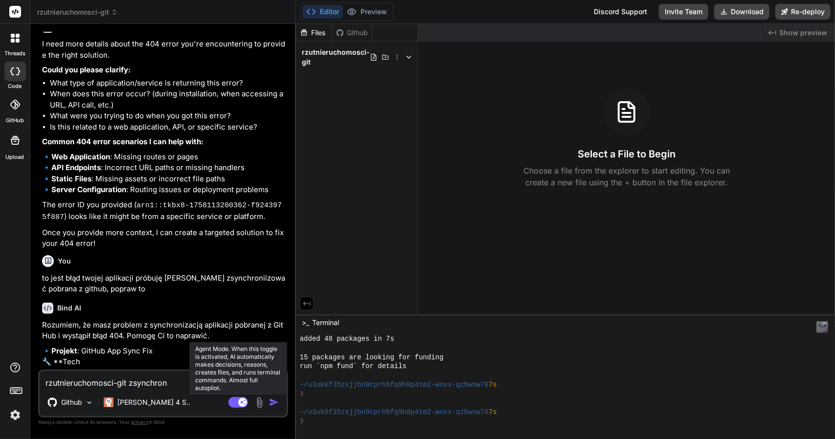
type textarea "rzutnieruchomosci-git zsynchroni"
type textarea "x"
type textarea "rzutnieruchomosci-git zsynchroniz"
type textarea "x"
type textarea "rzutnieruchomosci-git zsynchronizu"
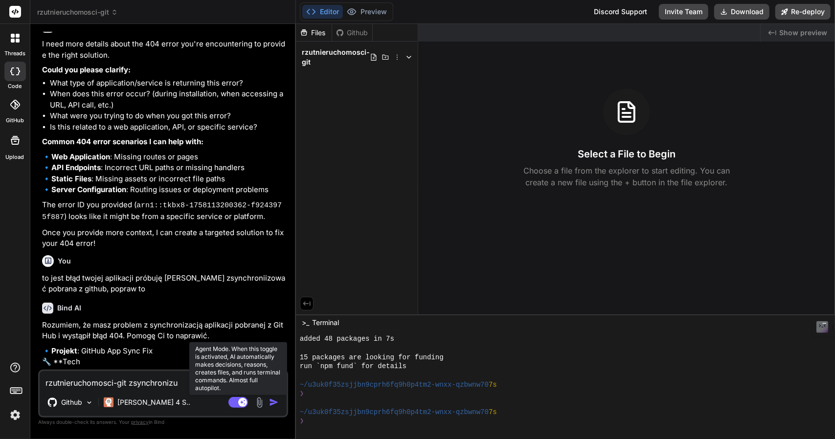
type textarea "x"
type textarea "rzutnieruchomosci-git zsynchronizuj"
type textarea "x"
type textarea "rzutnieruchomosci-git zsynchronizuj"
type textarea "x"
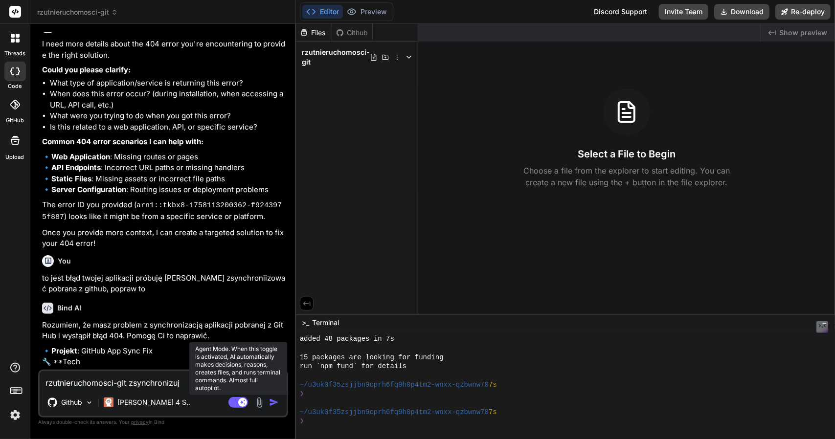
type textarea "rzutnieruchomosci-git zsynchronizuj i"
type textarea "x"
type textarea "rzutnieruchomosci-git zsynchronizuj i"
type textarea "x"
type textarea "rzutnieruchomosci-git zsynchronizuj i p"
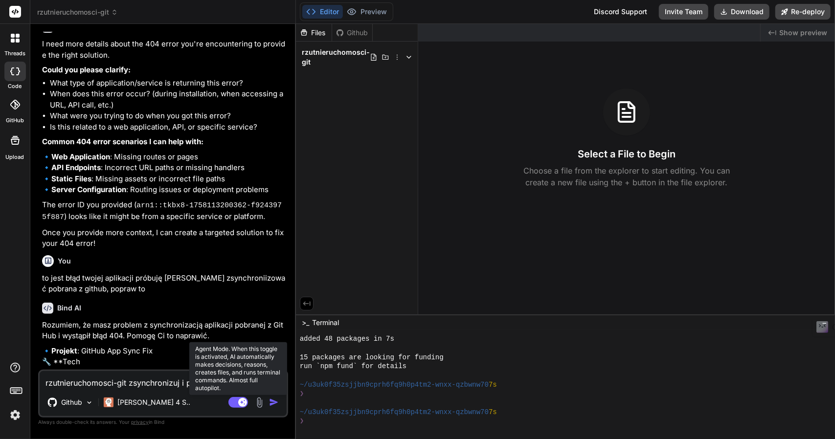
type textarea "x"
type textarea "rzutnieruchomosci-git zsynchronizuj i po"
type textarea "x"
type textarea "rzutnieruchomosci-git zsynchronizuj i pop"
type textarea "x"
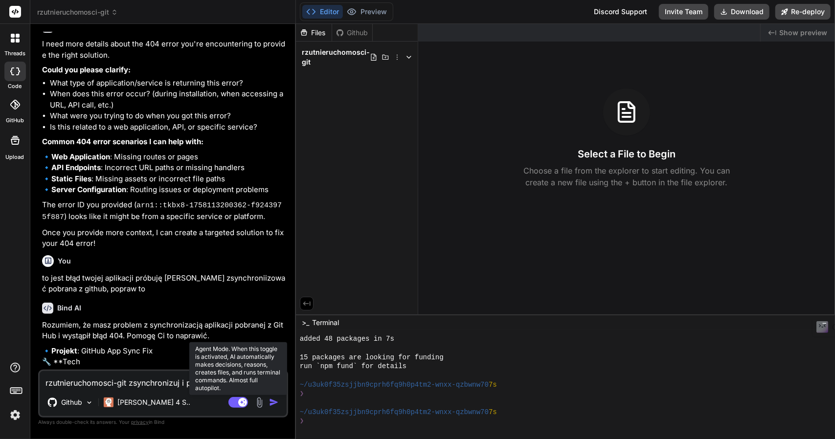
type textarea "rzutnieruchomosci-git zsynchronizuj i popr"
type textarea "x"
type textarea "rzutnieruchomosci-git zsynchronizuj i popra"
type textarea "x"
type textarea "rzutnieruchomosci-git zsynchronizuj i popraw"
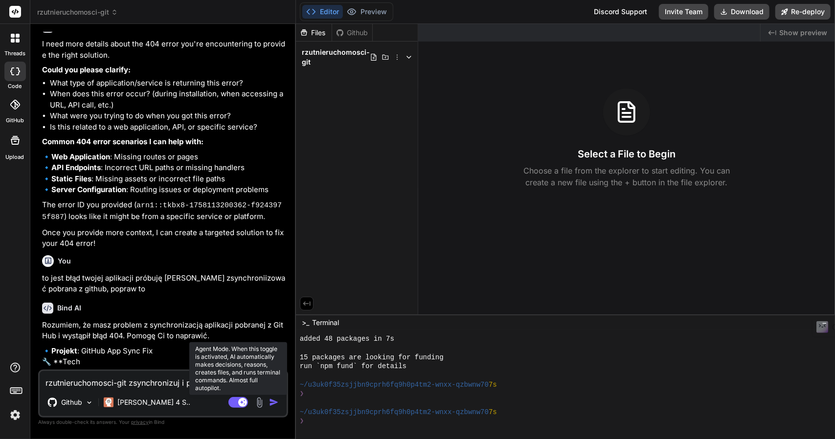
type textarea "x"
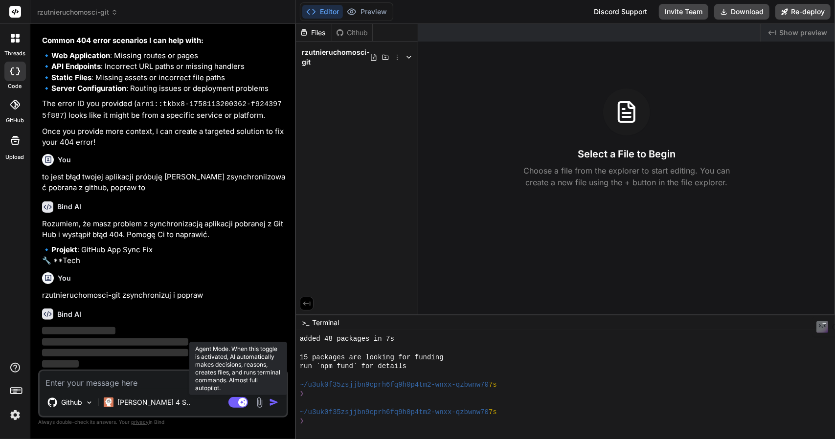
scroll to position [480, 0]
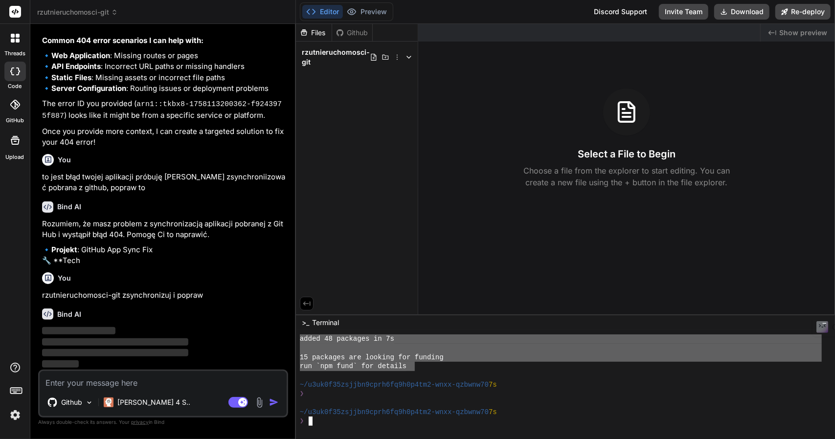
drag, startPoint x: 302, startPoint y: 340, endPoint x: 416, endPoint y: 367, distance: 117.2
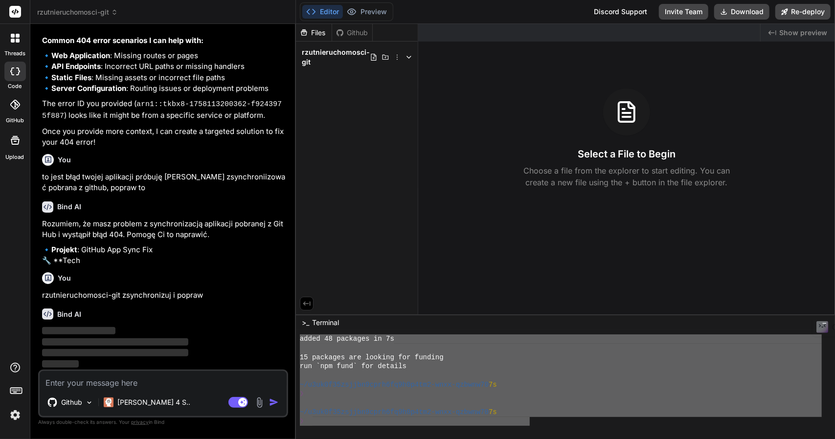
drag, startPoint x: 528, startPoint y: 422, endPoint x: 247, endPoint y: 336, distance: 294.2
click at [247, 336] on div "rzutnieruchomosci-git Created with Pixso. Bind AI Web Search Created with Pixso…" at bounding box center [432, 219] width 805 height 439
click at [17, 108] on icon at bounding box center [15, 105] width 10 height 10
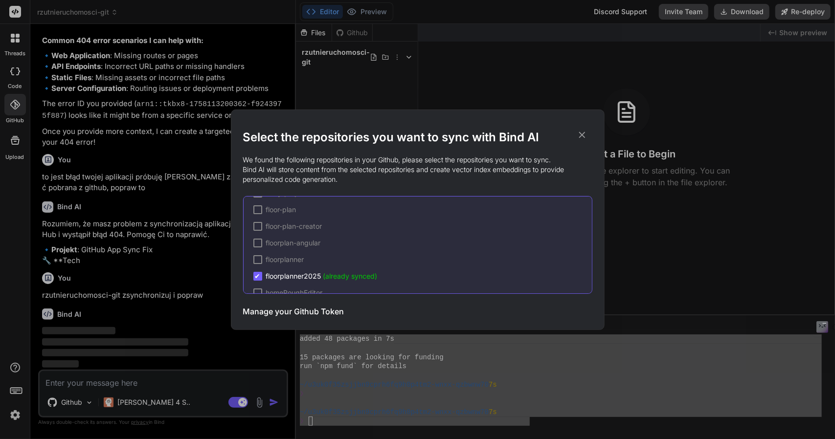
scroll to position [97, 0]
click at [350, 228] on span "(already synced)" at bounding box center [350, 229] width 54 height 8
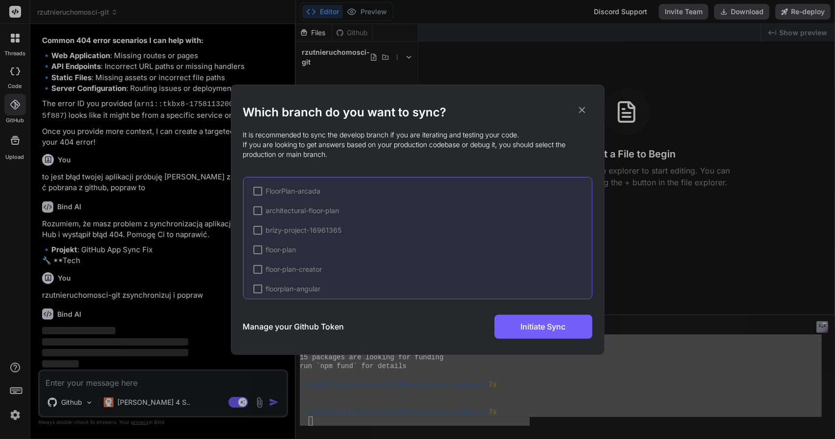
scroll to position [120, 0]
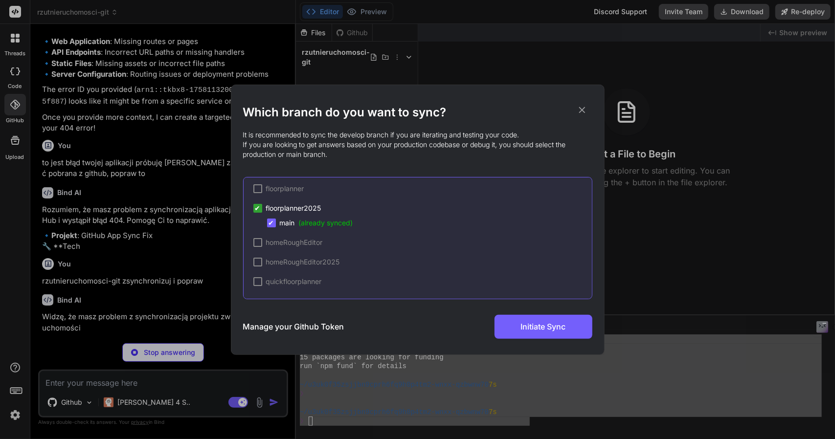
click at [259, 190] on div at bounding box center [257, 188] width 9 height 9
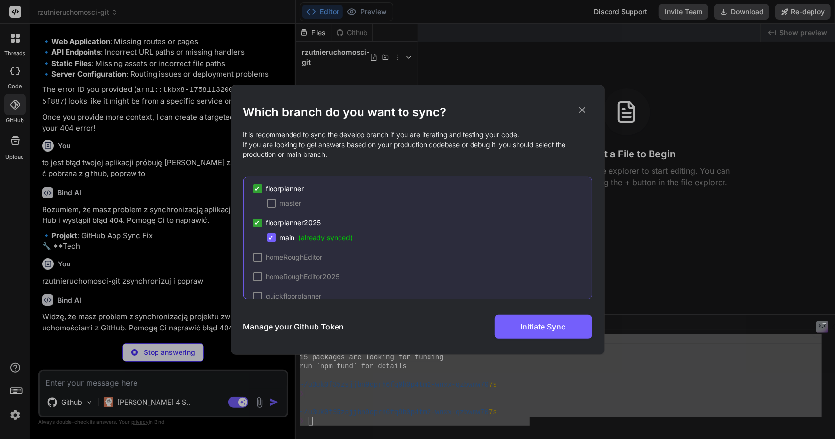
click at [258, 190] on span "✔" at bounding box center [258, 189] width 6 height 10
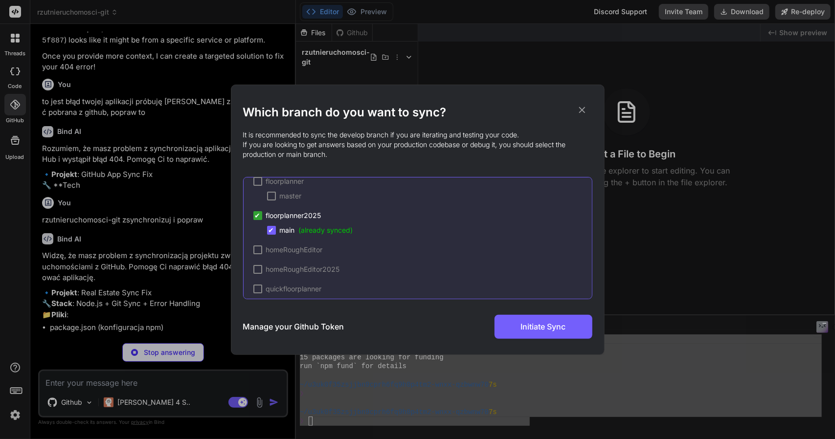
scroll to position [135, 0]
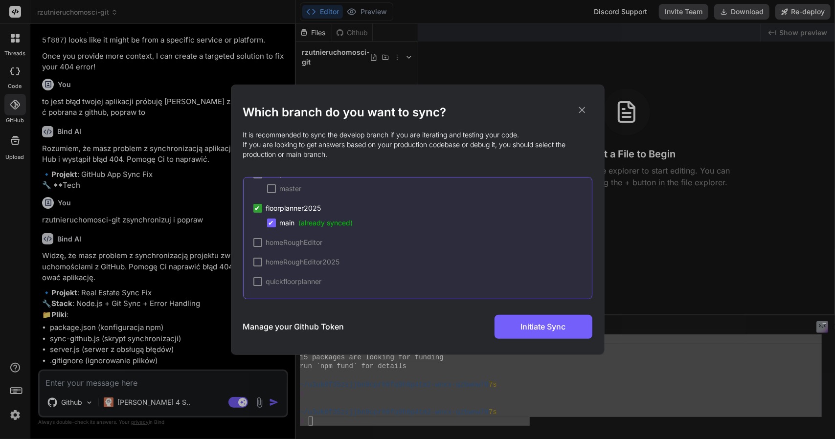
click at [580, 107] on icon at bounding box center [582, 110] width 6 height 6
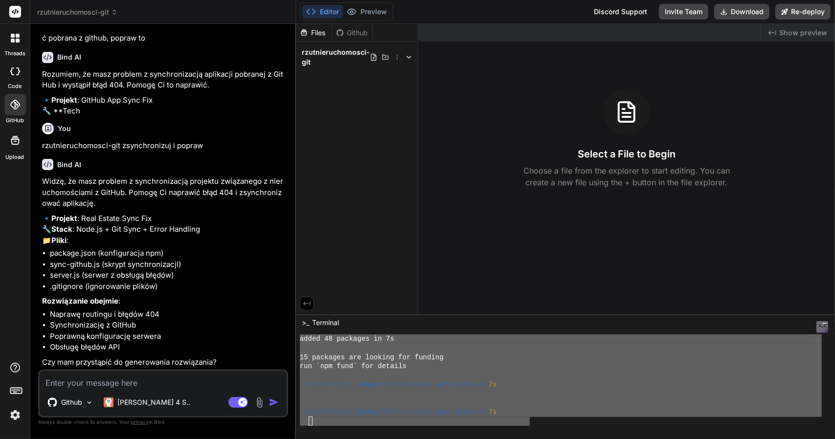
scroll to position [652, 0]
drag, startPoint x: 55, startPoint y: 194, endPoint x: 150, endPoint y: 194, distance: 94.9
click at [150, 213] on p "🔹 Projekt : Real Estate Sync Fix 🔧 Stack : Node.js + Git Sync + Error Handling …" at bounding box center [164, 229] width 244 height 33
click at [151, 213] on p "🔹 Projekt : Real Estate Sync Fix 🔧 Stack : Node.js + Git Sync + Error Handling …" at bounding box center [164, 229] width 244 height 33
click at [83, 213] on p "🔹 Projekt : Real Estate Sync Fix 🔧 Stack : Node.js + Git Sync + Error Handling …" at bounding box center [164, 229] width 244 height 33
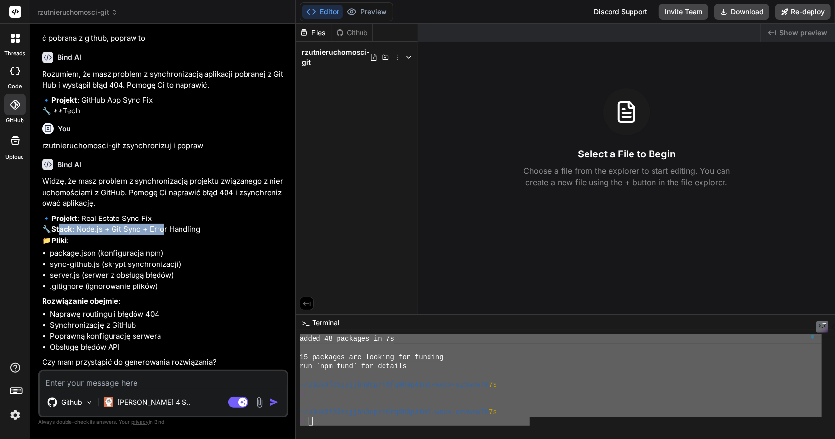
drag, startPoint x: 62, startPoint y: 218, endPoint x: 181, endPoint y: 219, distance: 118.9
click at [166, 222] on p "🔹 Projekt : Real Estate Sync Fix 🔧 Stack : Node.js + Git Sync + Error Handling …" at bounding box center [164, 229] width 244 height 33
click at [186, 219] on p "🔹 Projekt : Real Estate Sync Fix 🔧 Stack : Node.js + Git Sync + Error Handling …" at bounding box center [164, 229] width 244 height 33
click at [98, 380] on textarea at bounding box center [163, 380] width 247 height 18
click at [114, 381] on textarea at bounding box center [163, 380] width 247 height 18
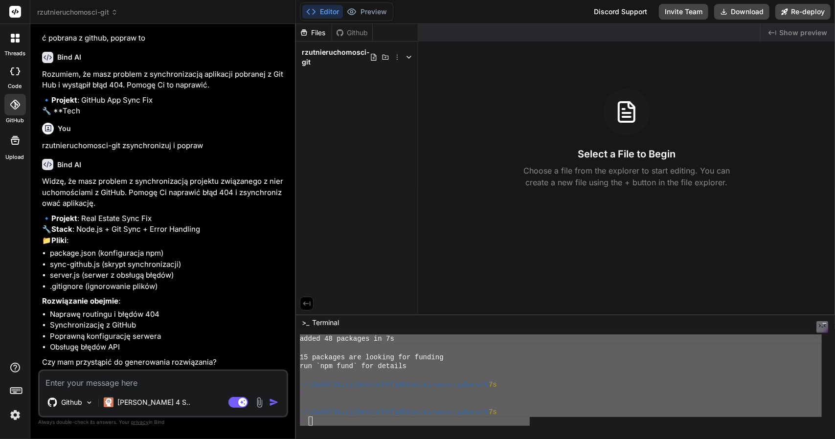
type textarea "x"
type textarea "t"
type textarea "x"
type textarea "ta"
type textarea "x"
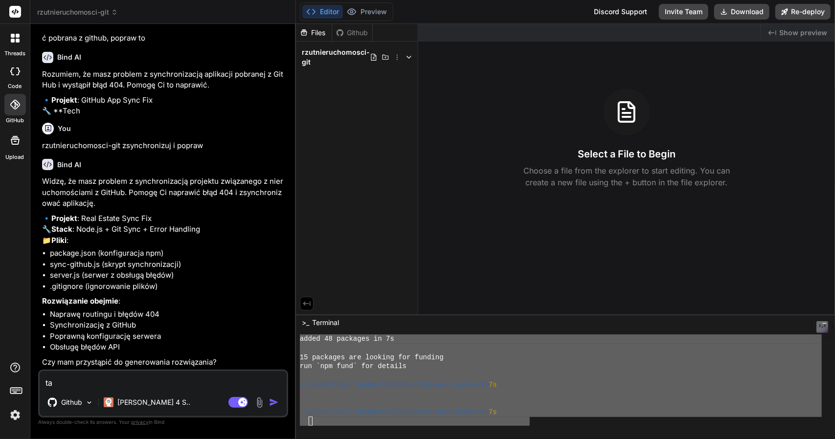
type textarea "tak"
type textarea "x"
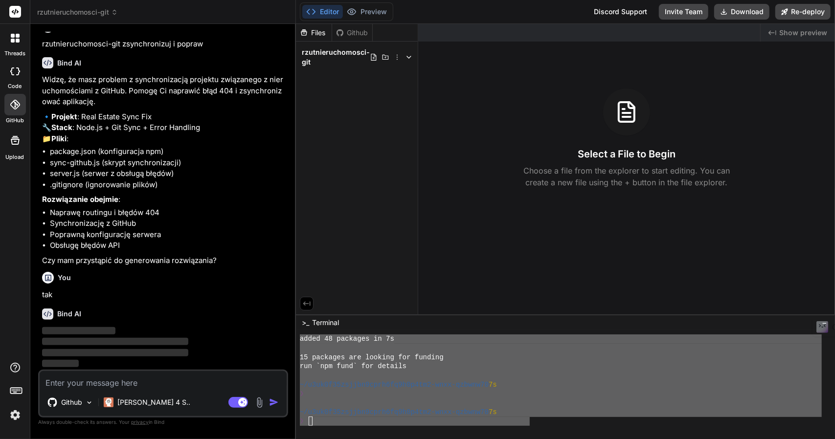
scroll to position [704, 0]
drag, startPoint x: 51, startPoint y: 224, endPoint x: 162, endPoint y: 224, distance: 111.1
click at [162, 180] on li "server.js (serwer z obsługą błędów)" at bounding box center [168, 173] width 236 height 11
click at [111, 191] on li ".gitignore (ignorowanie plików)" at bounding box center [168, 185] width 236 height 11
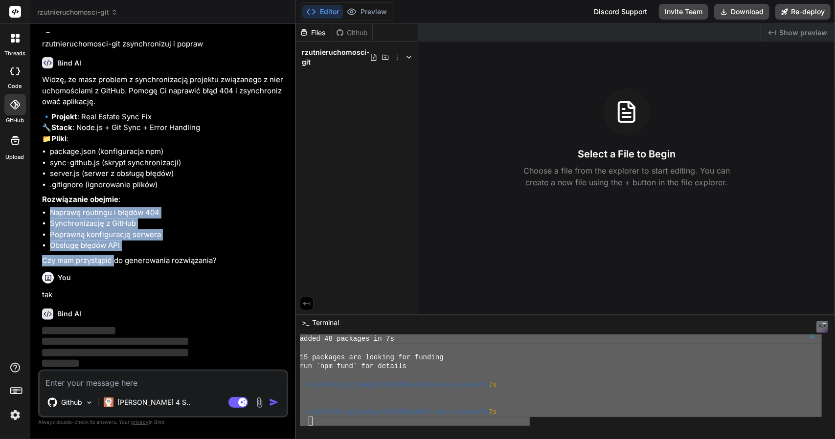
drag, startPoint x: 50, startPoint y: 259, endPoint x: 114, endPoint y: 304, distance: 78.2
click at [114, 266] on div "Widzę, że masz problem z synchronizacją projektu związanego z nieruchomościami …" at bounding box center [164, 170] width 244 height 192
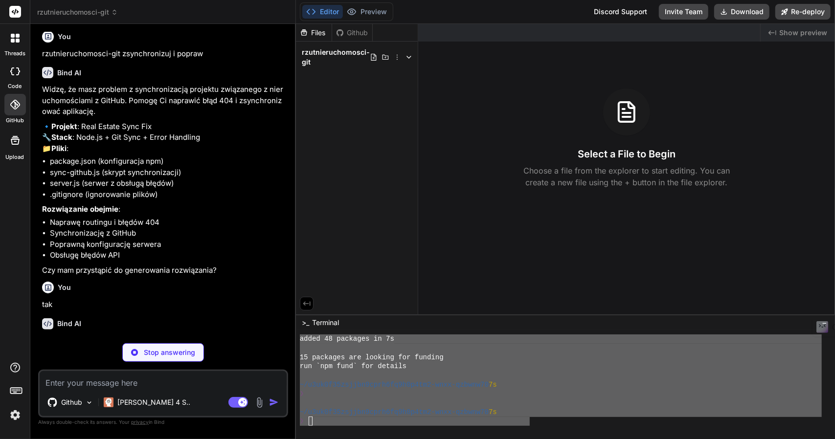
click at [135, 276] on div "Widzę, że masz problem z synchronizacją projektu związanego z nieruchomościami …" at bounding box center [164, 180] width 244 height 192
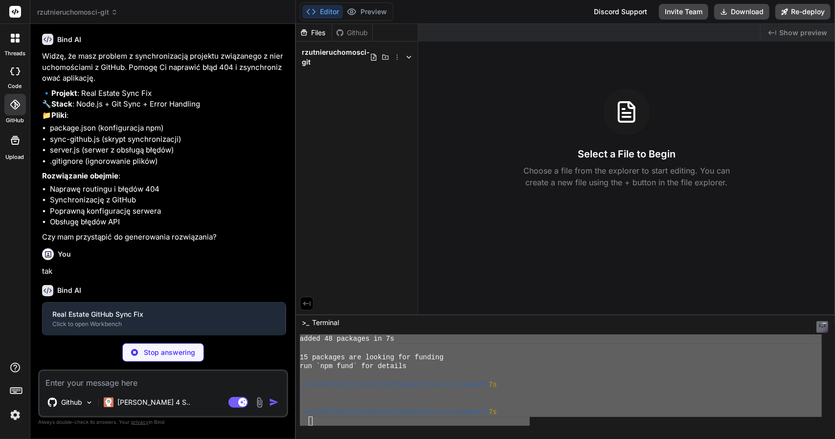
scroll to position [776, 0]
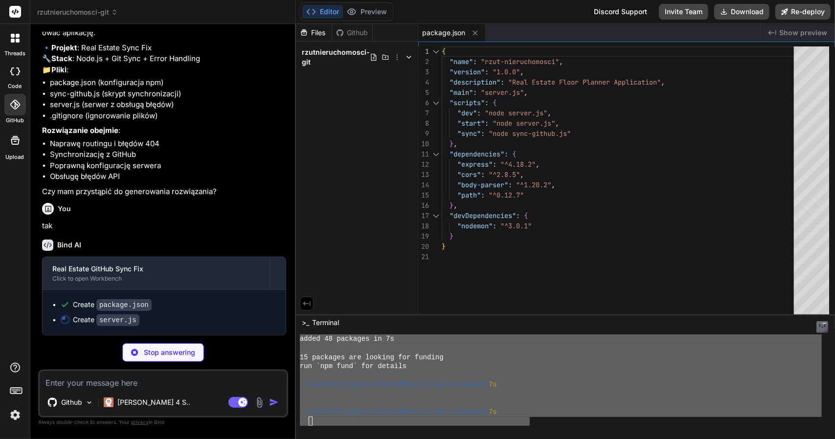
type textarea "x"
type textarea "});"
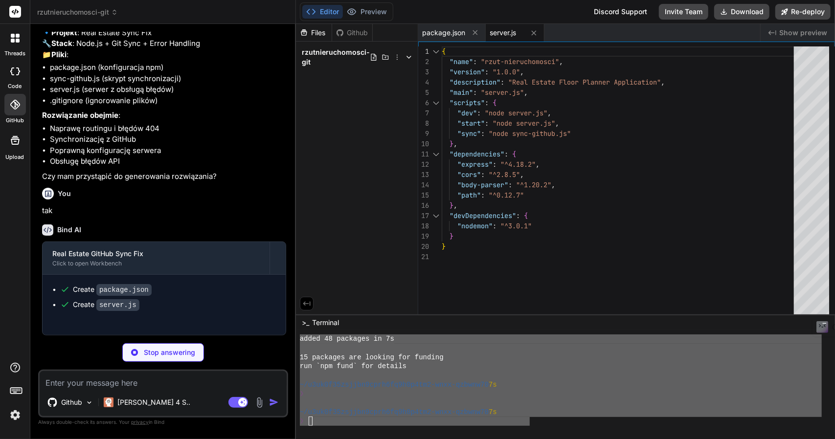
type textarea "x"
type textarea "</div> </div> </div> </div> <script src="js/floorplanner.js"></script> </body> …"
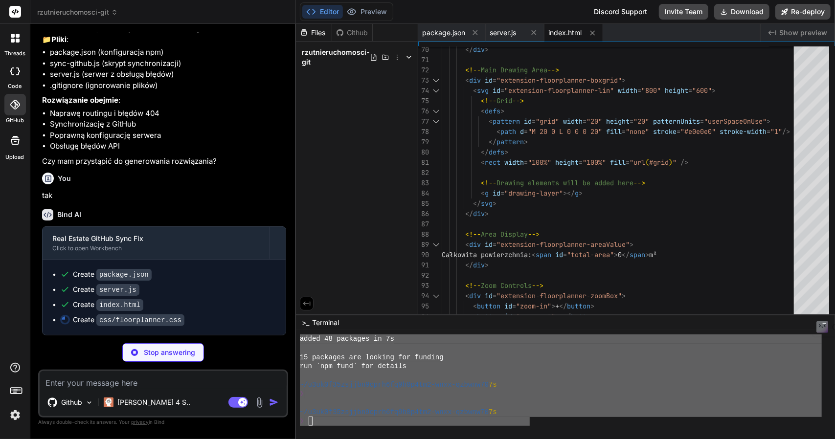
scroll to position [850, 0]
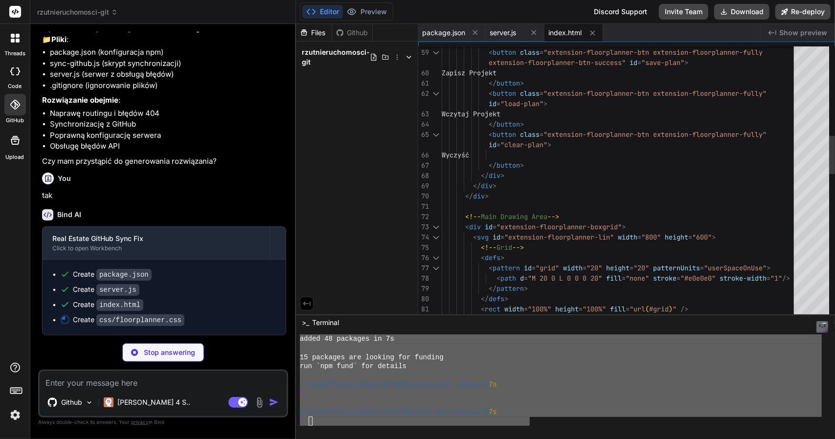
type textarea "x"
type textarea "} body.floor-planner-active #extension-floorplanner-things-container { display:…"
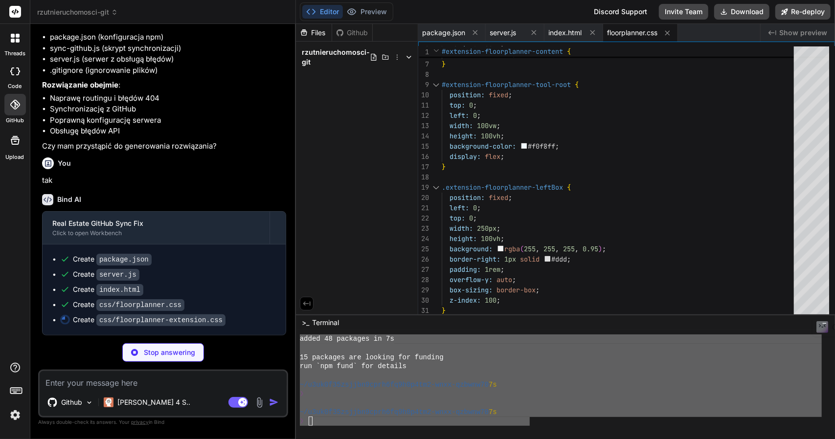
scroll to position [865, 0]
type textarea "x"
type textarea "box-sizing: border-box; }"
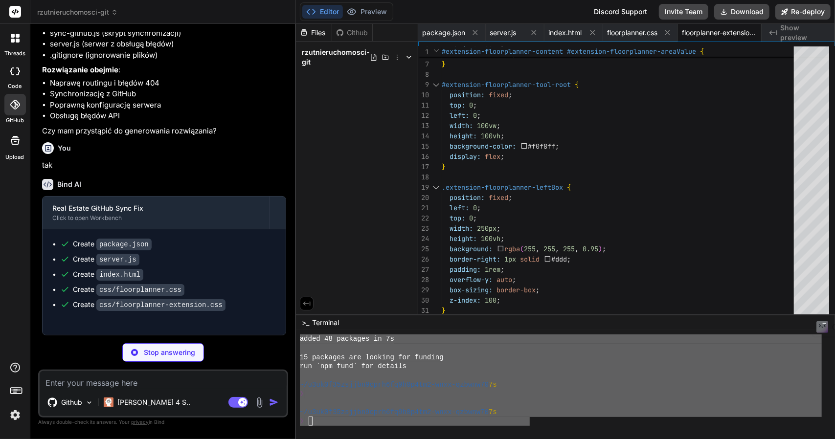
type textarea "x"
type textarea "} // Initialize the floor planner window.addEventListener('DOMContentLoaded', (…"
type textarea "x"
type textarea "module.exports = GitHubSync;"
type textarea "x"
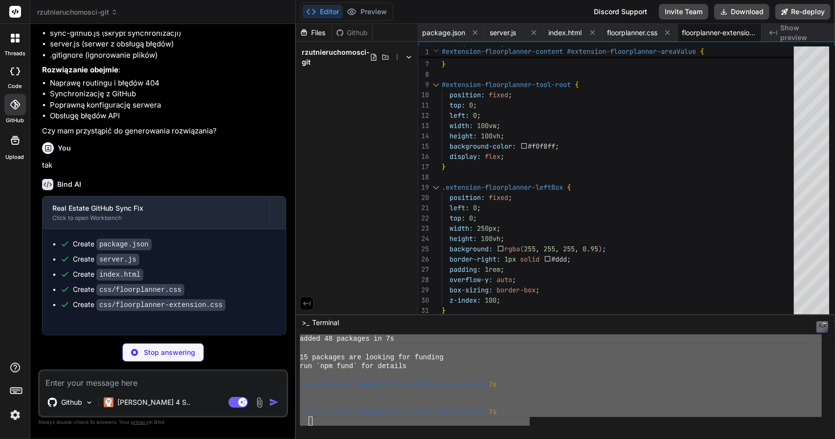
type textarea "node_modules/ *.log .env .DS_Store dist/ build/ *.tmp *.temp coverage/"
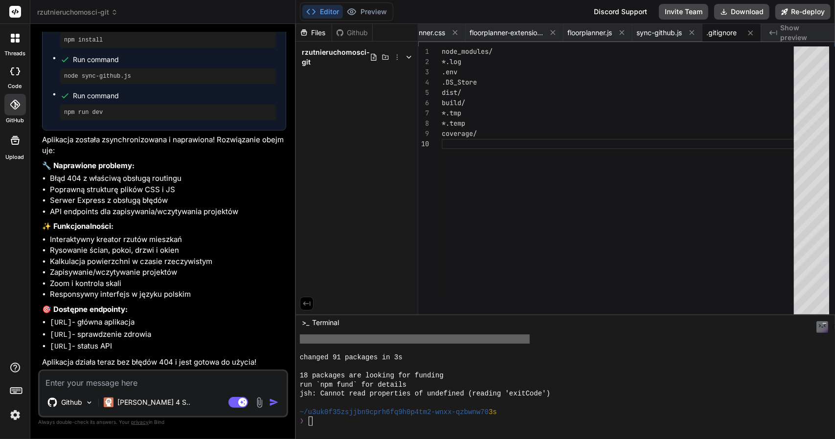
scroll to position [1221, 0]
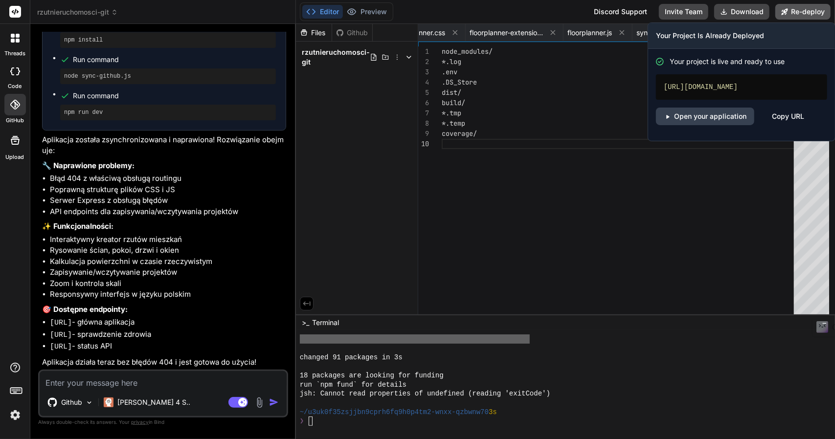
click at [794, 10] on button "Re-deploy" at bounding box center [802, 12] width 55 height 16
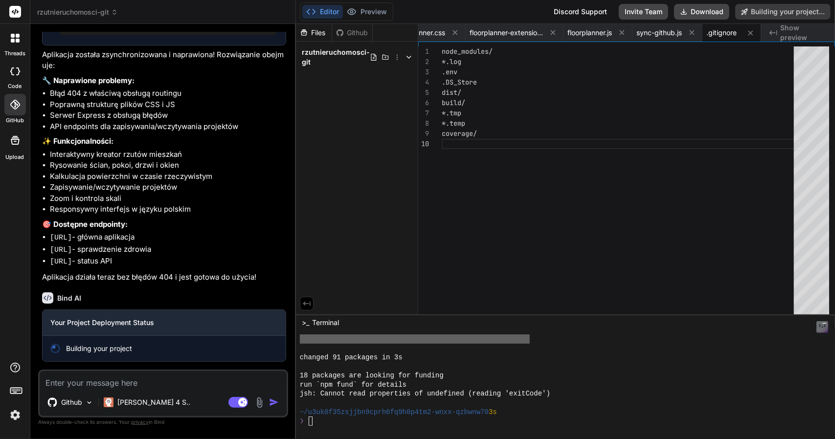
scroll to position [1306, 0]
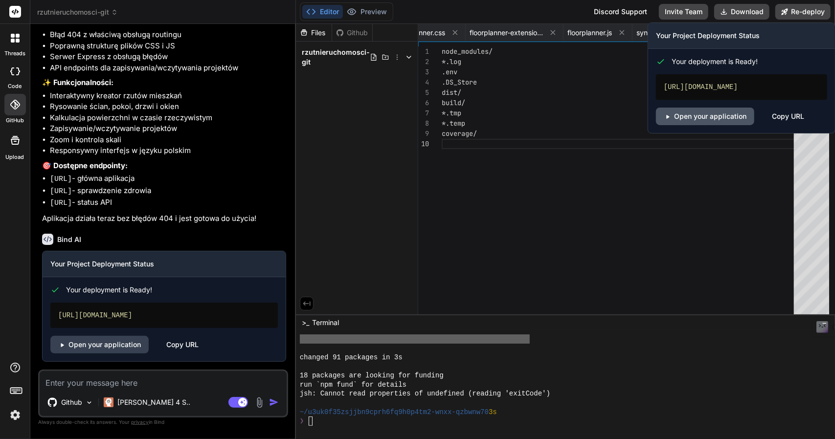
click at [694, 125] on link "Open your application" at bounding box center [705, 117] width 98 height 18
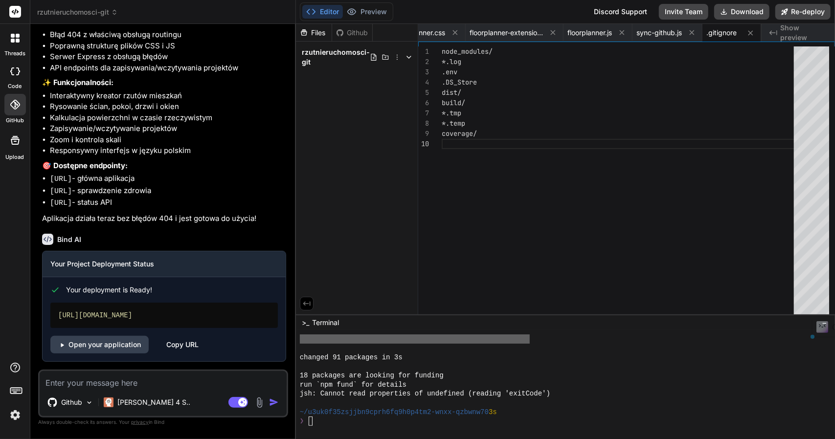
drag, startPoint x: 49, startPoint y: 239, endPoint x: 130, endPoint y: 237, distance: 80.7
click at [133, 209] on ul "http://localhost:3000 - główna aplikacja http://localhost:3000/health - sprawdz…" at bounding box center [164, 191] width 244 height 36
copy code "http://localhost:3000"
drag, startPoint x: 65, startPoint y: 277, endPoint x: 198, endPoint y: 277, distance: 133.6
click at [183, 225] on p "Aplikacja działa teraz bez błędów 404 i jest gotowa do użycia!" at bounding box center [164, 218] width 244 height 11
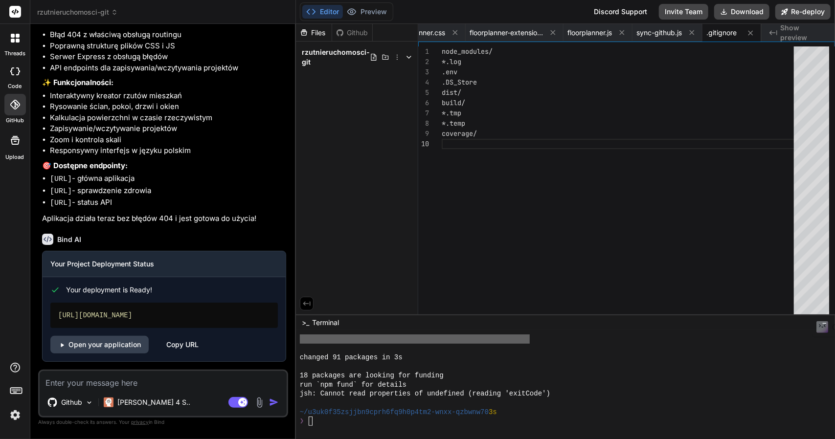
click at [201, 225] on p "Aplikacja działa teraz bez błędów 404 i jest gotowa do użycia!" at bounding box center [164, 218] width 244 height 11
click at [103, 344] on link "Open your application" at bounding box center [99, 345] width 98 height 18
click at [116, 346] on link "Open your application" at bounding box center [99, 345] width 98 height 18
click at [107, 351] on link "Open your application" at bounding box center [99, 345] width 98 height 18
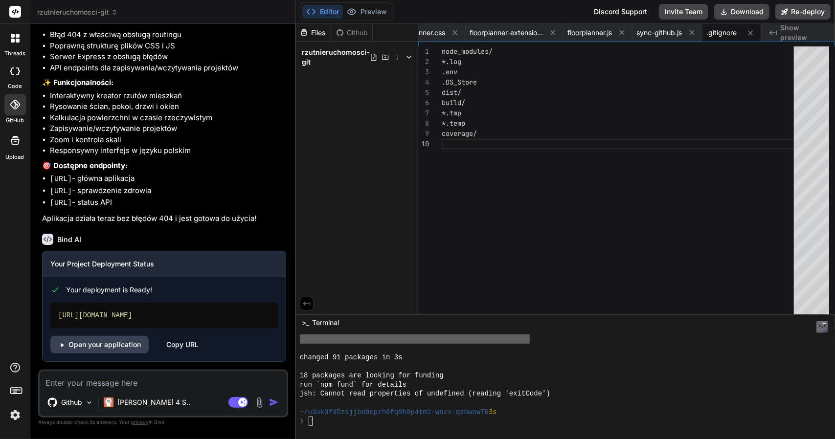
click at [14, 72] on icon at bounding box center [15, 72] width 10 height 8
click at [16, 98] on div at bounding box center [15, 105] width 22 height 22
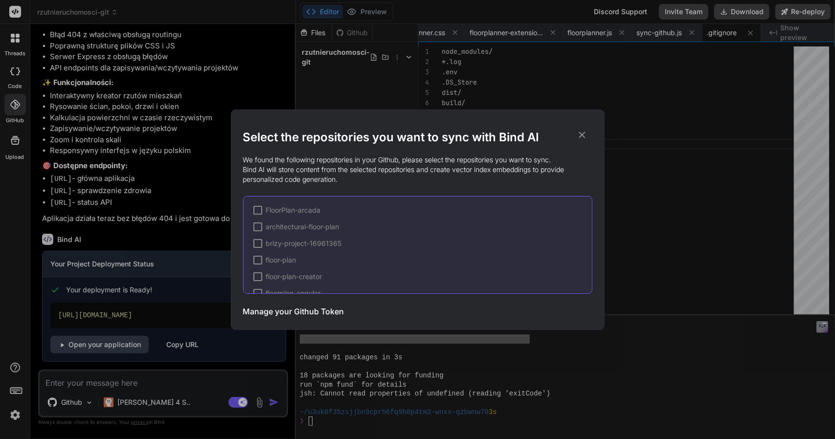
click at [584, 135] on icon at bounding box center [582, 135] width 11 height 11
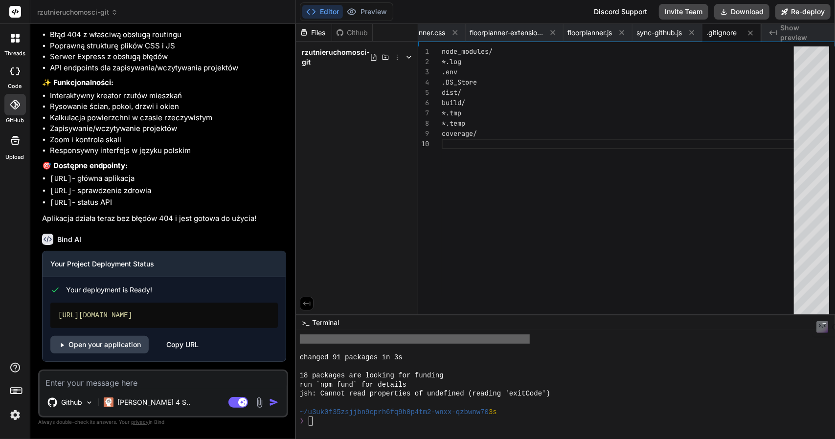
drag, startPoint x: 118, startPoint y: 182, endPoint x: 120, endPoint y: 200, distance: 18.2
click at [119, 200] on ul "http://localhost:3000 - główna aplikacja http://localhost:3000/health - sprawdz…" at bounding box center [164, 191] width 244 height 36
drag, startPoint x: 147, startPoint y: 204, endPoint x: 152, endPoint y: 199, distance: 6.9
click at [72, 204] on code "http://localhost:3000/api/status" at bounding box center [61, 203] width 22 height 8
drag, startPoint x: 64, startPoint y: 183, endPoint x: 171, endPoint y: 197, distance: 108.0
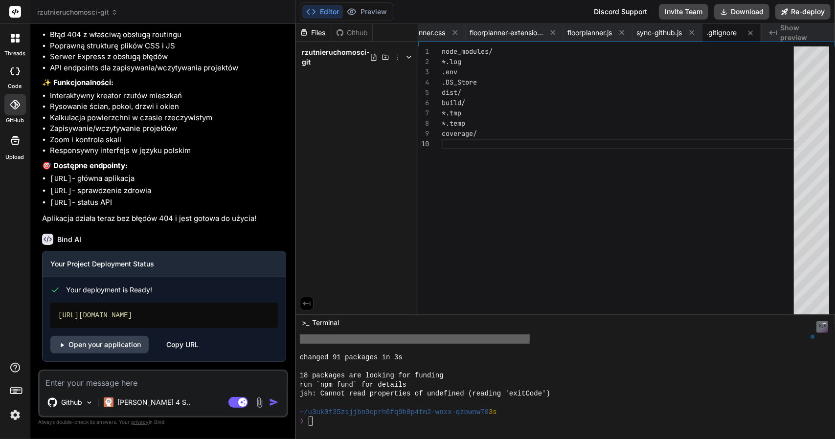
click at [139, 201] on ul "http://localhost:3000 - główna aplikacja http://localhost:3000/health - sprawdz…" at bounding box center [164, 191] width 244 height 36
click at [172, 198] on ul "http://localhost:3000 - główna aplikacja http://localhost:3000/health - sprawdz…" at bounding box center [164, 191] width 244 height 36
click at [101, 382] on textarea at bounding box center [163, 380] width 247 height 18
paste textarea "Access Required"
type textarea "x"
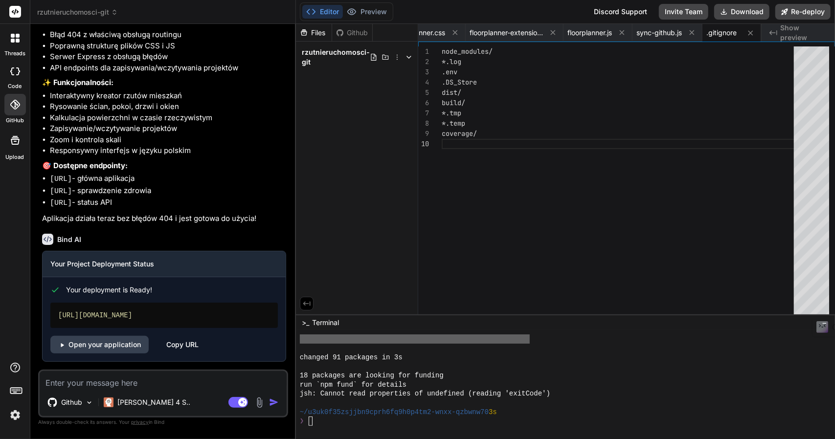
type textarea "Access Required"
type textarea "x"
type textarea "Access Required"
type textarea "x"
type textarea "Access Required v"
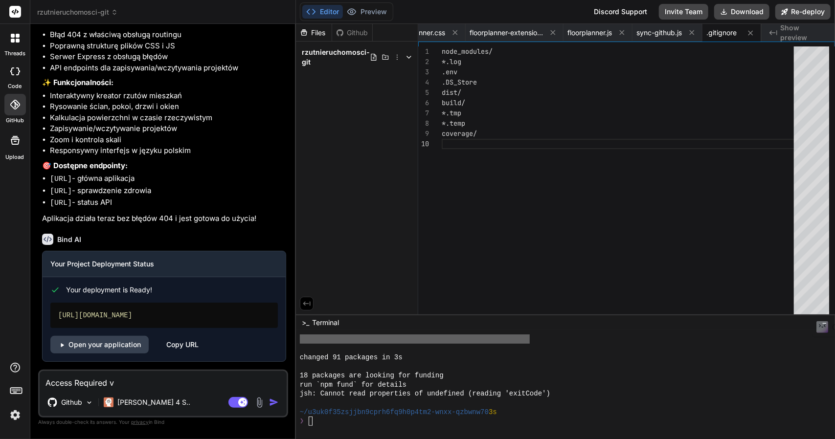
type textarea "x"
type textarea "Access Required ve"
type textarea "x"
type textarea "Access Required ver"
type textarea "x"
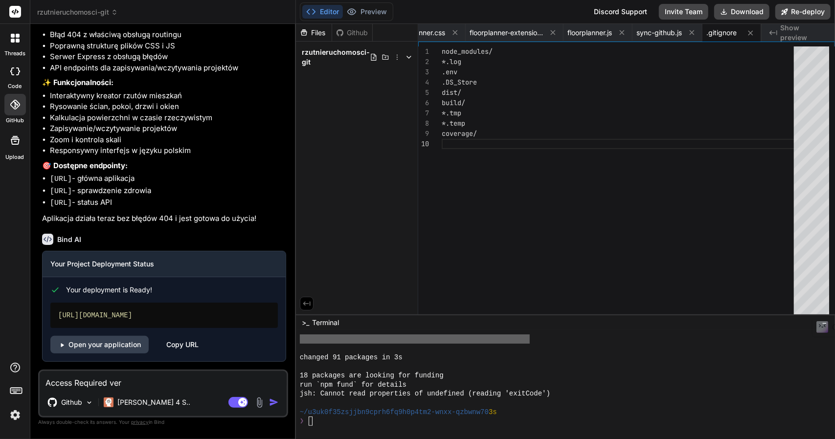
type textarea "Access Required verc"
type textarea "x"
type textarea "Access Required verce"
type textarea "x"
type textarea "Access Required vercel"
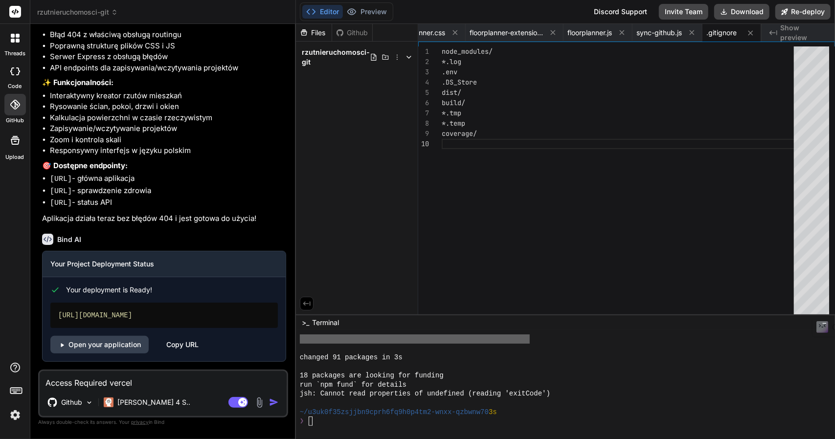
type textarea "x"
type textarea "Access Required vercell"
type textarea "x"
type textarea "Access Required vercell"
type textarea "x"
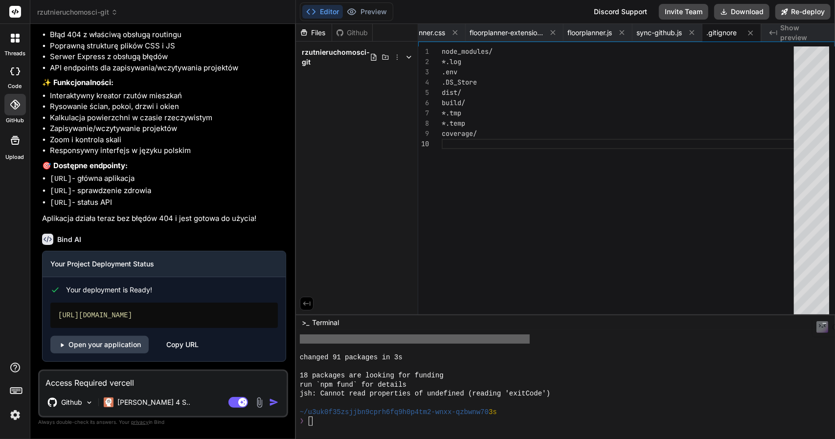
type textarea "Access Required vercell w"
type textarea "x"
type textarea "Access Required vercell wh"
type textarea "x"
type textarea "Access Required vercell wha"
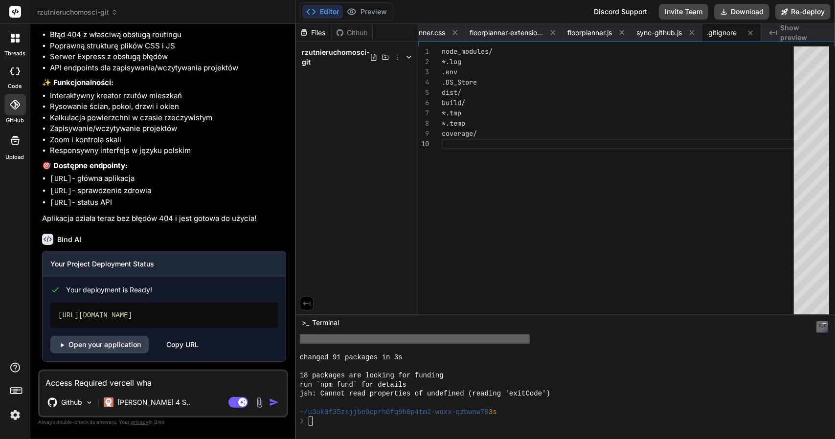
type textarea "x"
type textarea "Access Required vercell what"
type textarea "x"
type textarea "Access Required vercell what"
type textarea "x"
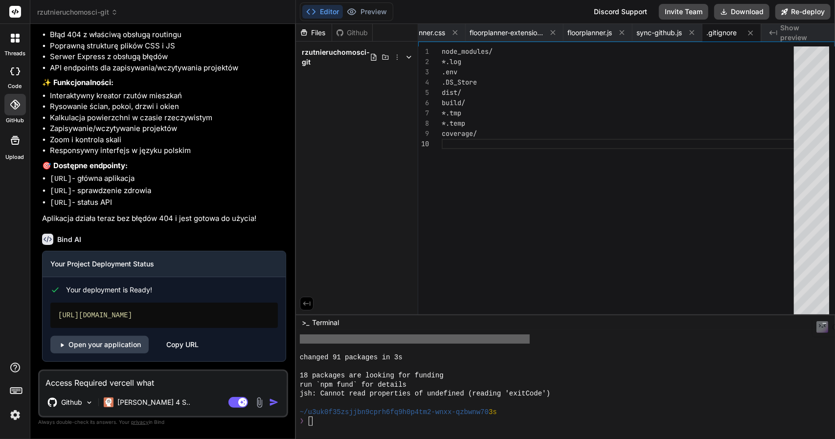
type textarea "Access Required vercell what d"
type textarea "x"
type textarea "Access Required vercell what do"
type textarea "x"
type textarea "Access Required vercell what doe"
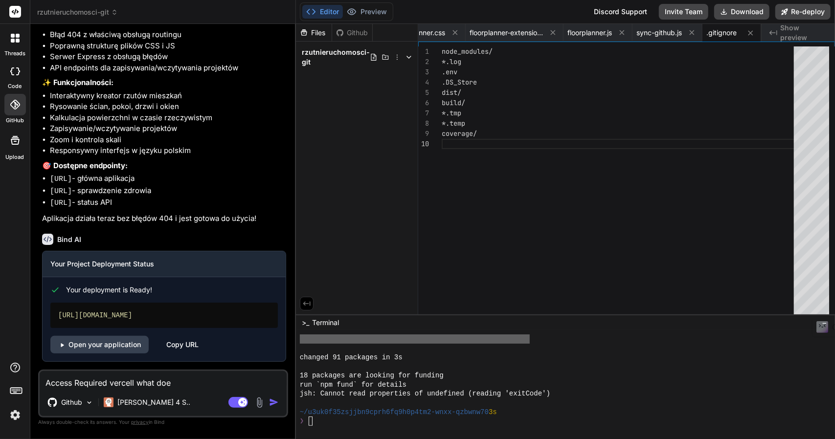
type textarea "x"
type textarea "Access Required vercell what doea"
type textarea "x"
type textarea "Access Required vercell what doe"
type textarea "x"
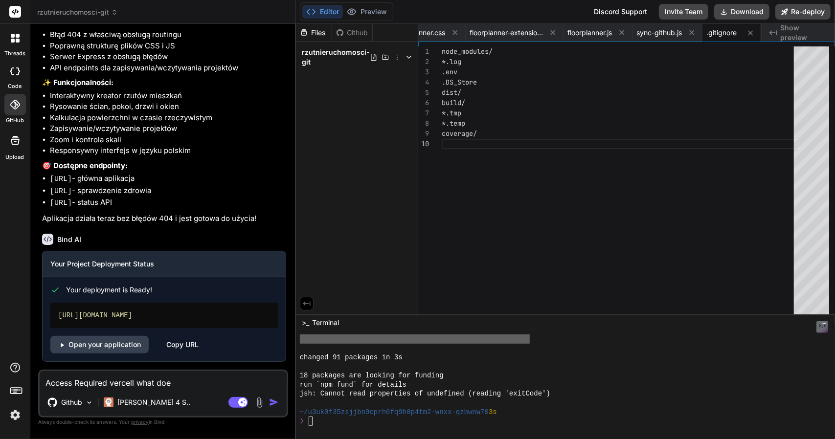
type textarea "Access Required vercell what does"
type textarea "x"
type textarea "Access Required vercell what does"
type textarea "x"
type textarea "Access Required vercell what does m"
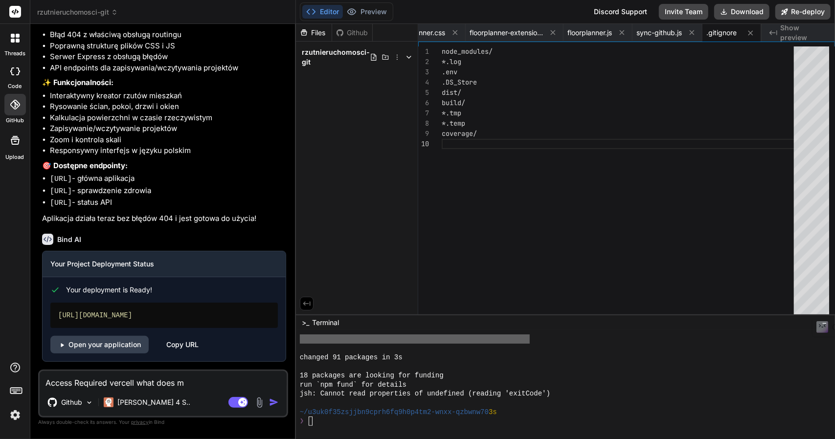
type textarea "x"
type textarea "Access Required vercell what does me"
type textarea "x"
type textarea "Access Required vercell what does mea"
type textarea "x"
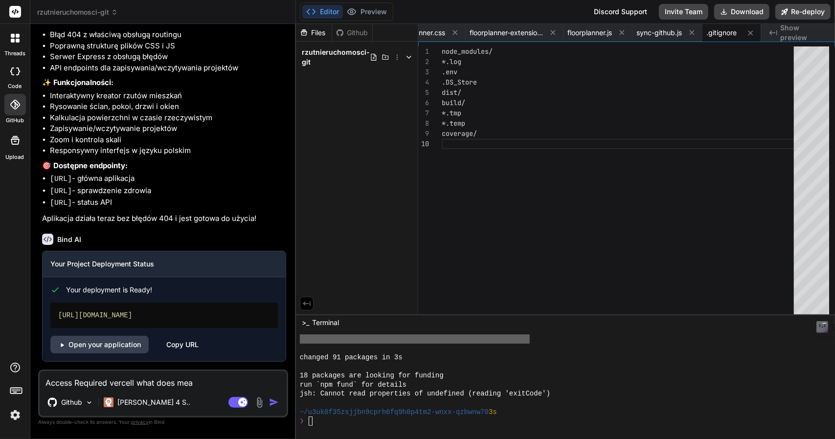
type textarea "Access Required vercell what does mean"
type textarea "x"
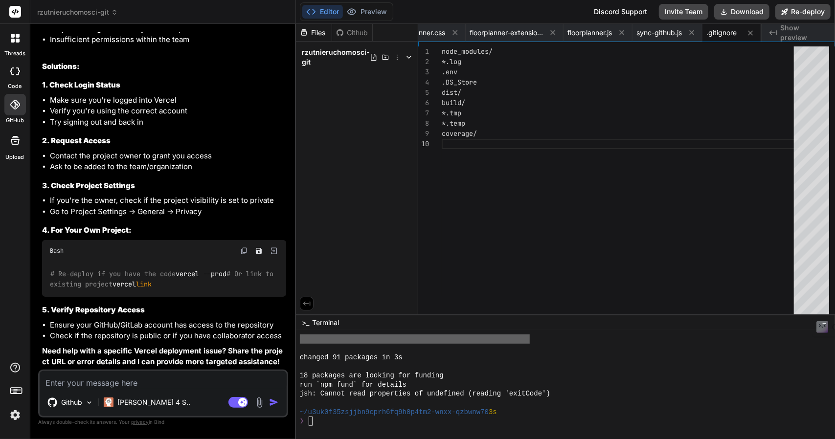
scroll to position [1968, 0]
click at [114, 195] on li "If you're the owner, check if the project visibility is set to private" at bounding box center [168, 200] width 236 height 11
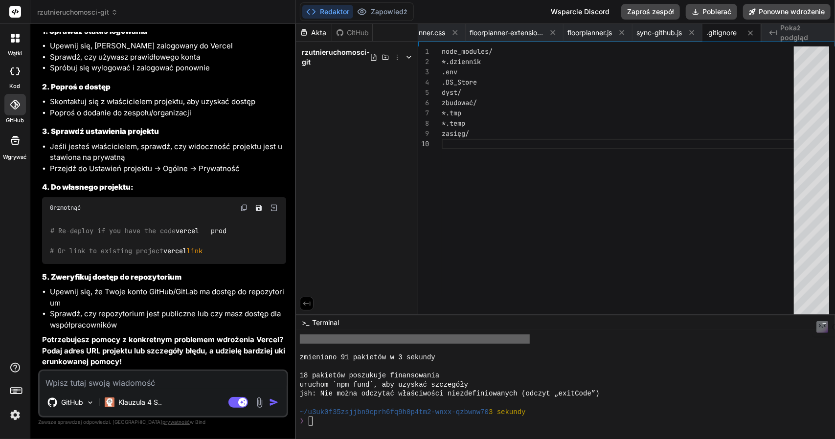
scroll to position [2078, 0]
drag, startPoint x: 34, startPoint y: 11, endPoint x: 112, endPoint y: 9, distance: 77.3
click at [112, 9] on div "rzutnieruchomosci-git Created with Pixso." at bounding box center [162, 12] width 265 height 10
copy font "rzutnieruchomosci-git"
click at [114, 383] on textarea at bounding box center [163, 380] width 247 height 18
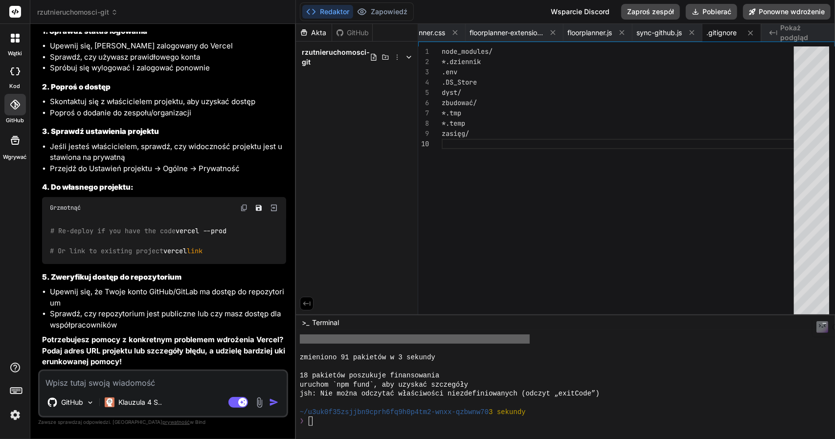
paste textarea "rzutnieruchomosci-git"
type textarea "x"
type textarea "rzutnieruchomosci-git"
type textarea "x"
type textarea "rzutnieruchomosci-git"
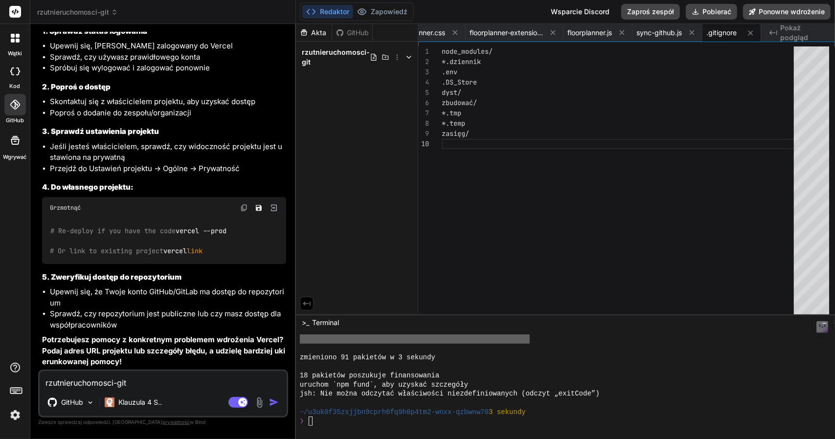
type textarea "x"
type textarea "rzutnieruchomosci-git n"
type textarea "x"
type textarea "rzutnieruchomosci-git ni"
type textarea "x"
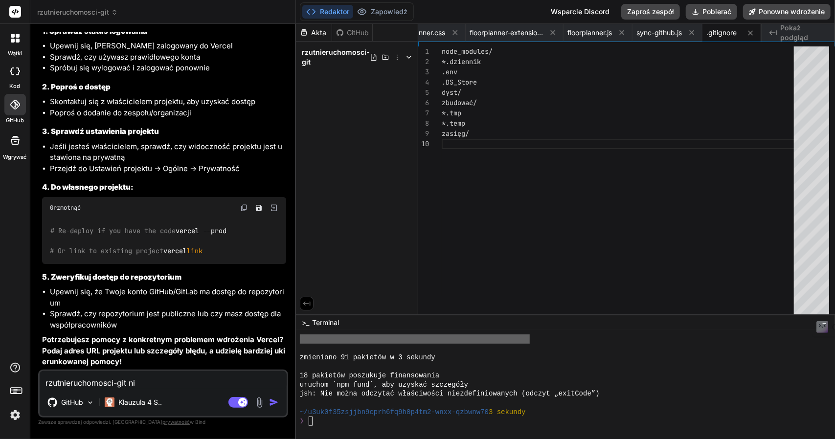
type textarea "rzutnieruchomosci-git nie"
type textarea "x"
type textarea "rzutnieruchomosci-git nie"
type textarea "x"
type textarea "rzutnieruchomosci-git nie m"
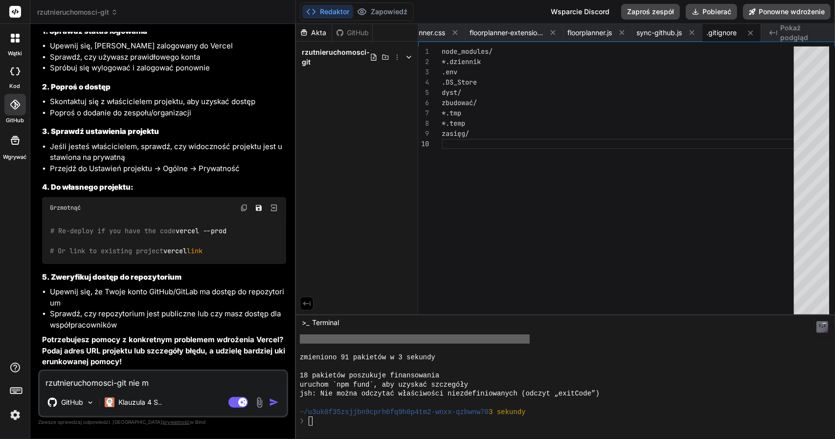
type textarea "x"
type textarea "rzutnieruchomosci-git nie mo"
type textarea "x"
type textarea "rzutnieruchomosci-git nie mog"
type textarea "x"
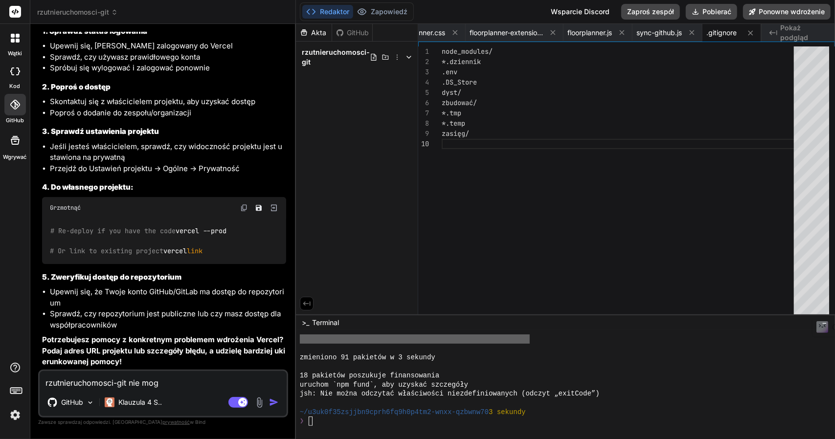
type textarea "rzutnieruchomosci-git nie mogę"
type textarea "x"
type textarea "rzutnieruchomosci-git nie mogę"
type textarea "x"
type textarea "rzutnieruchomosci-git nie mogę u"
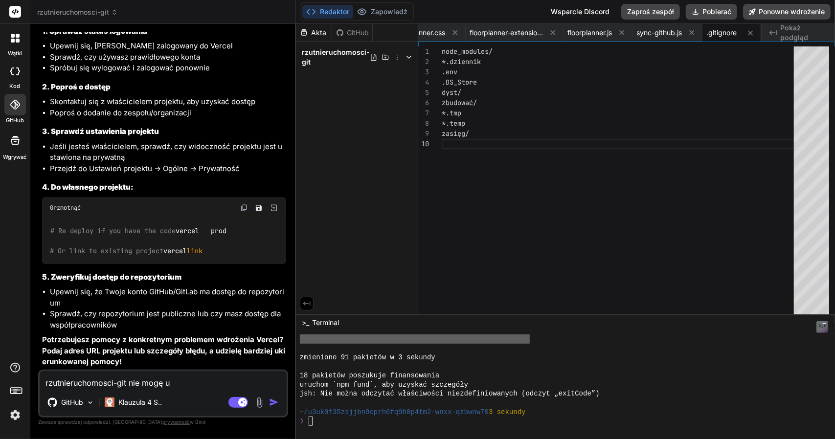
type textarea "x"
type textarea "rzutnieruchomosci-git nie mogę ur"
type textarea "x"
type textarea "rzutnieruchomosci-git nie mogę uru"
type textarea "x"
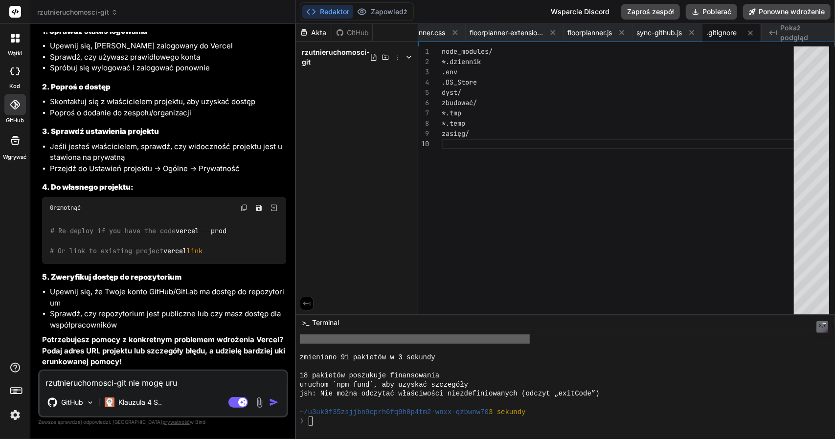
type textarea "rzutnieruchomosci-git nie mogę uruc"
type textarea "x"
type textarea "rzutnieruchomosci-git nie mogę uruch"
type textarea "x"
type textarea "rzutnieruchomosci-git nie mogę urucho"
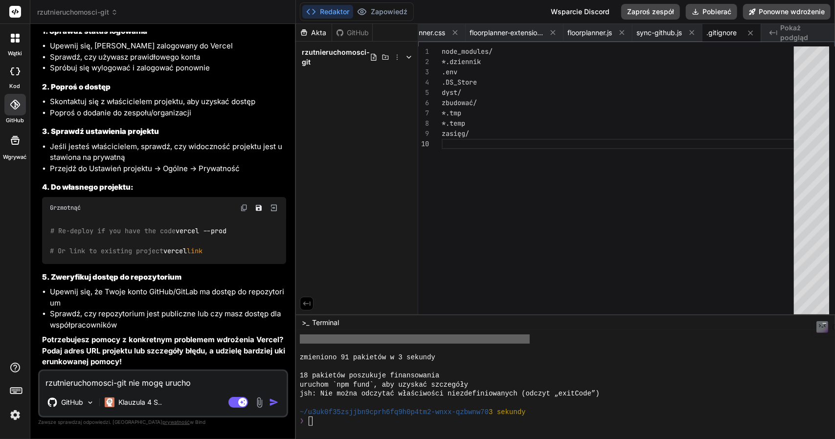
type textarea "x"
type textarea "rzutnieruchomosci-git nie mogę uruchom"
type textarea "x"
type textarea "rzutnieruchomosci-git nie mogę uruchomi"
type textarea "x"
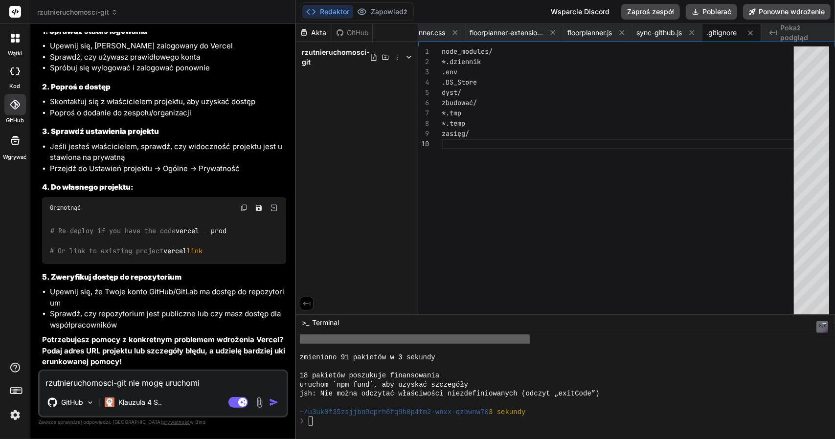
type textarea "rzutnieruchomosci-git nie mogę uruchomić"
type textarea "x"
type textarea "rzutnieruchomosci-git nie mogę uruchomić"
type textarea "x"
type textarea "rzutnieruchomosci-git nie mogę uruchomić t"
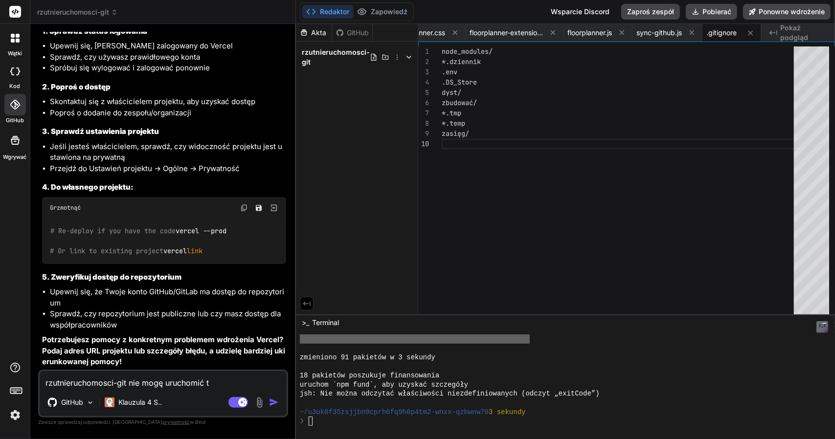
type textarea "x"
type textarea "rzutnieruchomosci-git nie mogę uruchomić te"
type textarea "x"
type textarea "rzutnieruchomosci-git nie mogę uruchomić teg"
type textarea "x"
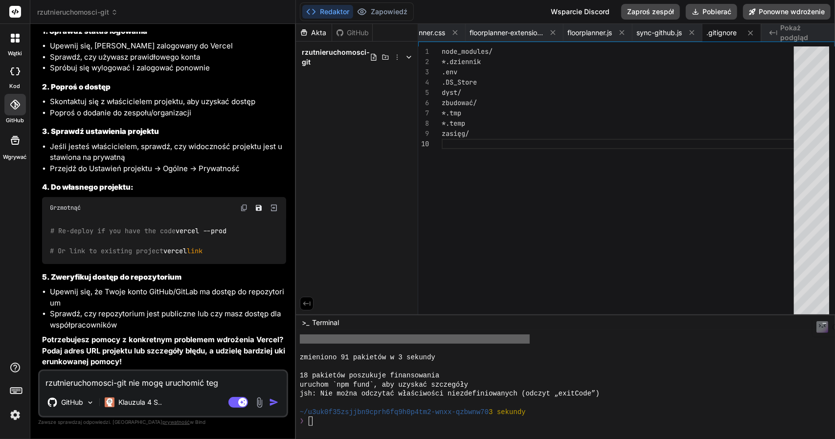
type textarea "rzutnieruchomosci-git nie mogę uruchomić tego"
type textarea "x"
type textarea "rzutnieruchomosci-git nie mogę uruchomić tego"
type textarea "x"
type textarea "rzutnieruchomosci-git nie mogę uruchomić tego p"
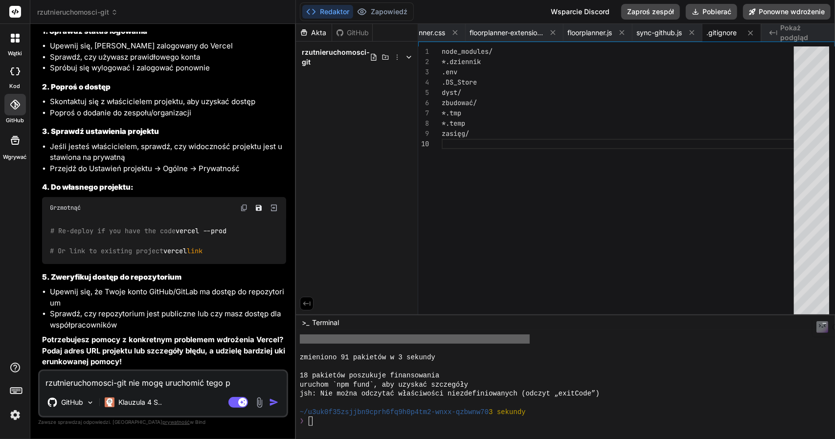
type textarea "x"
type textarea "rzutnieruchomosci-git nie mogę uruchomić tego pr"
type textarea "x"
type textarea "rzutnieruchomosci-git nie mogę uruchomić tego pro"
type textarea "x"
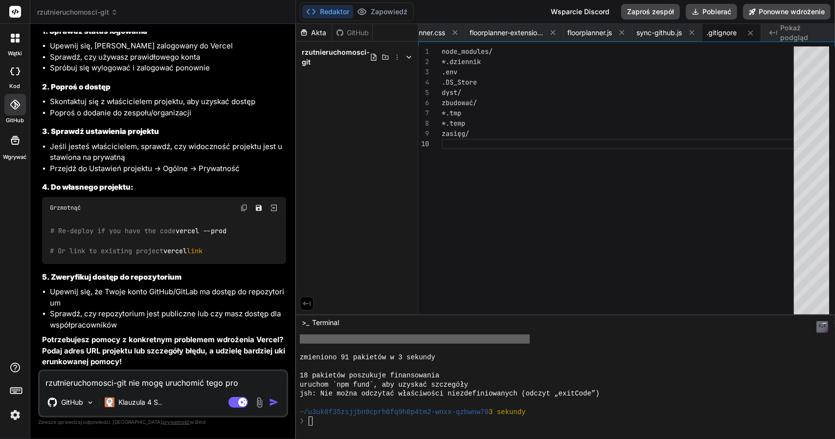
type textarea "rzutnieruchomosci-git nie mogę uruchomić tego proj"
type textarea "x"
type textarea "rzutnieruchomosci-git nie mogę uruchomić tego proje"
type textarea "x"
type textarea "rzutnieruchomosci-git nie mogę uruchomić tego projek"
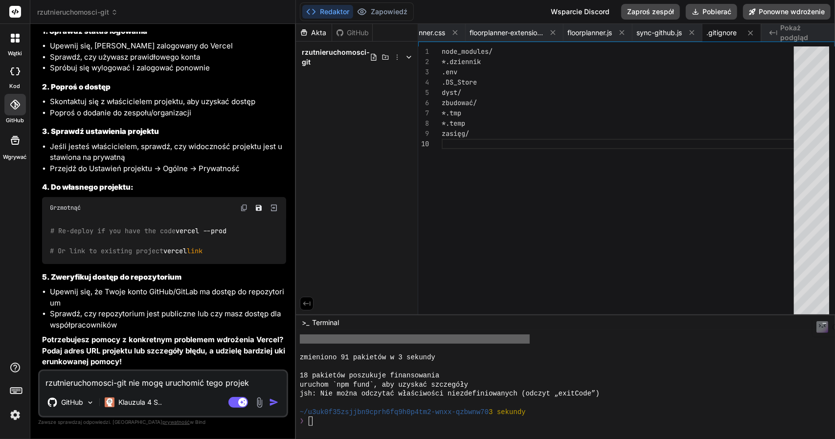
type textarea "x"
type textarea "rzutnieruchomosci-git nie mogę uruchomić tego projekt"
type textarea "x"
type textarea "rzutnieruchomosci-git nie mogę uruchomić tego projektu"
type textarea "x"
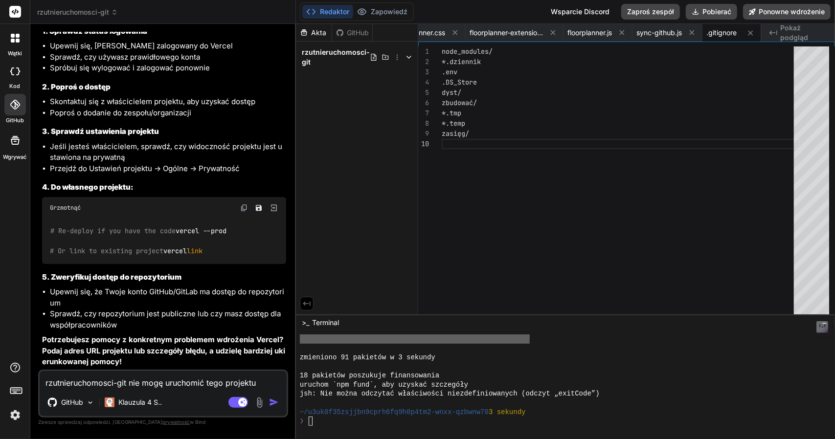
type textarea "rzutnieruchomosci-git nie mogę uruchomić tego projektu"
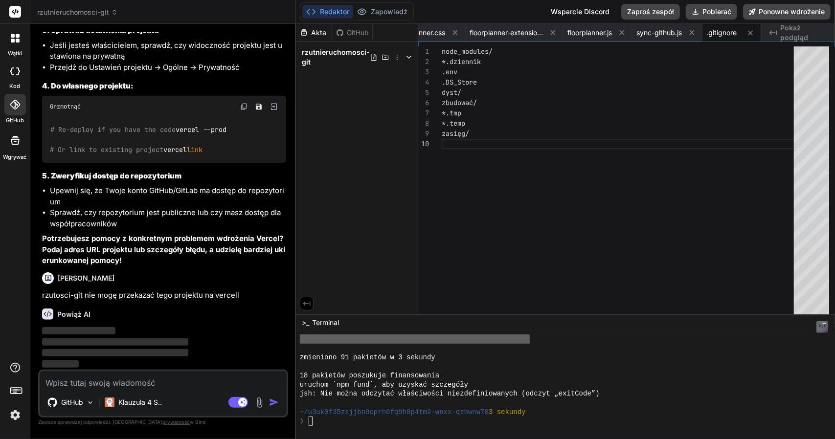
scroll to position [2179, 0]
drag, startPoint x: 60, startPoint y: 295, endPoint x: 44, endPoint y: 294, distance: 15.7
click at [44, 294] on font "rzutosci-git nie mogę przekazać tego projektu na vercell" at bounding box center [140, 295] width 197 height 9
click at [59, 293] on font "rzutosci-git nie mogę przekazać tego projektu na vercell" at bounding box center [140, 295] width 197 height 9
click at [721, 7] on font "Pobierać" at bounding box center [717, 12] width 29 height 10
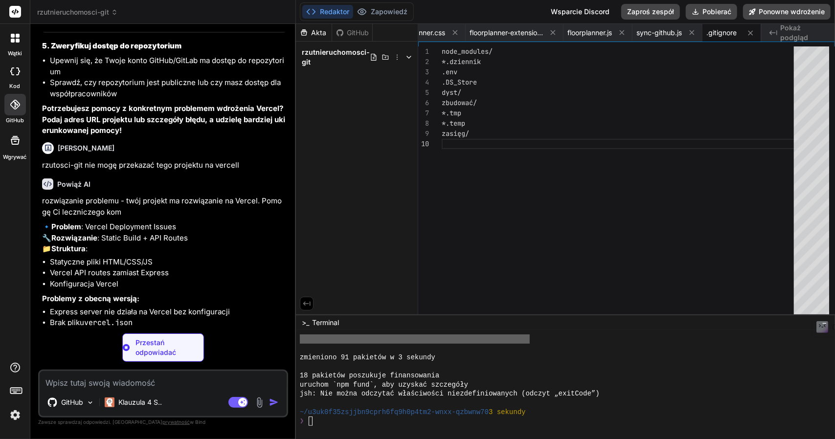
click at [98, 171] on div "Ty rzutosci-git nie mogę przekazać tego projektu na vercell" at bounding box center [164, 154] width 244 height 33
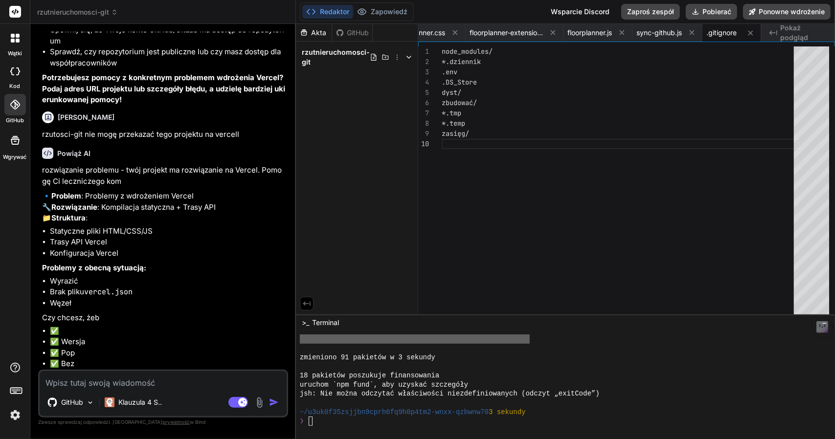
scroll to position [2362, 0]
drag, startPoint x: 62, startPoint y: 227, endPoint x: 77, endPoint y: 264, distance: 39.3
click at [77, 264] on div "rozwiązanie problemu - twój projekt ma rozwiązanie na Vercel. Pomogę Ci lecznic…" at bounding box center [164, 267] width 244 height 205
click at [110, 273] on p "Problemy z obecną sytuacją:" at bounding box center [164, 268] width 244 height 11
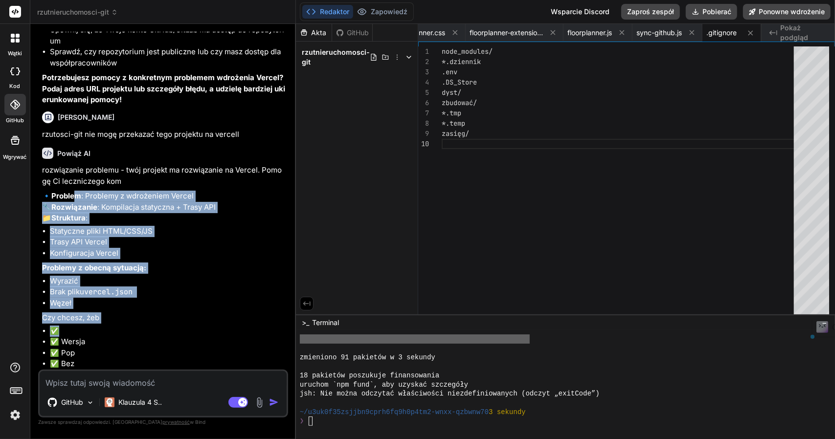
drag, startPoint x: 98, startPoint y: 326, endPoint x: 78, endPoint y: 171, distance: 156.8
click at [78, 171] on div "rozwiązanie problemu - twój projekt ma rozwiązanie na Vercel. Pomogę Ci lecznic…" at bounding box center [164, 267] width 244 height 205
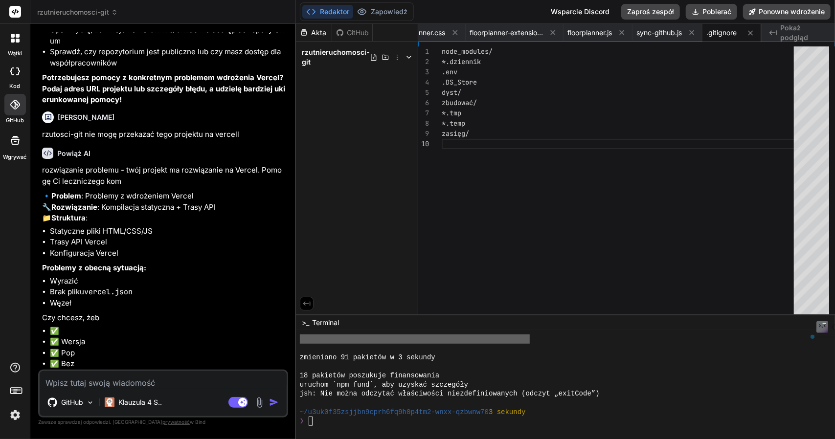
click at [106, 140] on div "Powiąż AI rozwiązanie problemu - twój projekt ma rozwiązanie na Vercel. Pomogę …" at bounding box center [164, 255] width 244 height 230
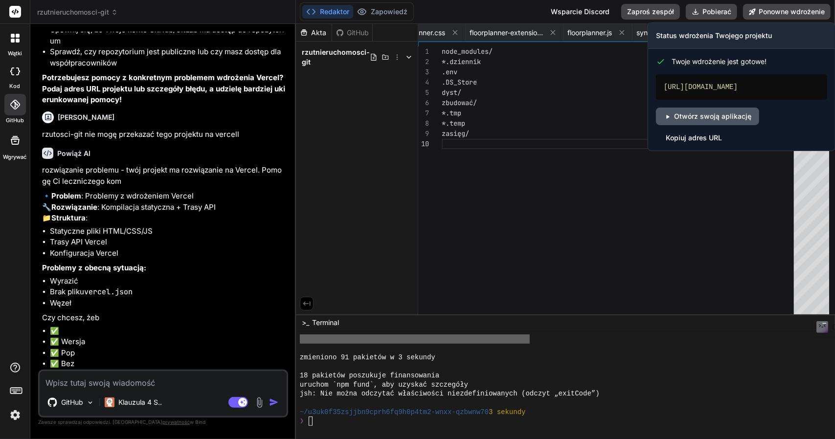
click at [704, 120] on font "Otwórz swoją aplikację" at bounding box center [712, 116] width 77 height 8
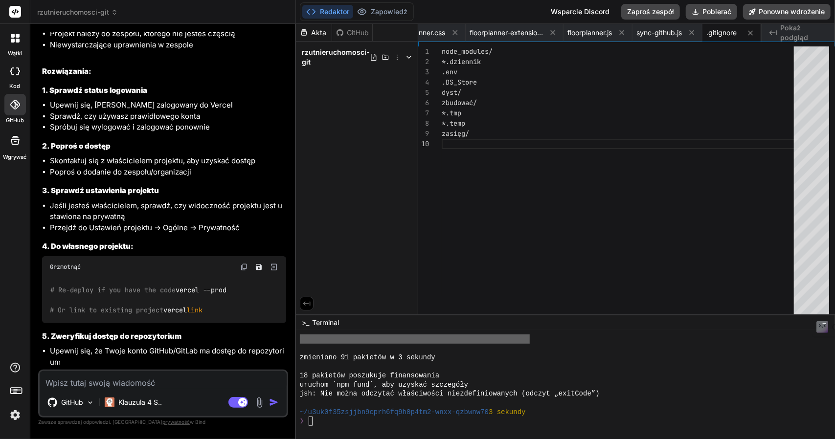
scroll to position [1873, 0]
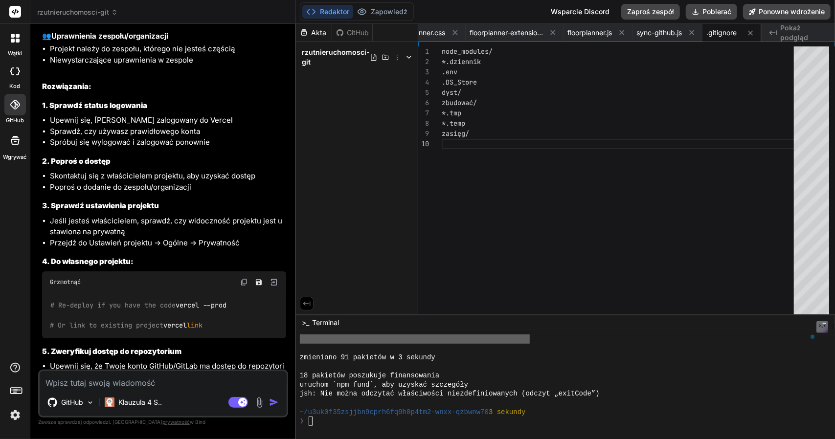
drag, startPoint x: 50, startPoint y: 108, endPoint x: 140, endPoint y: 125, distance: 91.7
click at [140, 27] on ul "Nie zalogowano się do Vercel Sesja wygasła Nieprawidłowe dane logowania do konta" at bounding box center [164, 10] width 244 height 33
click at [178, 138] on div "Komunikat „Wymagany dostęp” w systemie Vercel zazwyczaj oznacza, że ​​próbujesz…" at bounding box center [164, 158] width 244 height 568
drag, startPoint x: 51, startPoint y: 158, endPoint x: 89, endPoint y: 158, distance: 38.2
click at [89, 53] on font "Projekt należy do zespołu, którego nie jesteś częścią" at bounding box center [142, 48] width 185 height 9
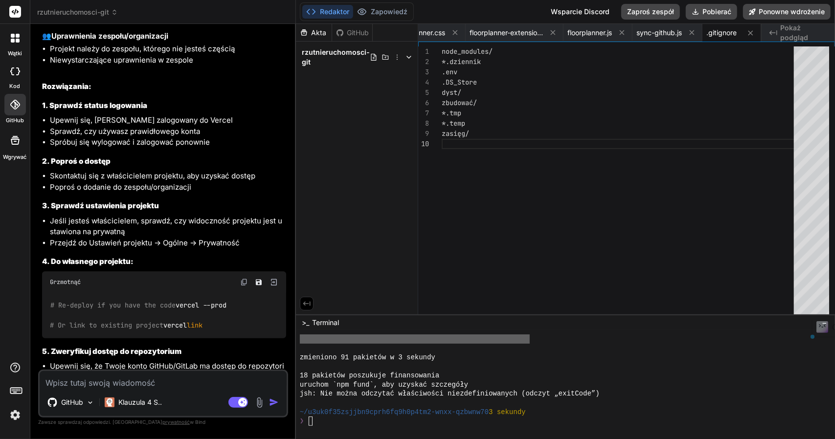
click at [112, 53] on font "Projekt należy do zespołu, którego nie jesteś częścią" at bounding box center [142, 48] width 185 height 9
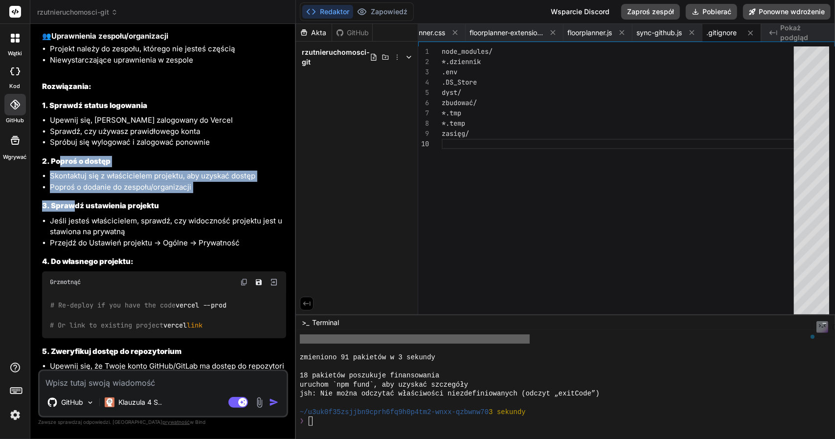
drag, startPoint x: 59, startPoint y: 273, endPoint x: 72, endPoint y: 313, distance: 41.3
click at [72, 313] on div "Komunikat „Wymagany dostęp” w systemie Vercel zazwyczaj oznacza, że ​​próbujesz…" at bounding box center [164, 158] width 244 height 568
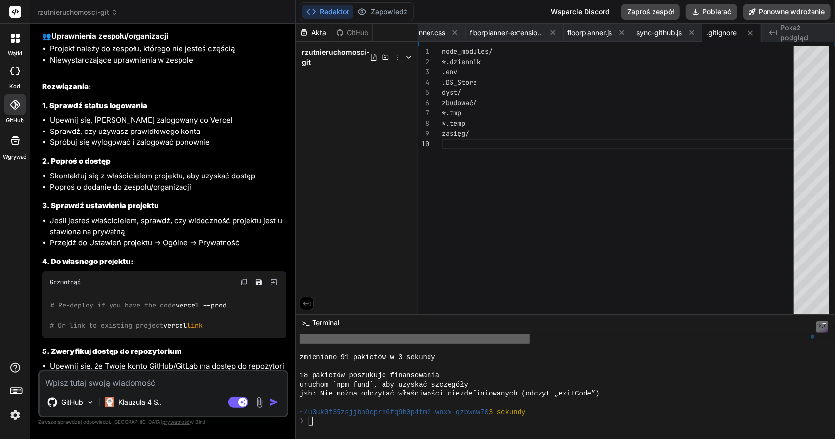
click at [101, 210] on font "3. Sprawdź ustawienia projektu" at bounding box center [100, 205] width 117 height 9
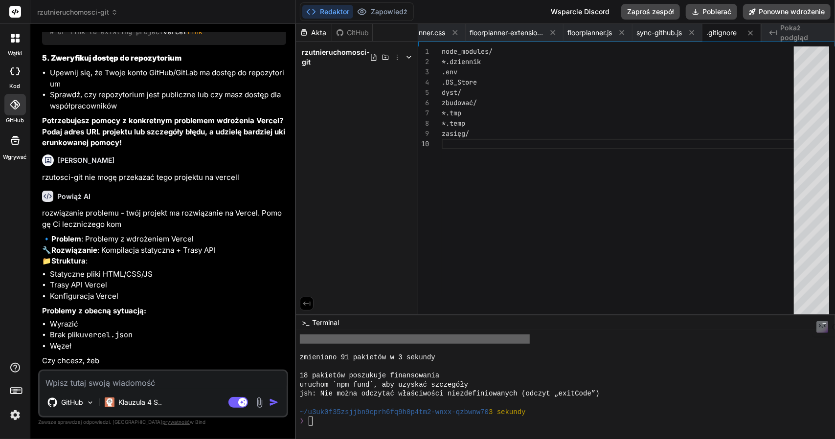
scroll to position [2362, 0]
